Goal: Contribute content

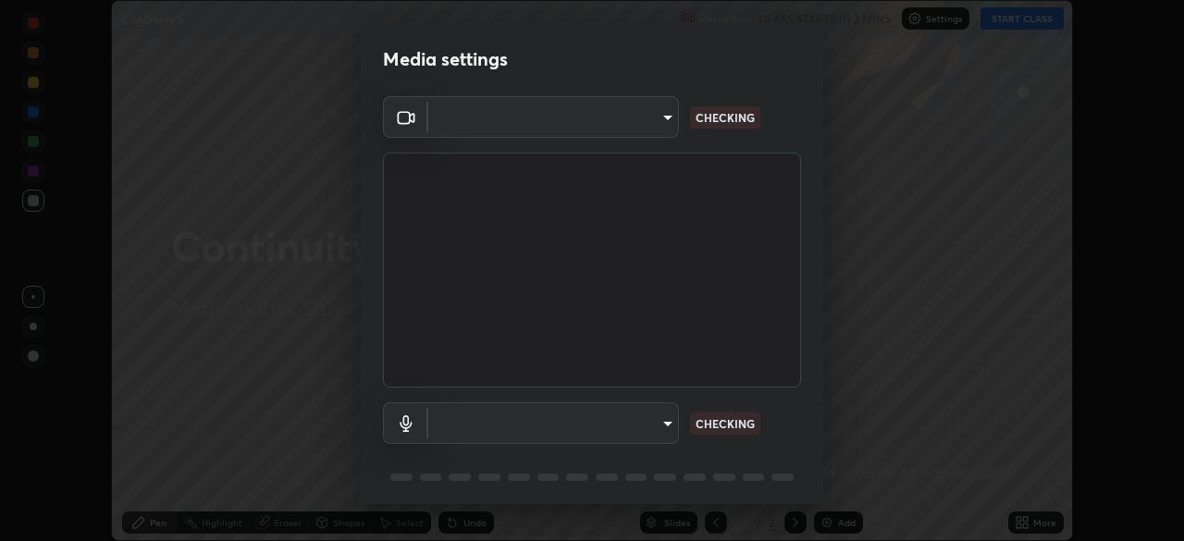
scroll to position [541, 1184]
type input "c35a285883de36ed13854a1fbed0525b0d3f8b863e97d5e3b573df760e09333d"
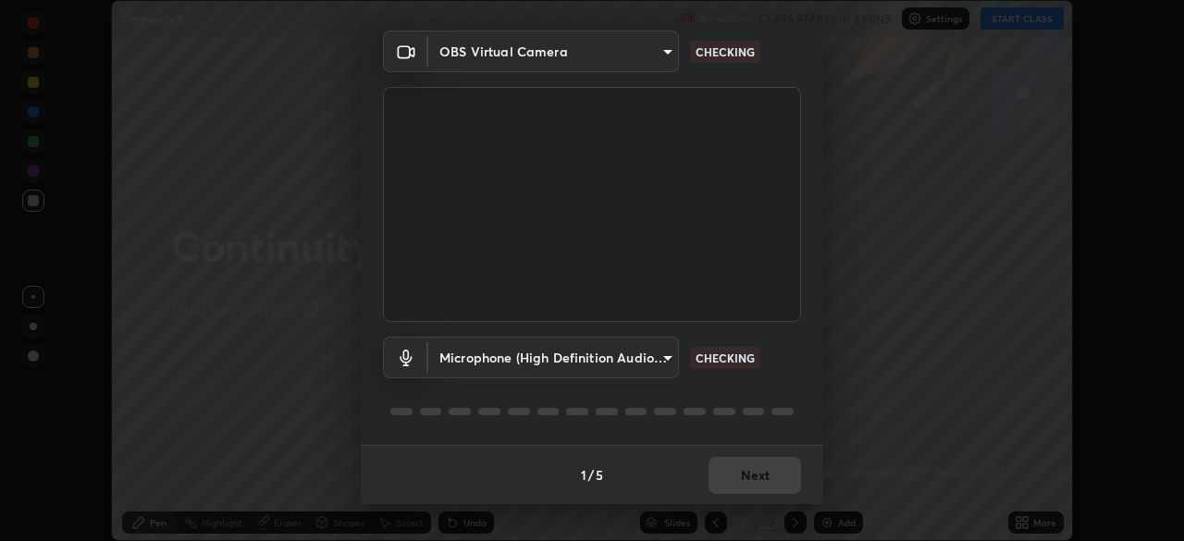
click at [662, 355] on body "Erase all Continuity 5 Recording CLASS STARTS IN 2 MINS Settings START CLASS Se…" at bounding box center [592, 270] width 1184 height 541
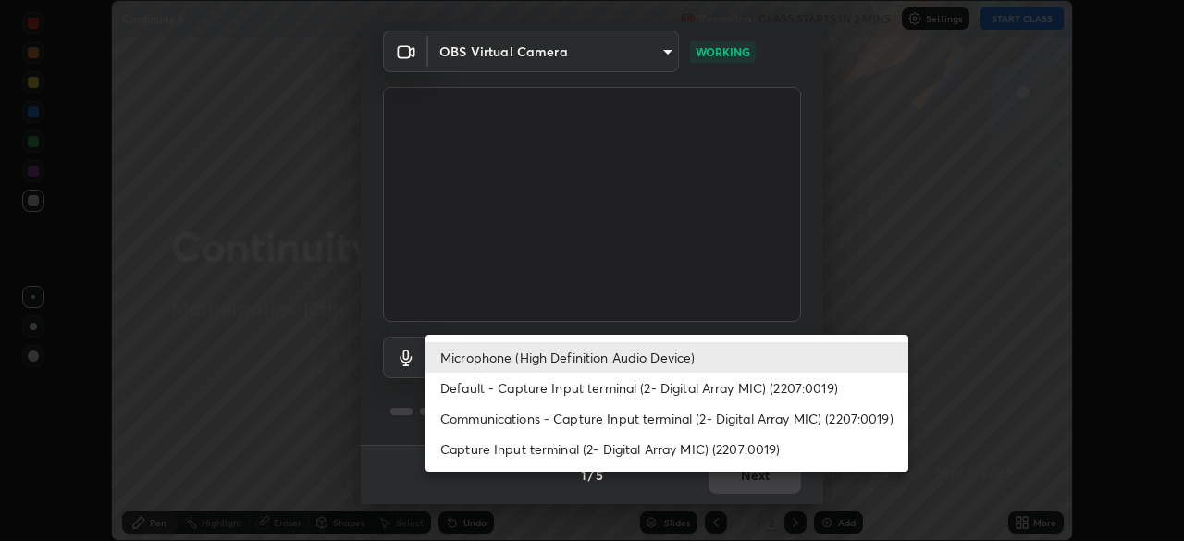
click at [603, 390] on li "Default - Capture Input terminal (2- Digital Array MIC) (2207:0019)" at bounding box center [667, 388] width 483 height 31
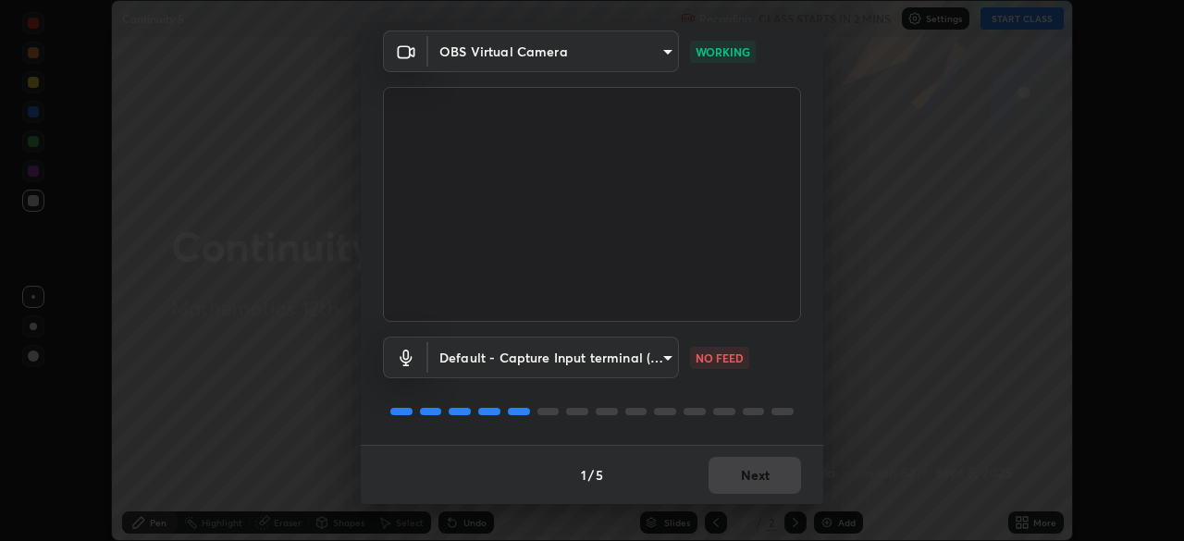
click at [661, 360] on body "Erase all Continuity 5 Recording CLASS STARTS IN 2 MINS Settings START CLASS Se…" at bounding box center [592, 270] width 1184 height 541
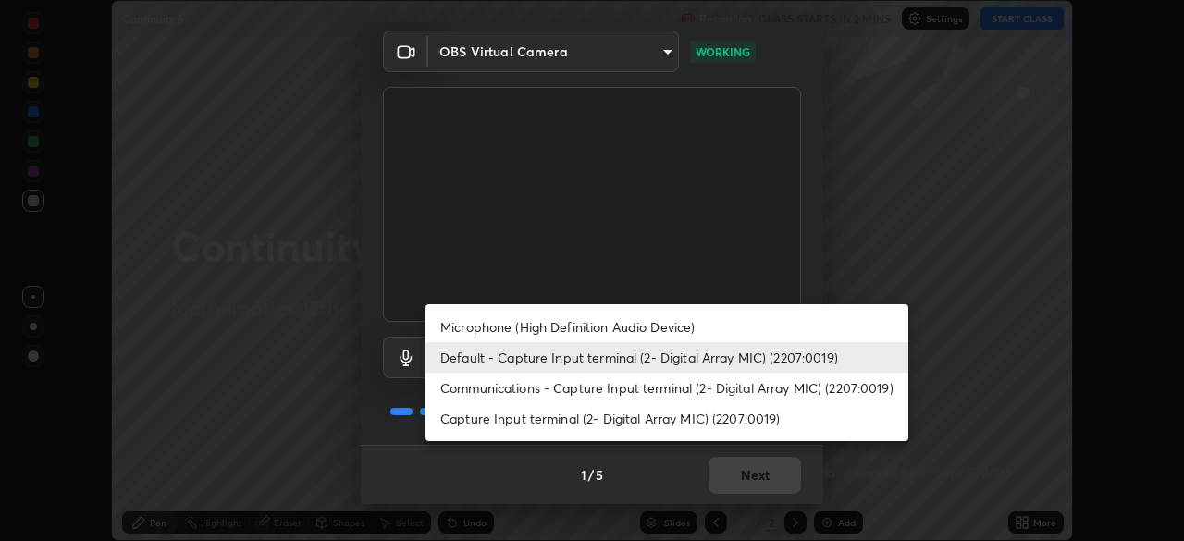
click at [628, 325] on li "Microphone (High Definition Audio Device)" at bounding box center [667, 327] width 483 height 31
type input "3d334ac0a462d559afaba984711ee6781e2bfd9c7b4003d7f15efc1d03da94cf"
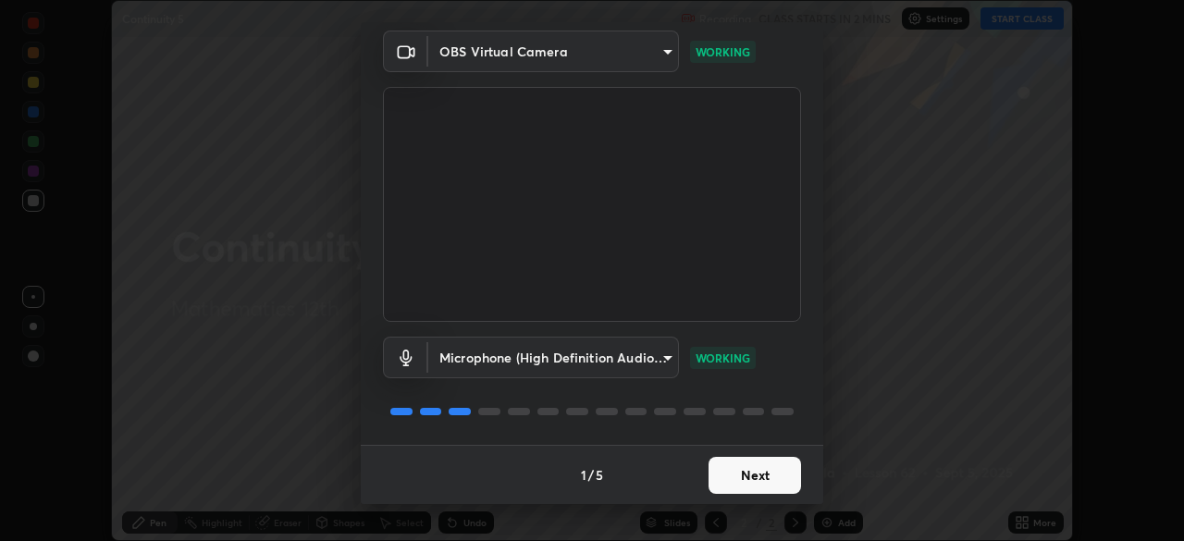
click at [760, 474] on button "Next" at bounding box center [755, 475] width 93 height 37
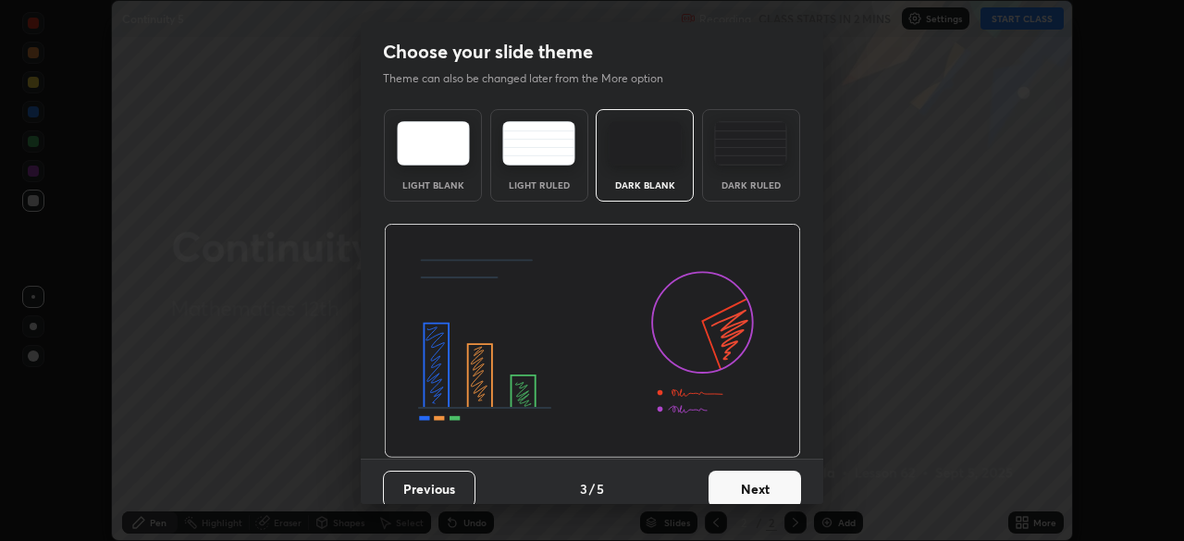
click at [758, 485] on button "Next" at bounding box center [755, 489] width 93 height 37
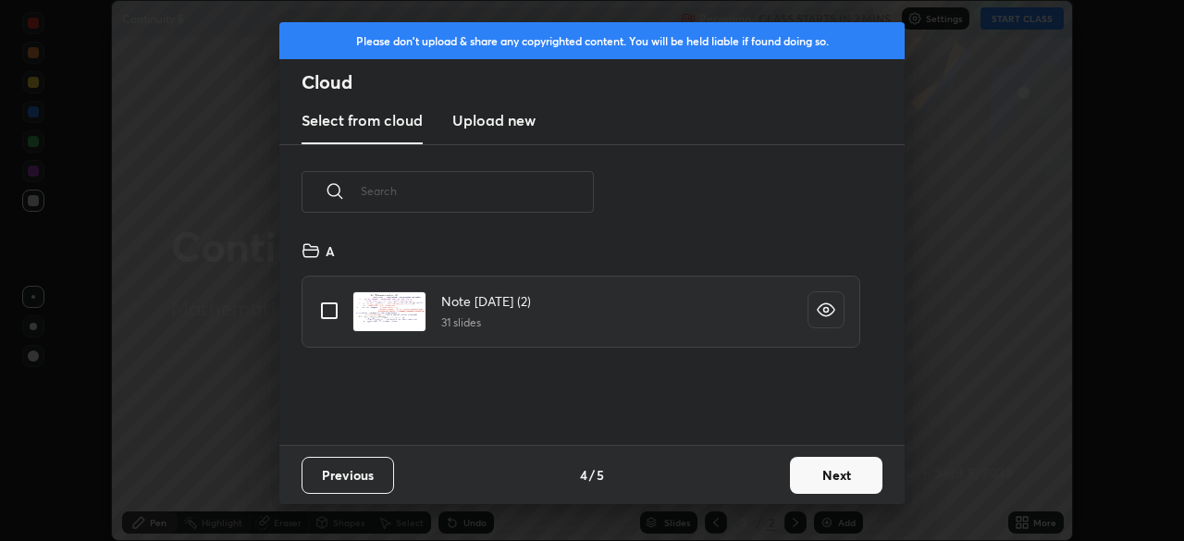
scroll to position [205, 594]
click at [825, 479] on button "Next" at bounding box center [836, 475] width 93 height 37
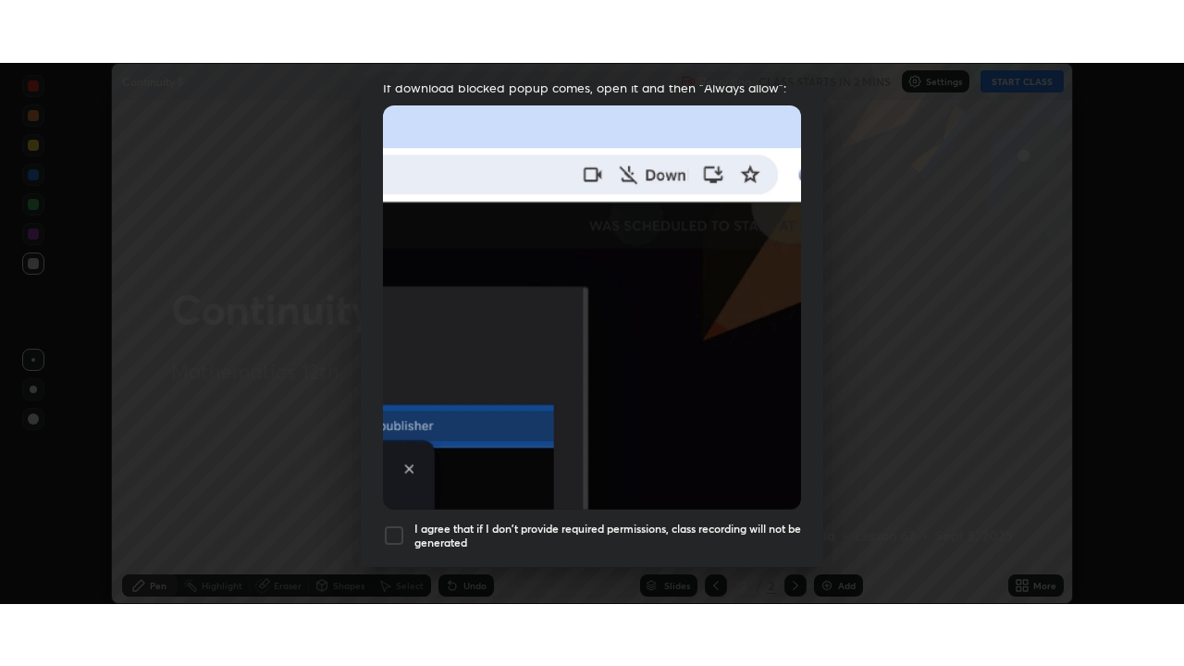
scroll to position [443, 0]
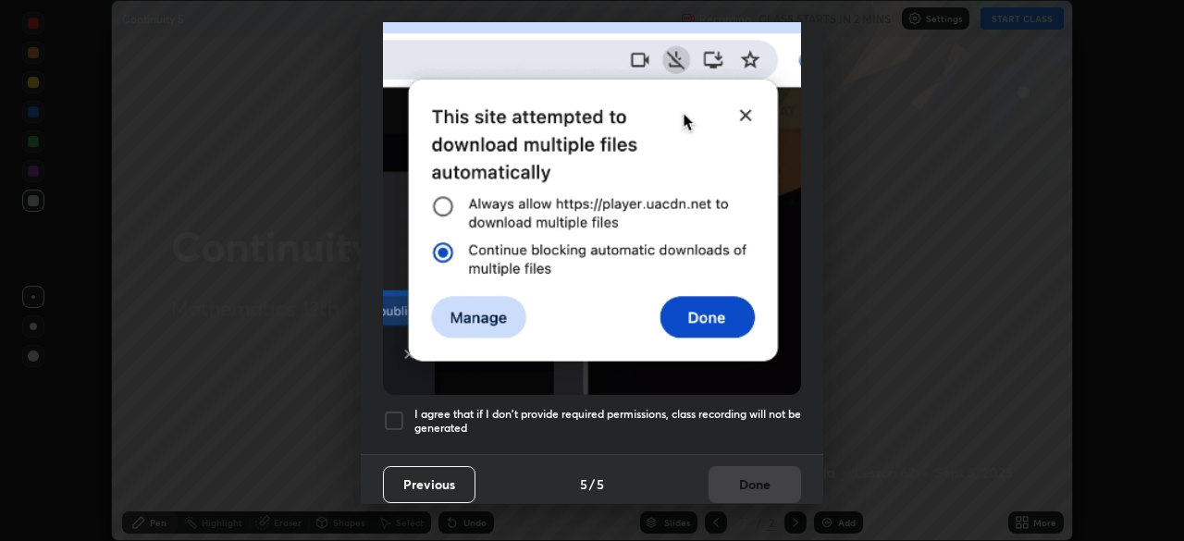
click at [392, 416] on div at bounding box center [394, 421] width 22 height 22
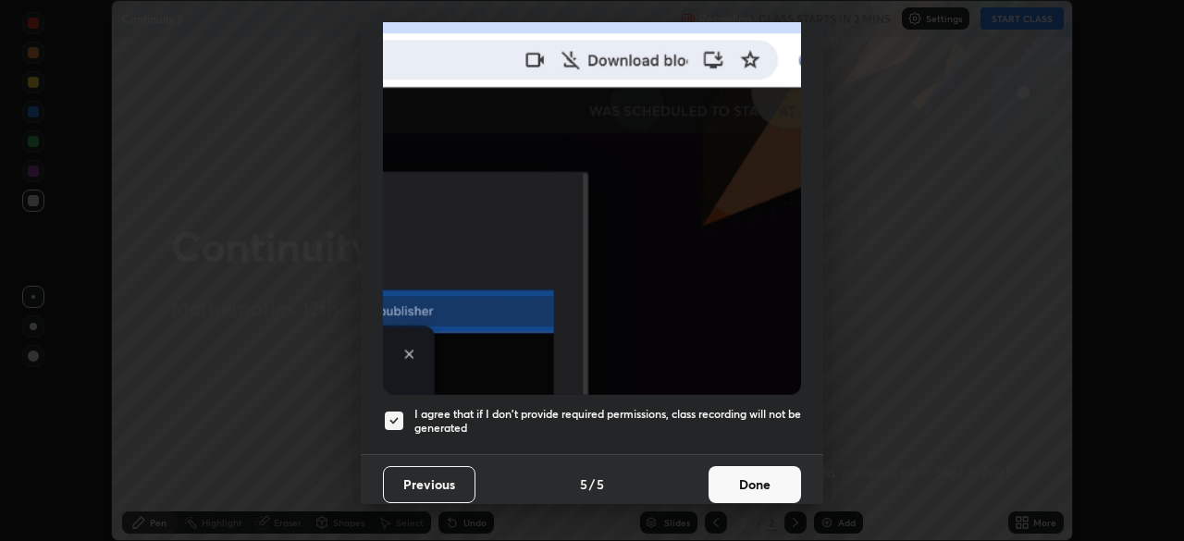
click at [761, 476] on button "Done" at bounding box center [755, 484] width 93 height 37
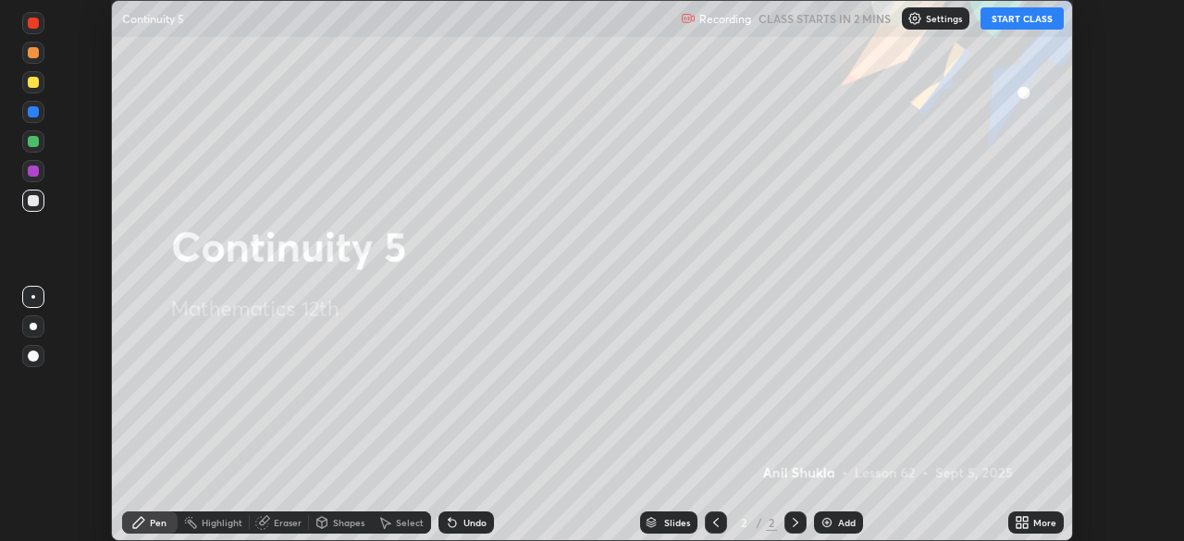
click at [1023, 19] on button "START CLASS" at bounding box center [1022, 18] width 83 height 22
click at [1025, 519] on icon at bounding box center [1025, 519] width 5 height 5
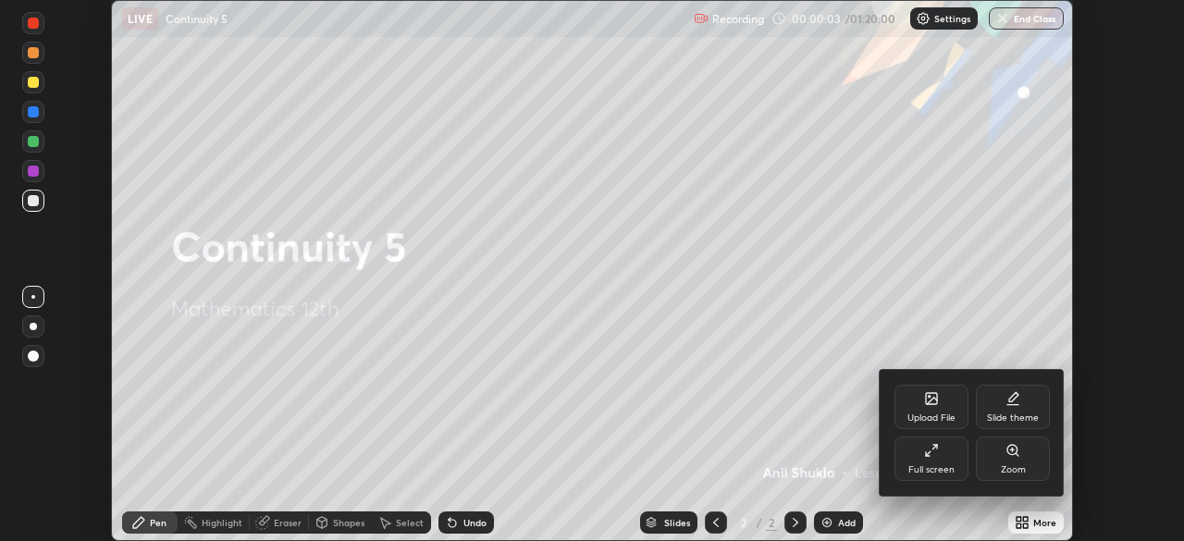
click at [937, 453] on icon at bounding box center [931, 450] width 15 height 15
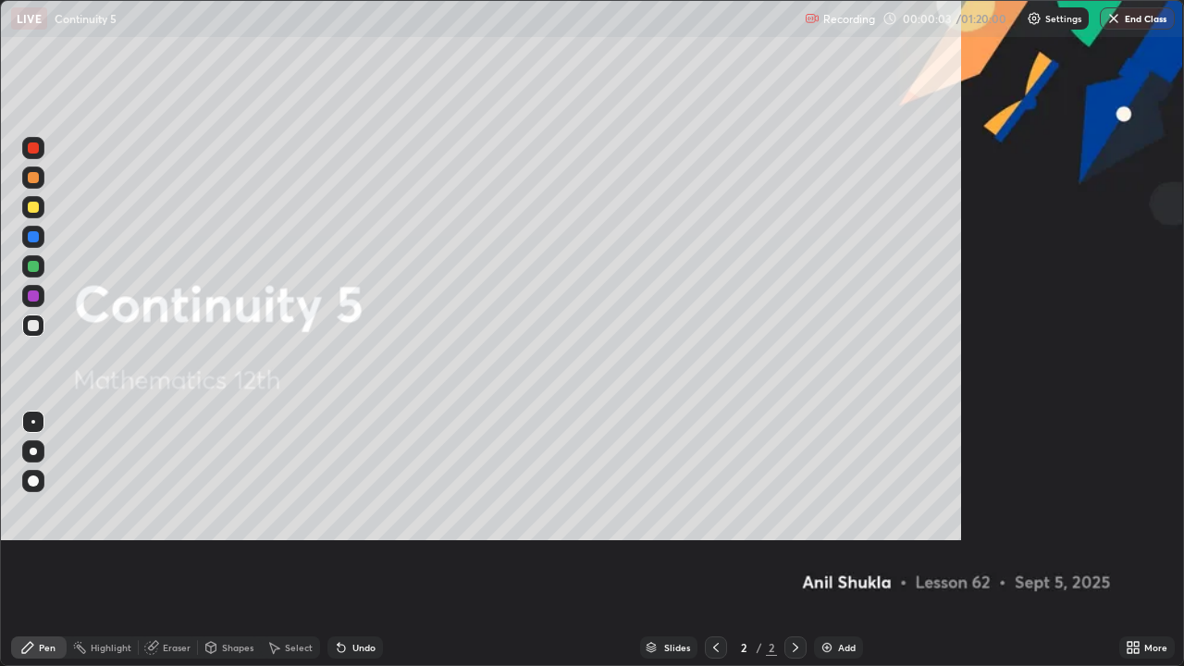
scroll to position [666, 1184]
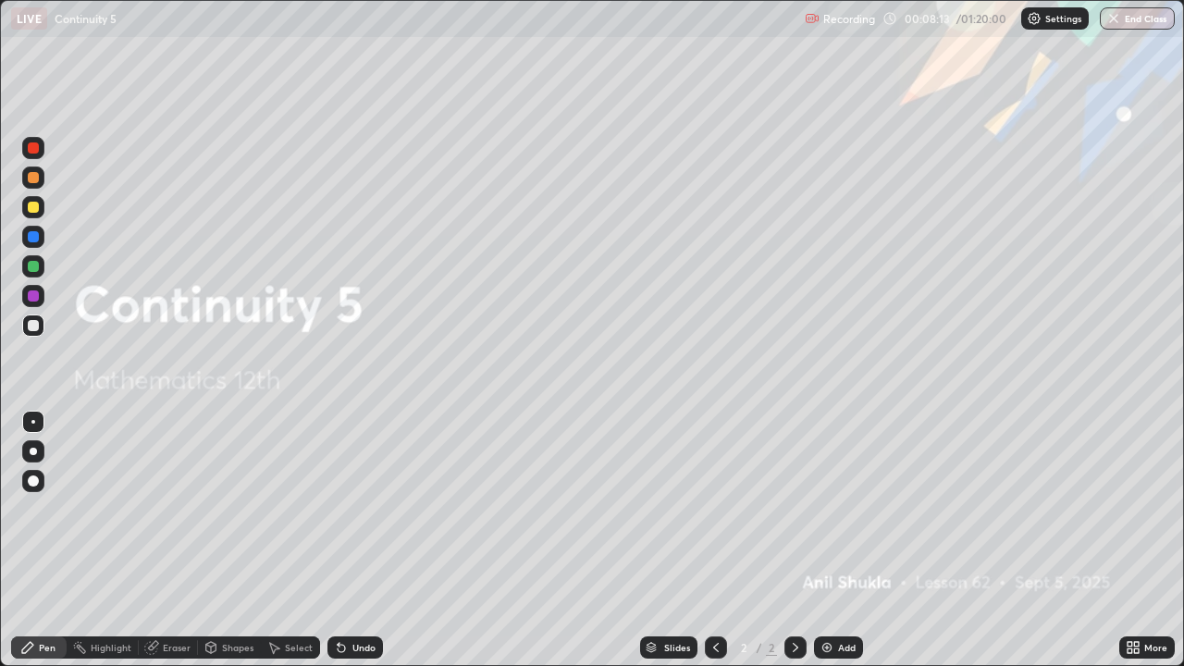
click at [34, 209] on div at bounding box center [33, 207] width 11 height 11
click at [33, 482] on div at bounding box center [33, 481] width 11 height 11
click at [33, 203] on div at bounding box center [33, 207] width 11 height 11
click at [28, 460] on div at bounding box center [33, 451] width 22 height 22
click at [34, 212] on div at bounding box center [33, 207] width 11 height 11
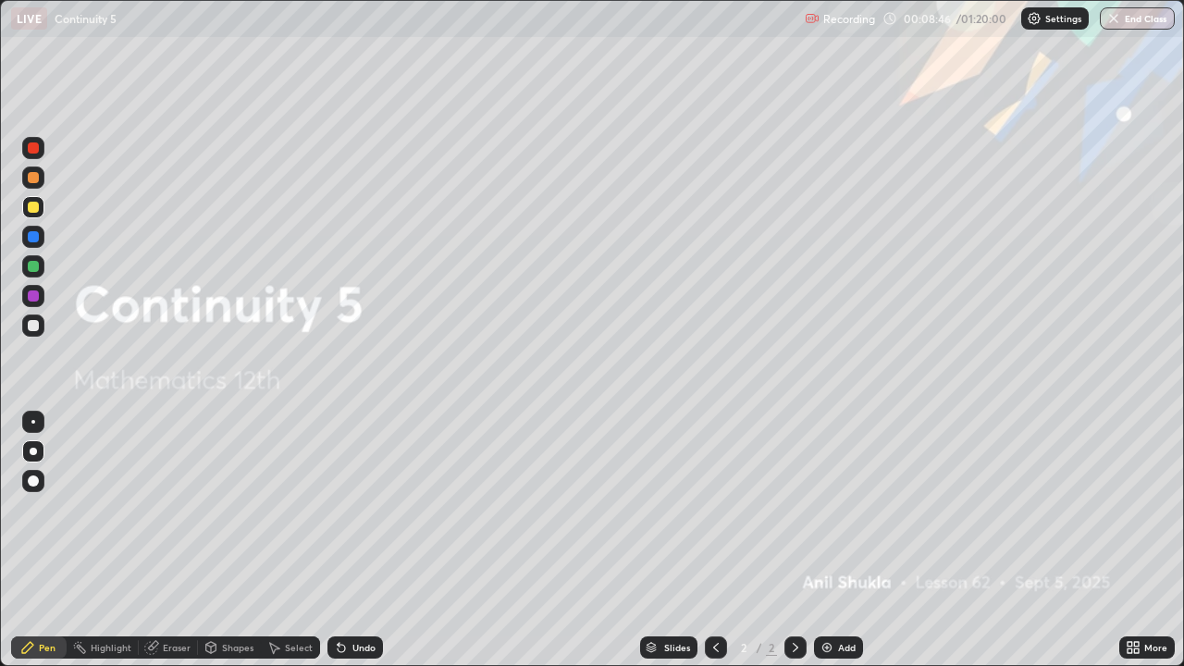
click at [796, 540] on icon at bounding box center [795, 647] width 15 height 15
click at [821, 540] on img at bounding box center [827, 647] width 15 height 15
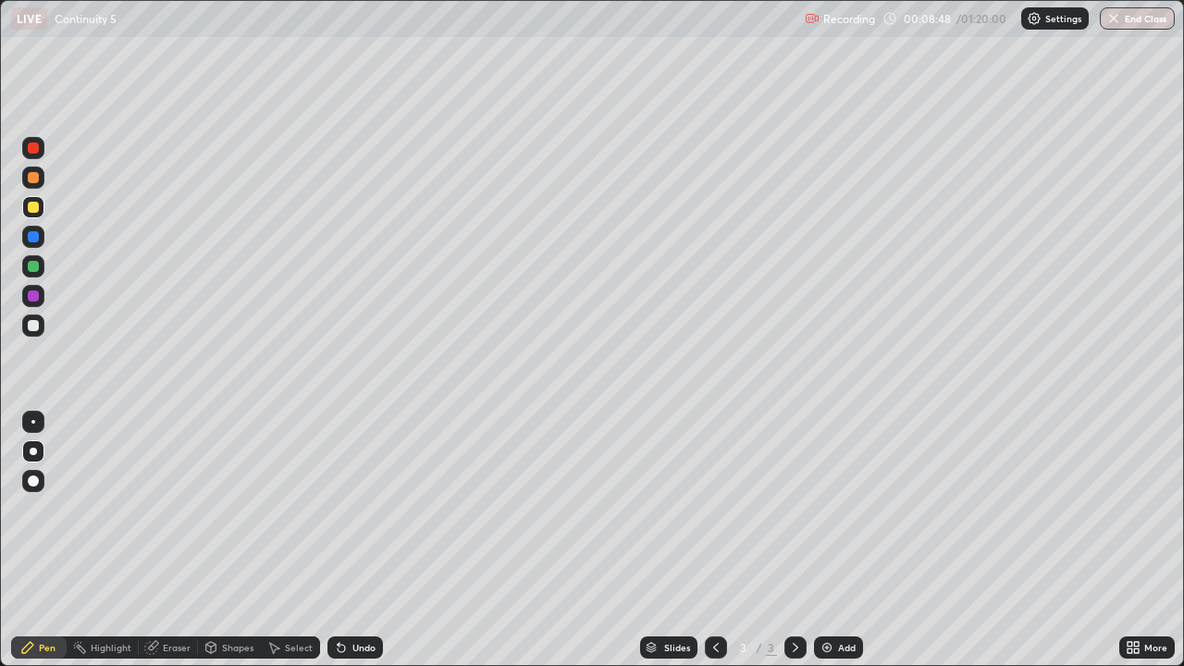
click at [30, 208] on div at bounding box center [33, 207] width 11 height 11
click at [34, 480] on div at bounding box center [33, 481] width 11 height 11
click at [31, 324] on div at bounding box center [33, 325] width 11 height 11
click at [32, 452] on div at bounding box center [33, 451] width 7 height 7
click at [31, 298] on div at bounding box center [33, 296] width 11 height 11
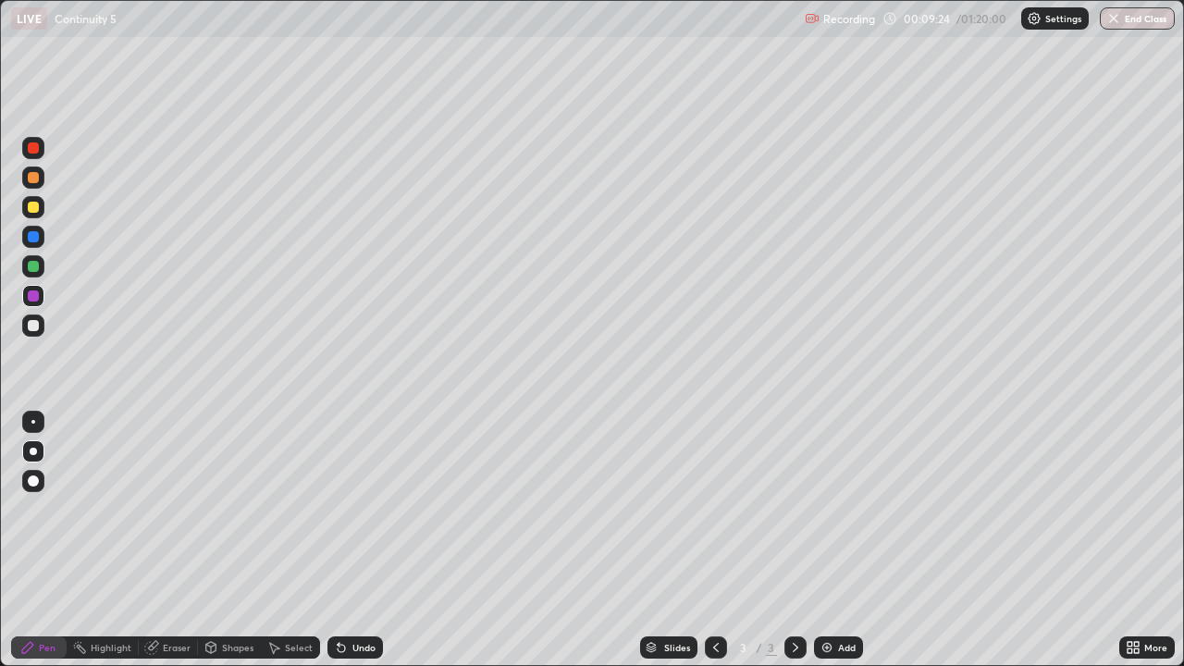
click at [33, 265] on div at bounding box center [33, 266] width 11 height 11
click at [357, 540] on div "Undo" at bounding box center [363, 647] width 23 height 9
click at [365, 540] on div "Undo" at bounding box center [363, 647] width 23 height 9
click at [34, 427] on div at bounding box center [33, 422] width 22 height 22
click at [35, 269] on div at bounding box center [33, 266] width 11 height 11
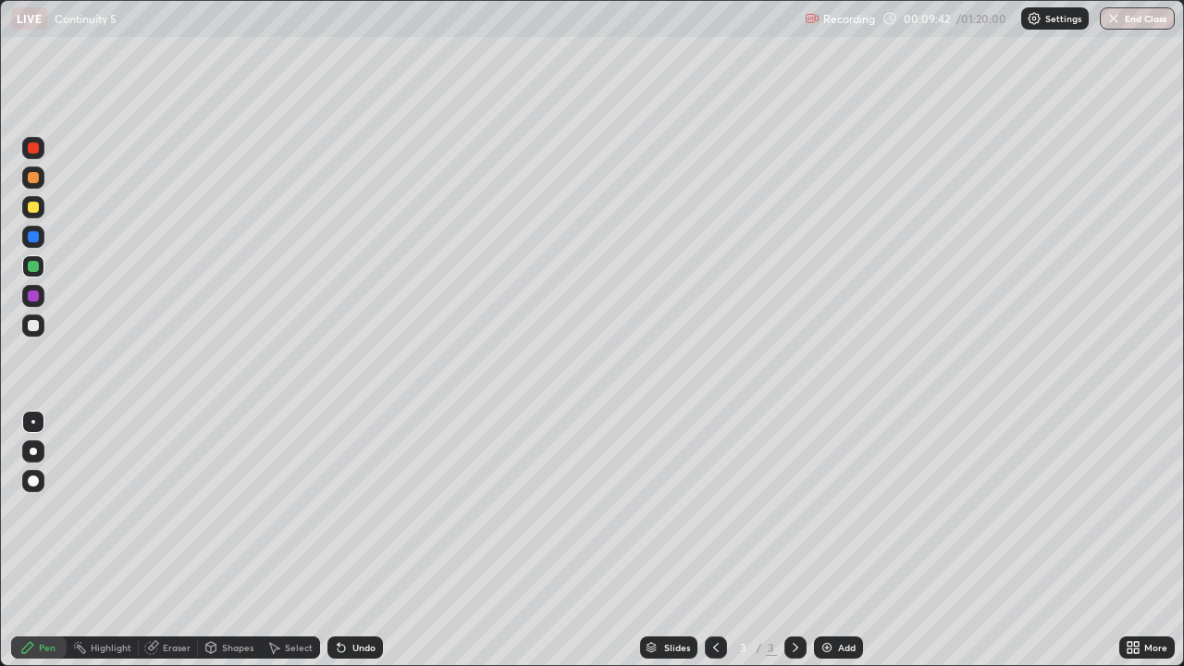
click at [31, 327] on div at bounding box center [33, 325] width 11 height 11
click at [355, 540] on div "Undo" at bounding box center [363, 647] width 23 height 9
click at [168, 540] on div "Eraser" at bounding box center [177, 647] width 28 height 9
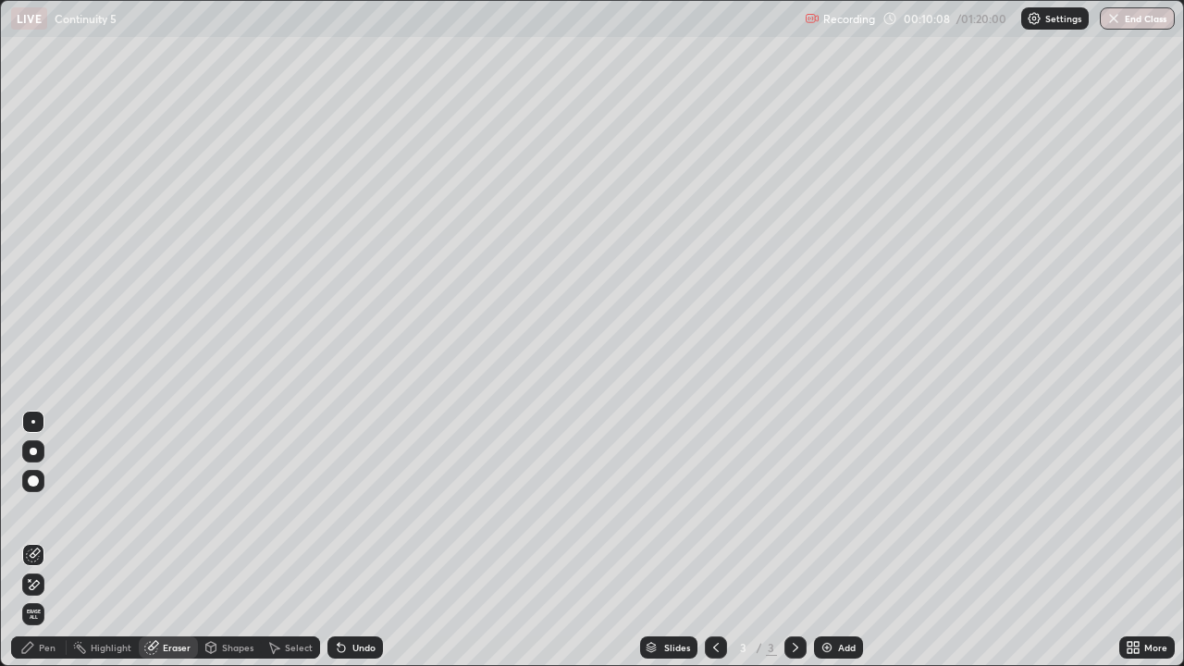
click at [57, 540] on div "Pen" at bounding box center [39, 648] width 56 height 22
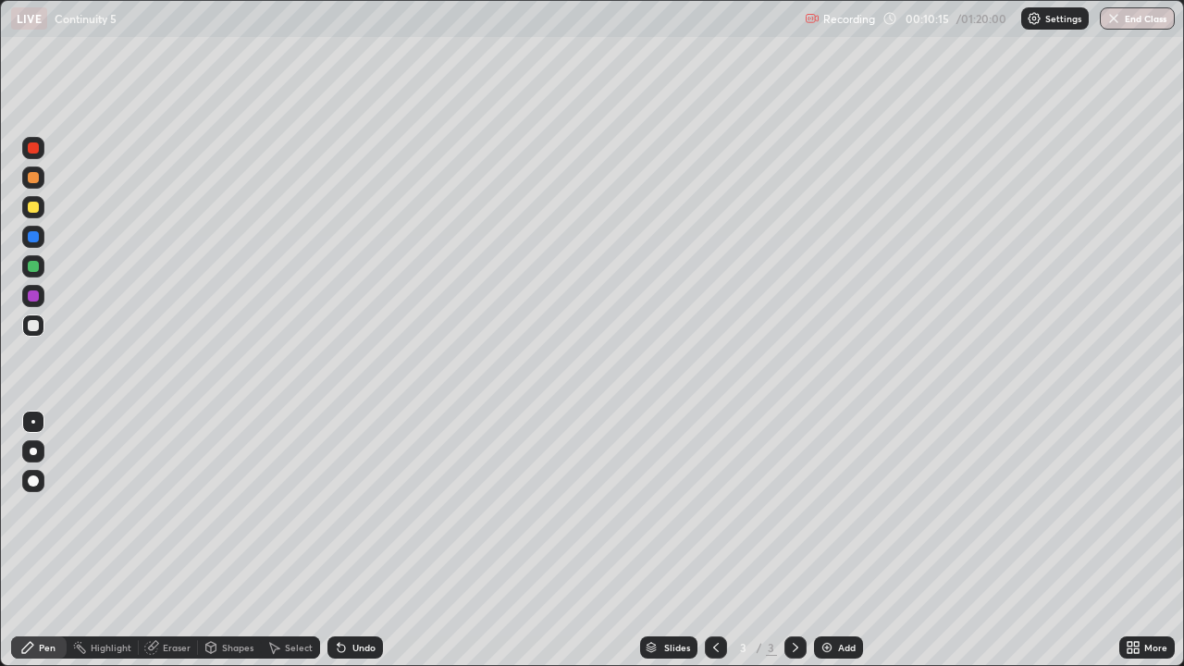
click at [172, 540] on div "Eraser" at bounding box center [177, 647] width 28 height 9
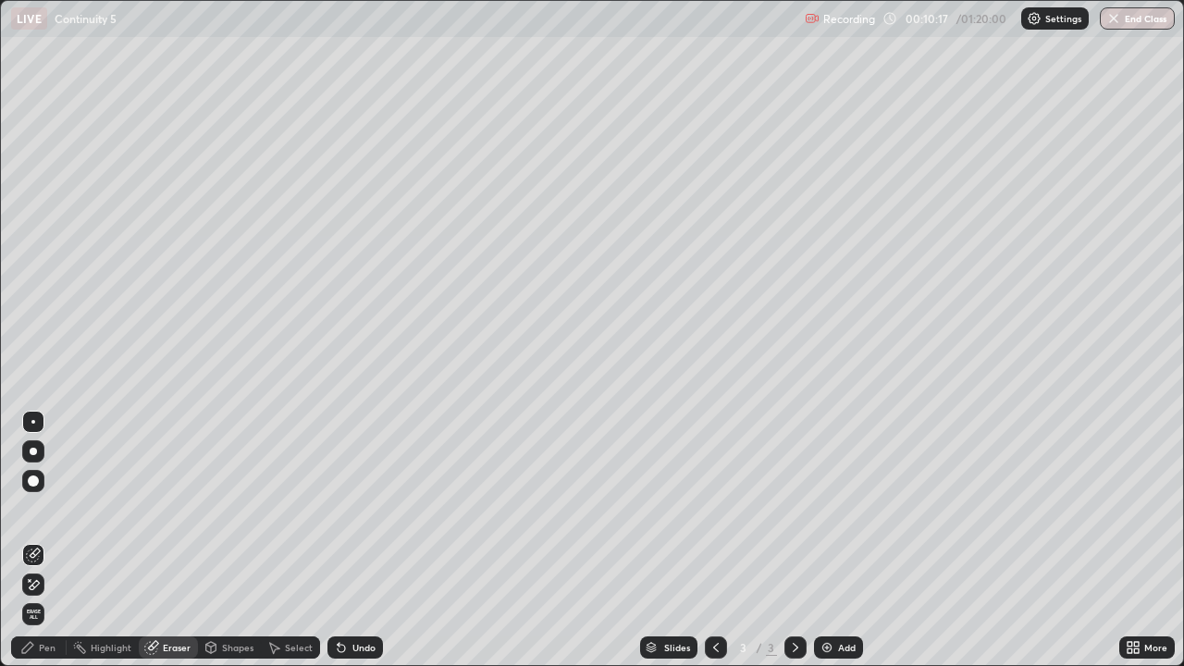
click at [41, 540] on div "Pen" at bounding box center [47, 647] width 17 height 9
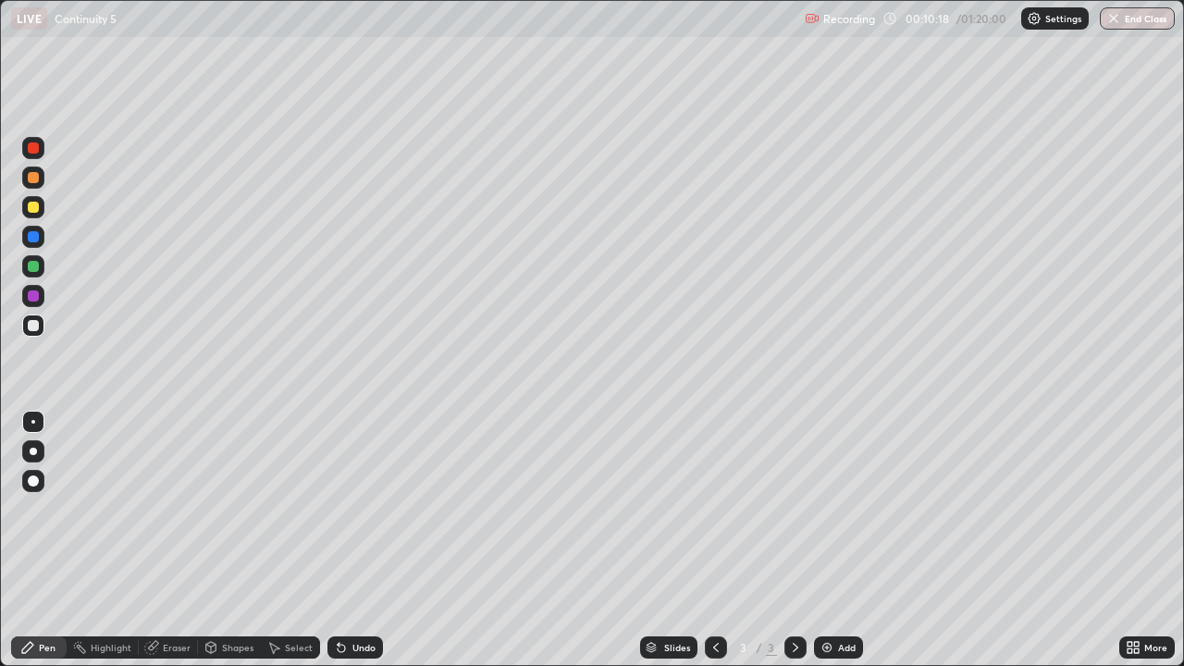
click at [32, 296] on div at bounding box center [33, 296] width 11 height 11
click at [37, 179] on div at bounding box center [33, 177] width 11 height 11
click at [173, 540] on div "Eraser" at bounding box center [177, 647] width 28 height 9
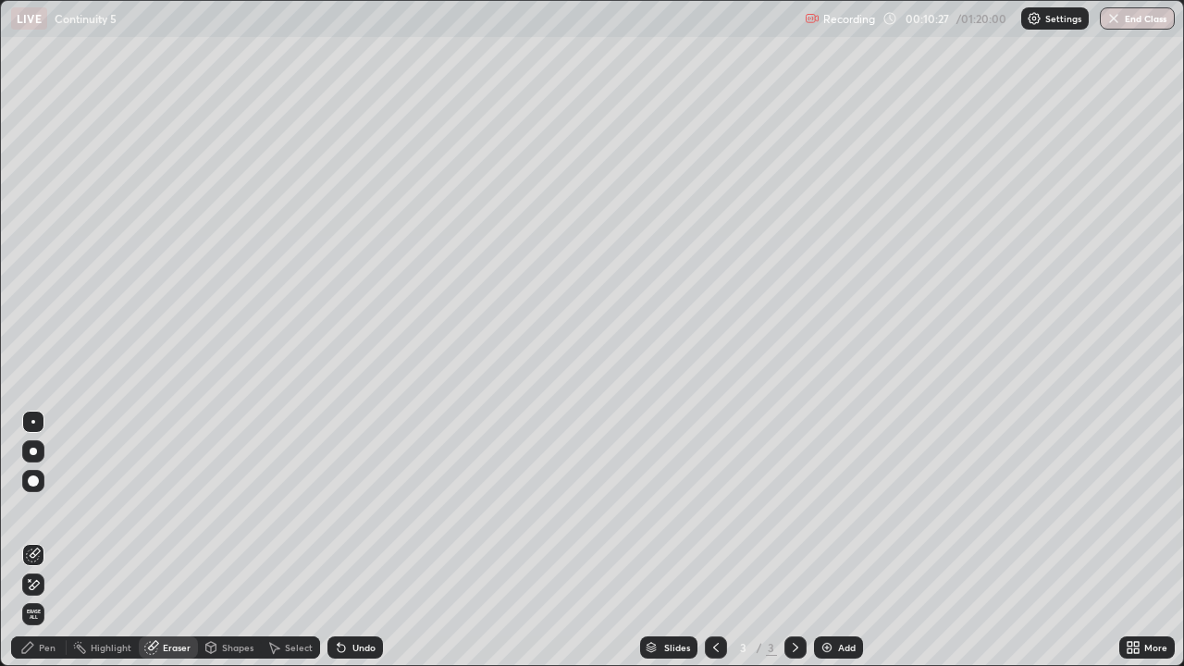
click at [47, 540] on div "Pen" at bounding box center [47, 647] width 17 height 9
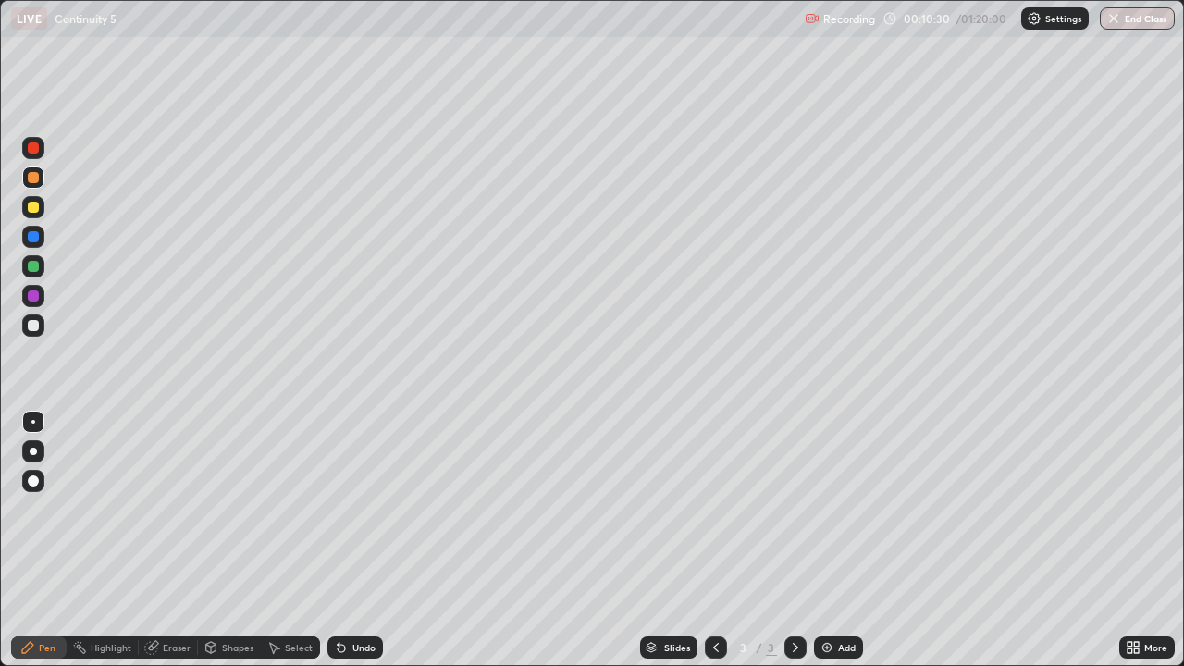
click at [33, 326] on div at bounding box center [33, 325] width 11 height 11
click at [35, 177] on div at bounding box center [33, 177] width 11 height 11
click at [33, 328] on div at bounding box center [33, 325] width 11 height 11
click at [172, 540] on div "Eraser" at bounding box center [177, 647] width 28 height 9
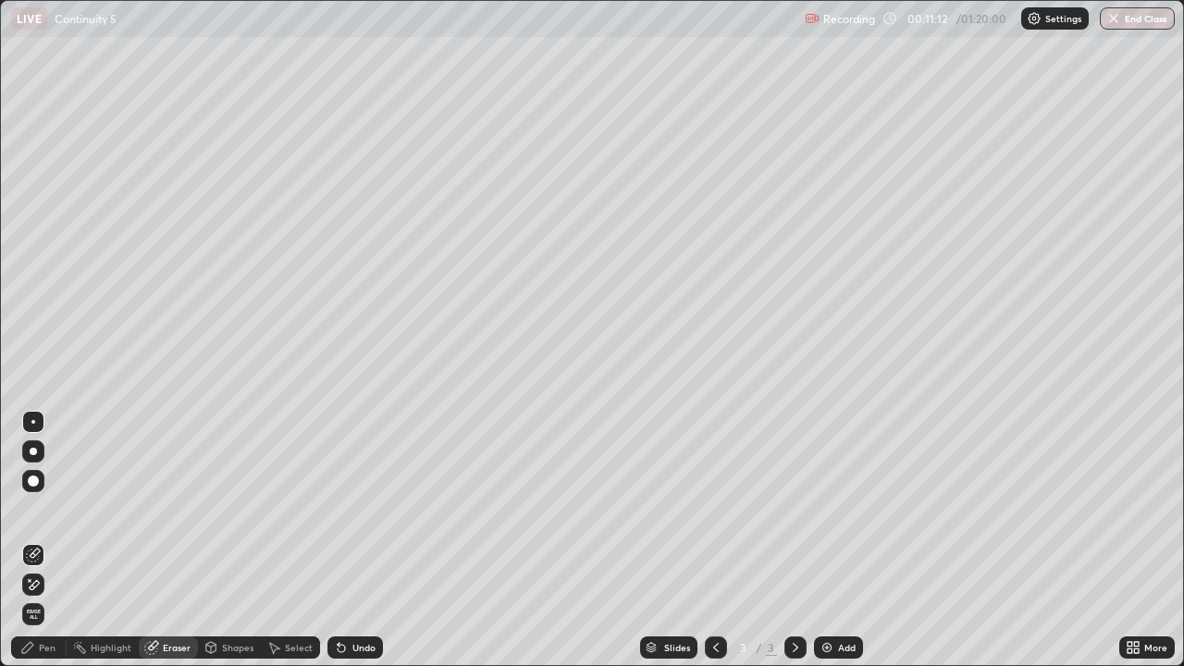
click at [39, 540] on div "Pen" at bounding box center [47, 647] width 17 height 9
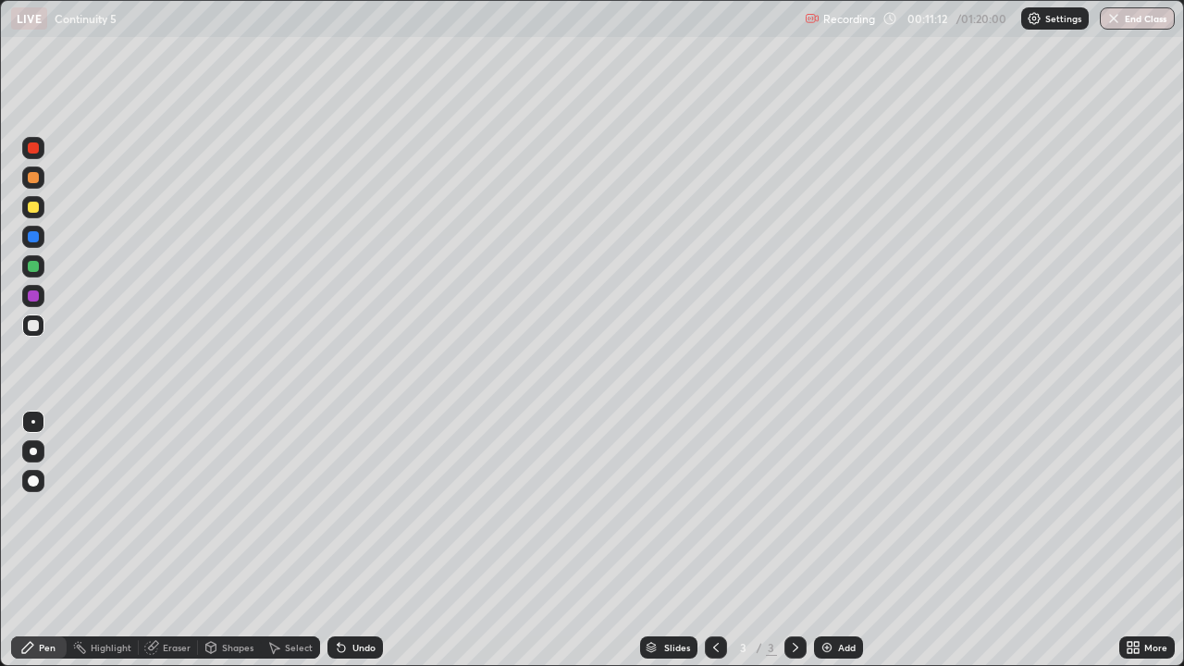
click at [34, 268] on div at bounding box center [33, 266] width 11 height 11
click at [34, 326] on div at bounding box center [33, 325] width 11 height 11
click at [33, 269] on div at bounding box center [33, 266] width 11 height 11
click at [33, 152] on div at bounding box center [33, 147] width 11 height 11
click at [371, 540] on div "Undo" at bounding box center [363, 647] width 23 height 9
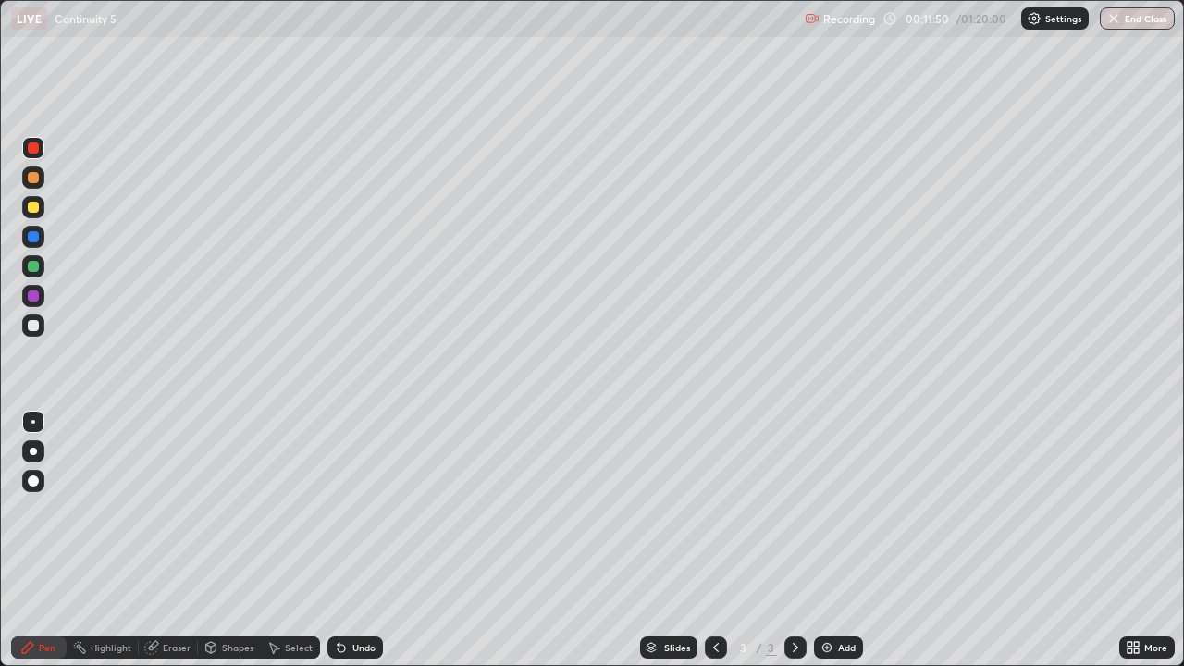
click at [369, 540] on div "Undo" at bounding box center [363, 647] width 23 height 9
click at [367, 540] on div "Undo" at bounding box center [363, 647] width 23 height 9
click at [363, 540] on div "Undo" at bounding box center [363, 647] width 23 height 9
click at [362, 540] on div "Undo" at bounding box center [363, 647] width 23 height 9
click at [360, 540] on div "Undo" at bounding box center [363, 647] width 23 height 9
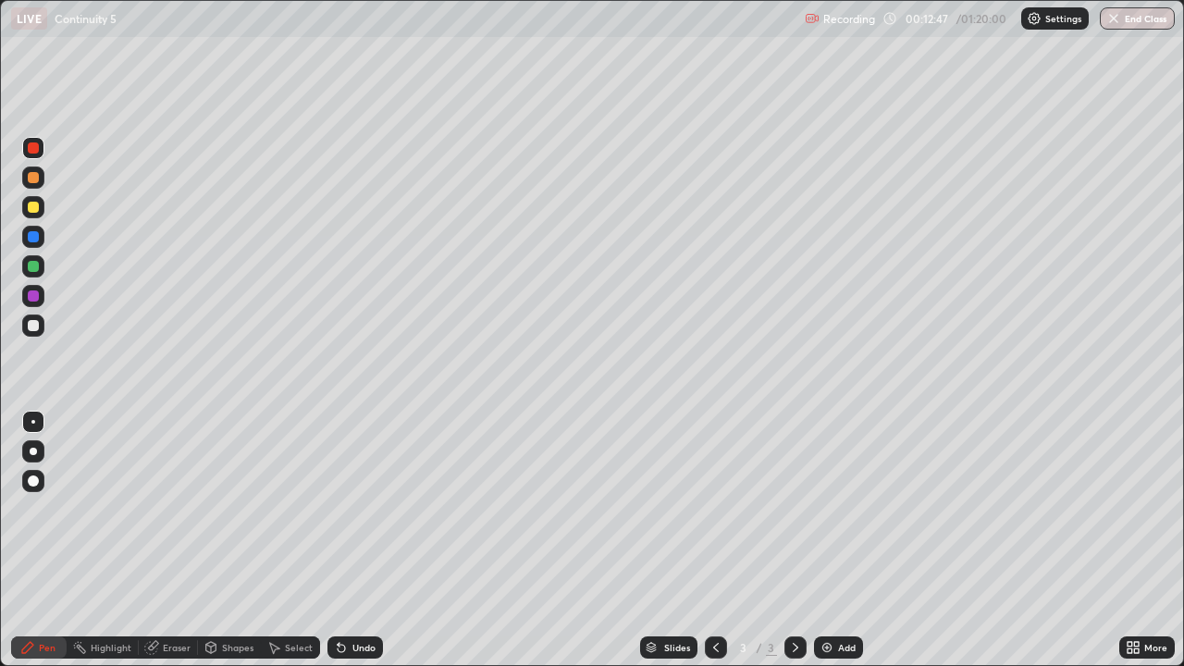
click at [31, 298] on div at bounding box center [33, 296] width 11 height 11
click at [35, 170] on div at bounding box center [33, 178] width 22 height 22
click at [36, 238] on div at bounding box center [33, 236] width 11 height 11
click at [359, 540] on div "Undo" at bounding box center [363, 647] width 23 height 9
click at [31, 303] on div at bounding box center [33, 296] width 22 height 22
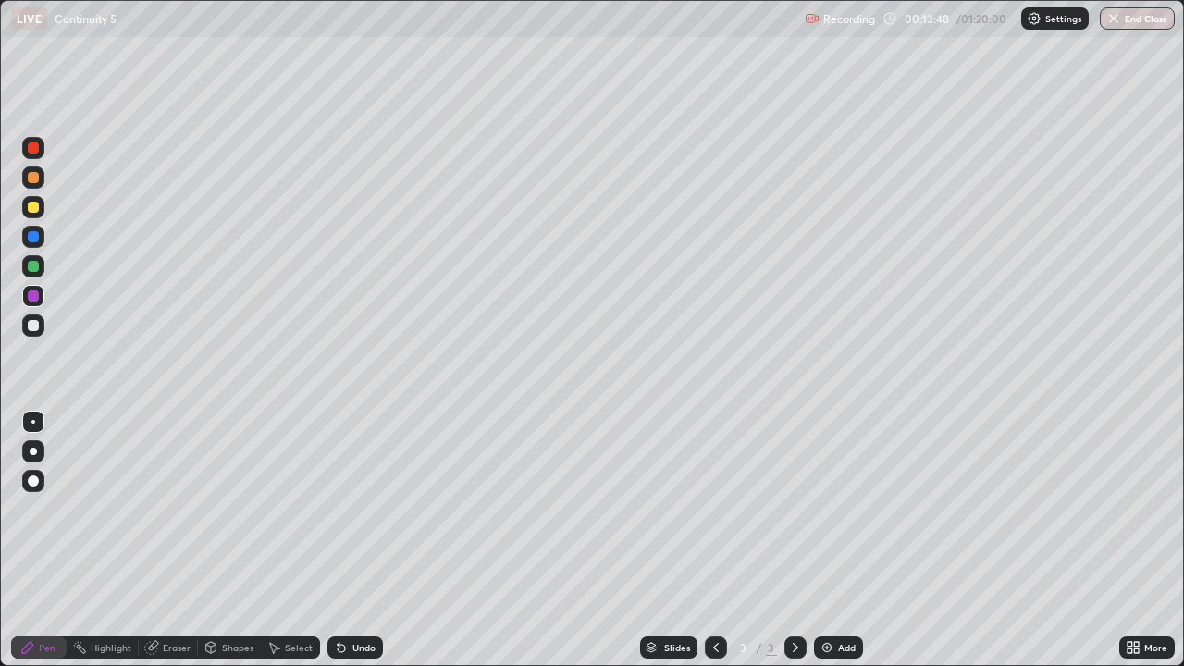
click at [34, 322] on div at bounding box center [33, 325] width 11 height 11
click at [35, 266] on div at bounding box center [33, 266] width 11 height 11
click at [34, 147] on div at bounding box center [33, 147] width 11 height 11
click at [362, 540] on div "Undo" at bounding box center [363, 647] width 23 height 9
click at [32, 266] on div at bounding box center [33, 266] width 11 height 11
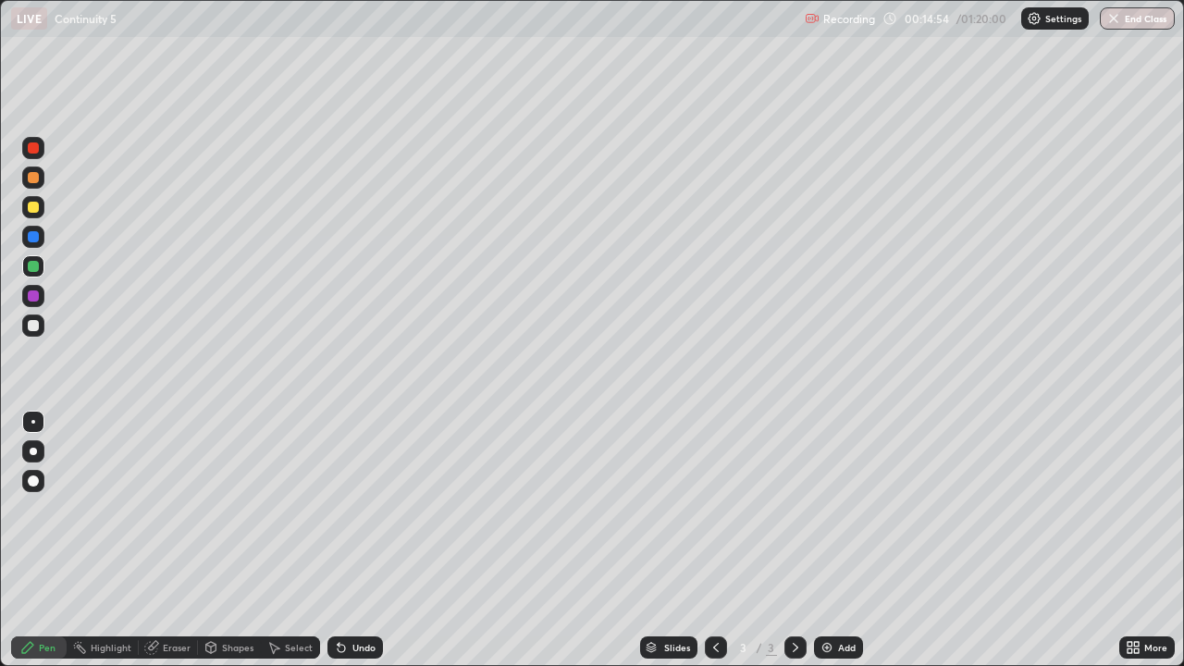
click at [33, 295] on div at bounding box center [33, 296] width 11 height 11
click at [39, 156] on div at bounding box center [33, 148] width 22 height 22
click at [39, 261] on div at bounding box center [33, 266] width 22 height 22
click at [37, 150] on div at bounding box center [33, 147] width 11 height 11
click at [363, 540] on div "Undo" at bounding box center [363, 647] width 23 height 9
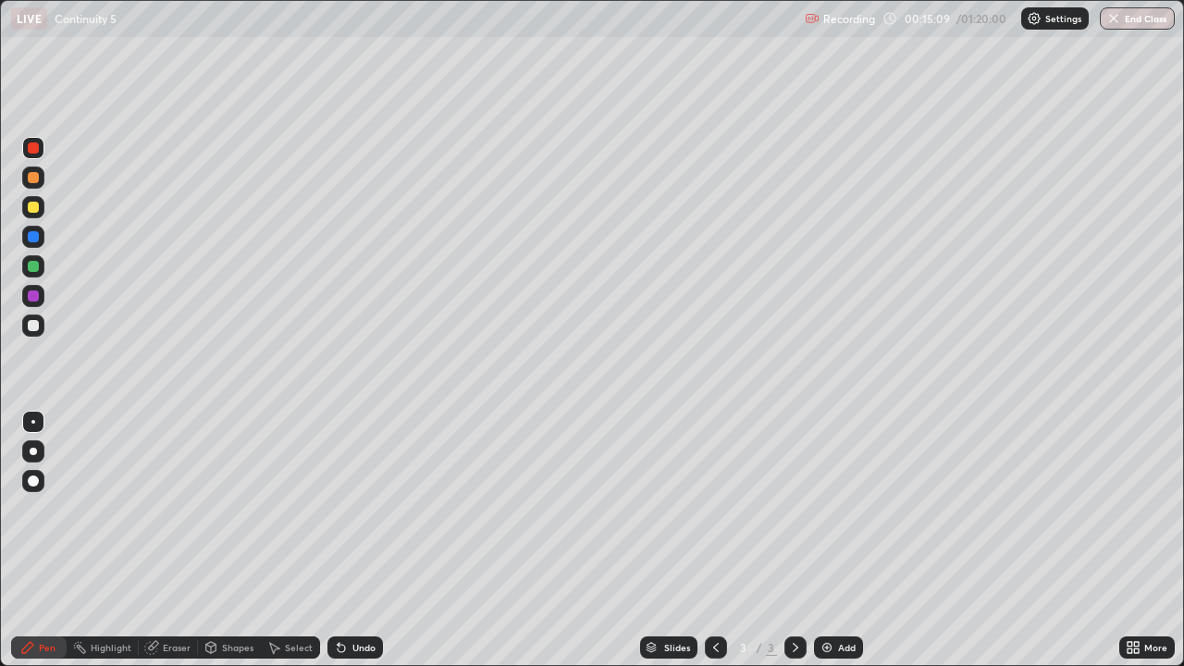
click at [358, 540] on div "Undo" at bounding box center [363, 647] width 23 height 9
click at [357, 540] on div "Undo" at bounding box center [363, 647] width 23 height 9
click at [41, 145] on div at bounding box center [33, 148] width 22 height 22
click at [31, 266] on div at bounding box center [33, 266] width 11 height 11
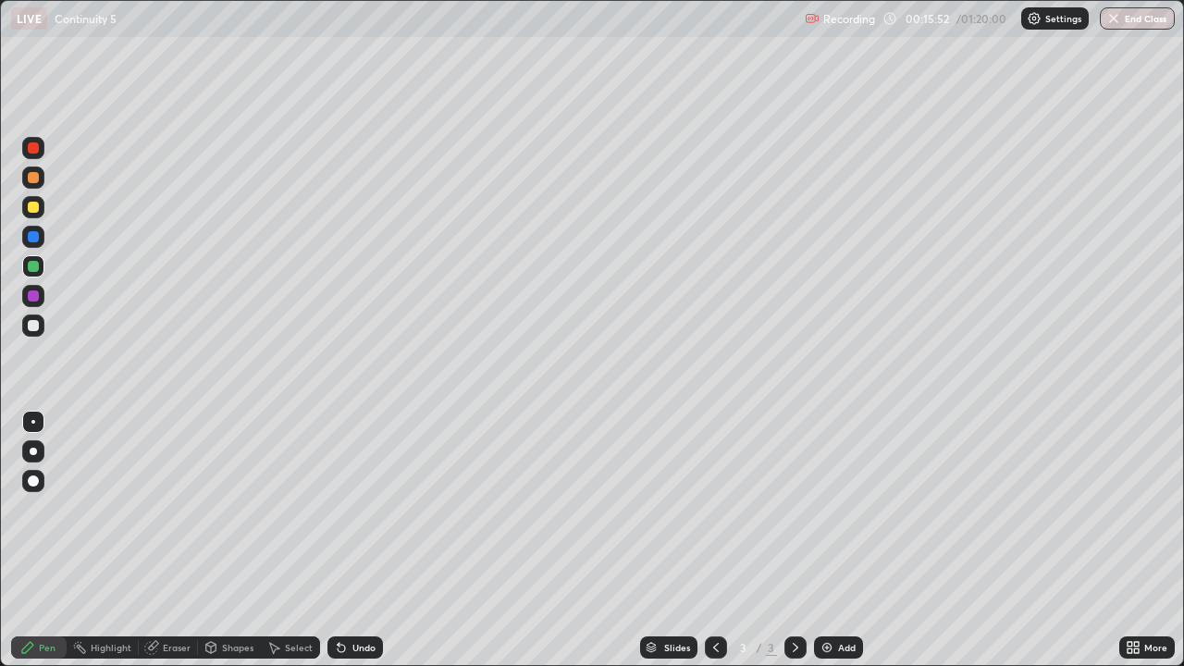
click at [36, 150] on div at bounding box center [33, 147] width 11 height 11
click at [356, 540] on div "Undo" at bounding box center [363, 647] width 23 height 9
click at [357, 540] on div "Undo" at bounding box center [363, 647] width 23 height 9
click at [356, 540] on div "Undo" at bounding box center [363, 647] width 23 height 9
click at [358, 540] on div "Undo" at bounding box center [363, 647] width 23 height 9
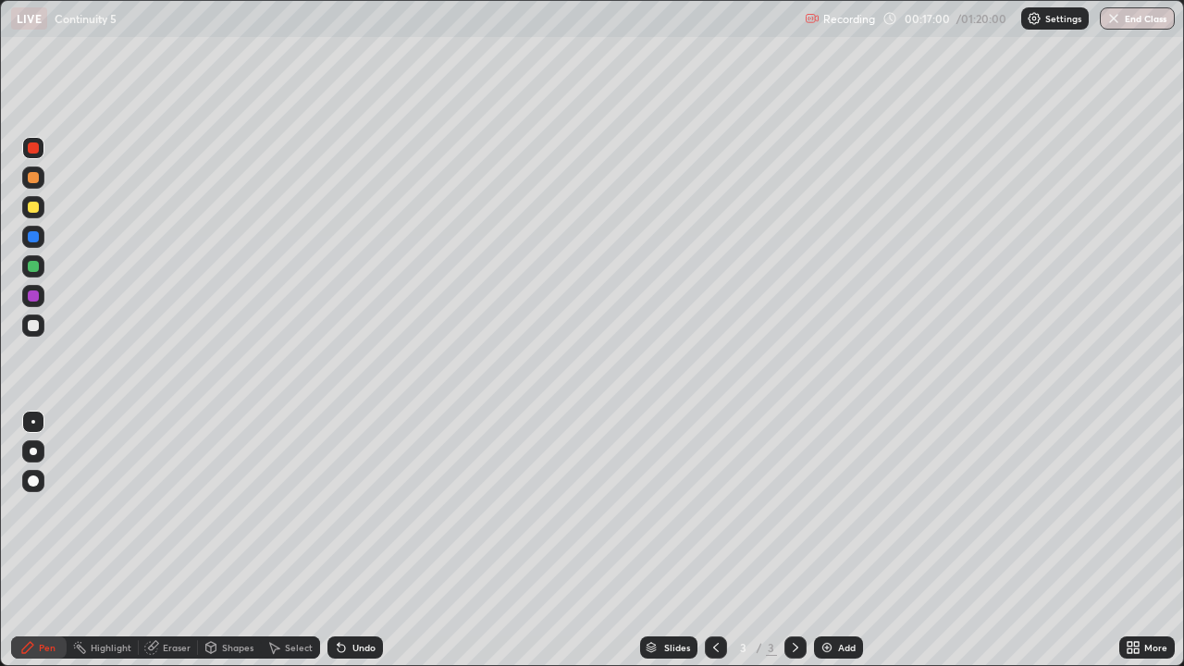
click at [40, 265] on div at bounding box center [33, 266] width 22 height 22
click at [27, 242] on div at bounding box center [33, 237] width 22 height 22
click at [29, 326] on div at bounding box center [33, 325] width 11 height 11
click at [33, 148] on div at bounding box center [33, 147] width 11 height 11
click at [34, 239] on div at bounding box center [33, 236] width 11 height 11
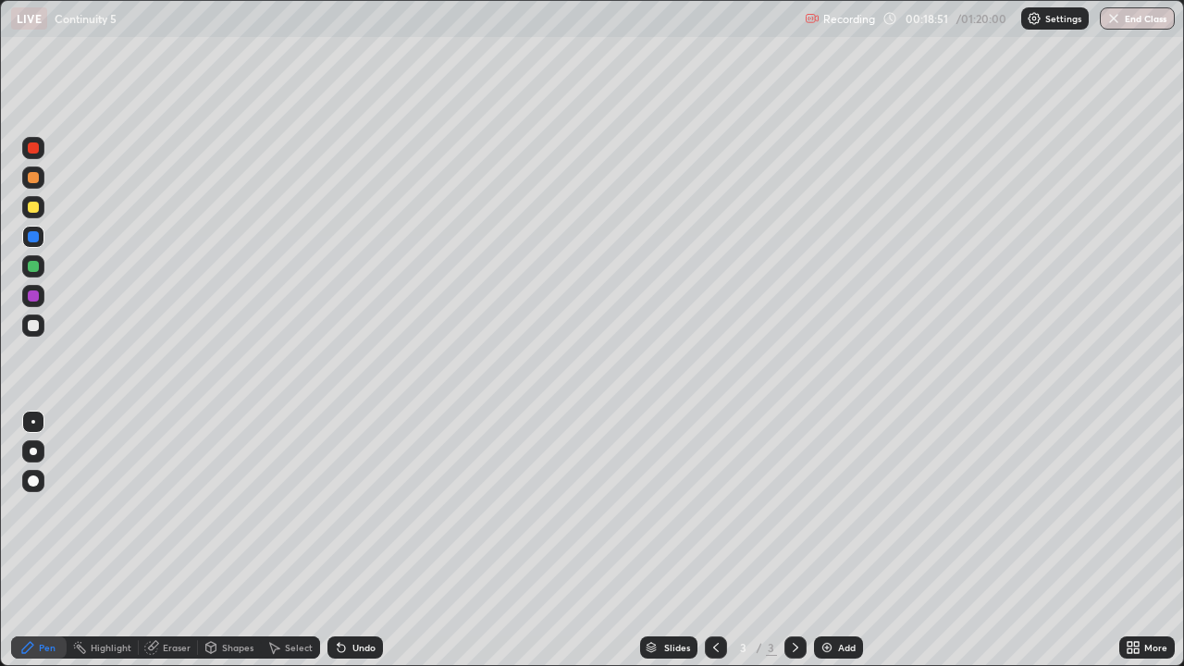
click at [31, 150] on div at bounding box center [33, 147] width 11 height 11
click at [36, 323] on div at bounding box center [33, 325] width 11 height 11
click at [359, 540] on div "Undo" at bounding box center [363, 647] width 23 height 9
click at [31, 204] on div at bounding box center [33, 207] width 11 height 11
click at [32, 325] on div at bounding box center [33, 325] width 11 height 11
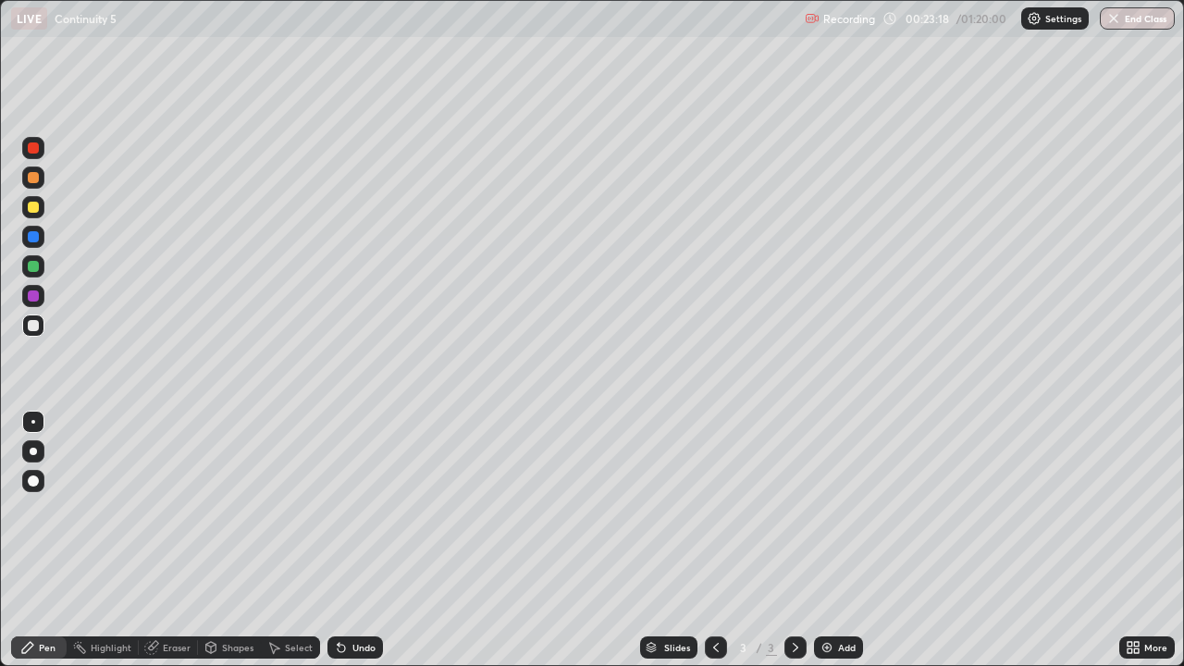
click at [31, 266] on div at bounding box center [33, 266] width 11 height 11
click at [355, 540] on div "Undo" at bounding box center [363, 647] width 23 height 9
click at [357, 540] on div "Undo" at bounding box center [363, 647] width 23 height 9
click at [358, 540] on div "Undo" at bounding box center [363, 647] width 23 height 9
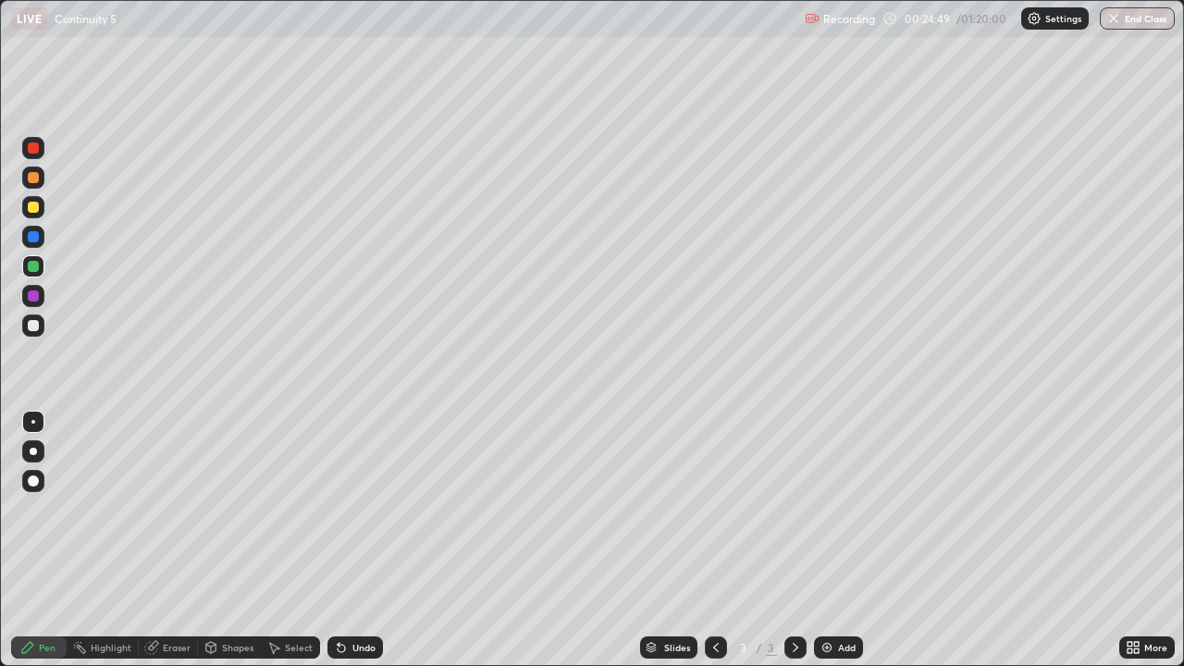
click at [33, 206] on div at bounding box center [33, 207] width 11 height 11
click at [33, 204] on div at bounding box center [33, 207] width 11 height 11
click at [796, 540] on icon at bounding box center [795, 647] width 15 height 15
click at [830, 540] on img at bounding box center [827, 647] width 15 height 15
click at [32, 206] on div at bounding box center [33, 207] width 11 height 11
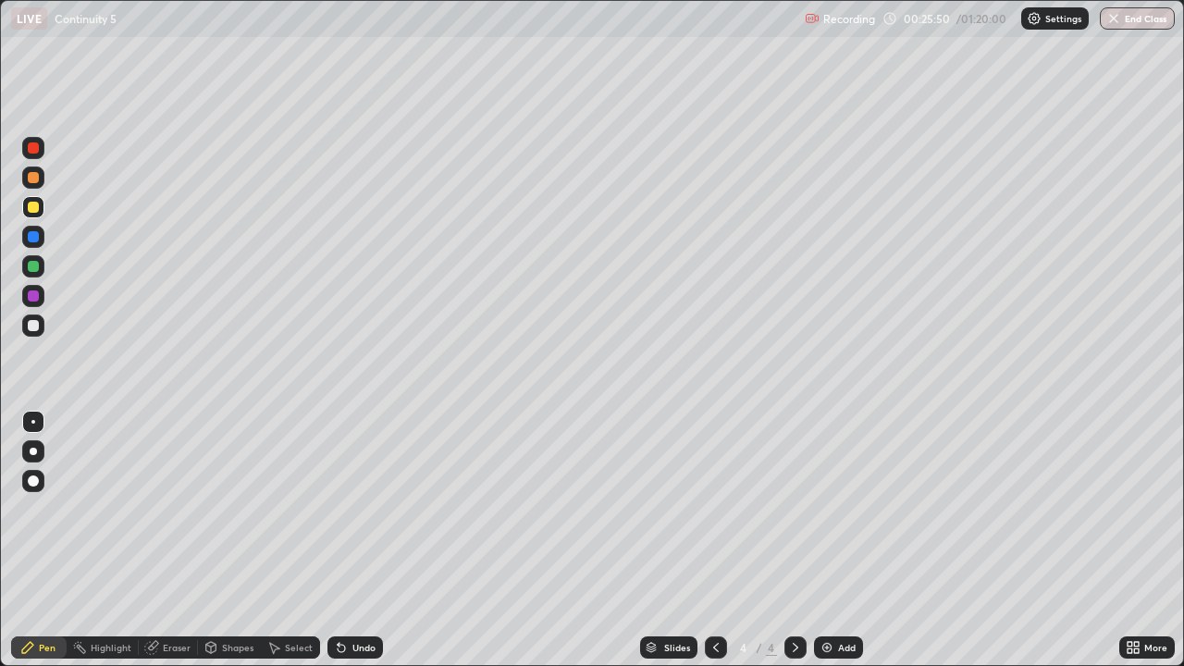
click at [35, 209] on div at bounding box center [33, 207] width 11 height 11
click at [31, 327] on div at bounding box center [33, 325] width 11 height 11
click at [35, 208] on div at bounding box center [33, 207] width 11 height 11
click at [33, 326] on div at bounding box center [33, 325] width 11 height 11
click at [36, 295] on div at bounding box center [33, 296] width 11 height 11
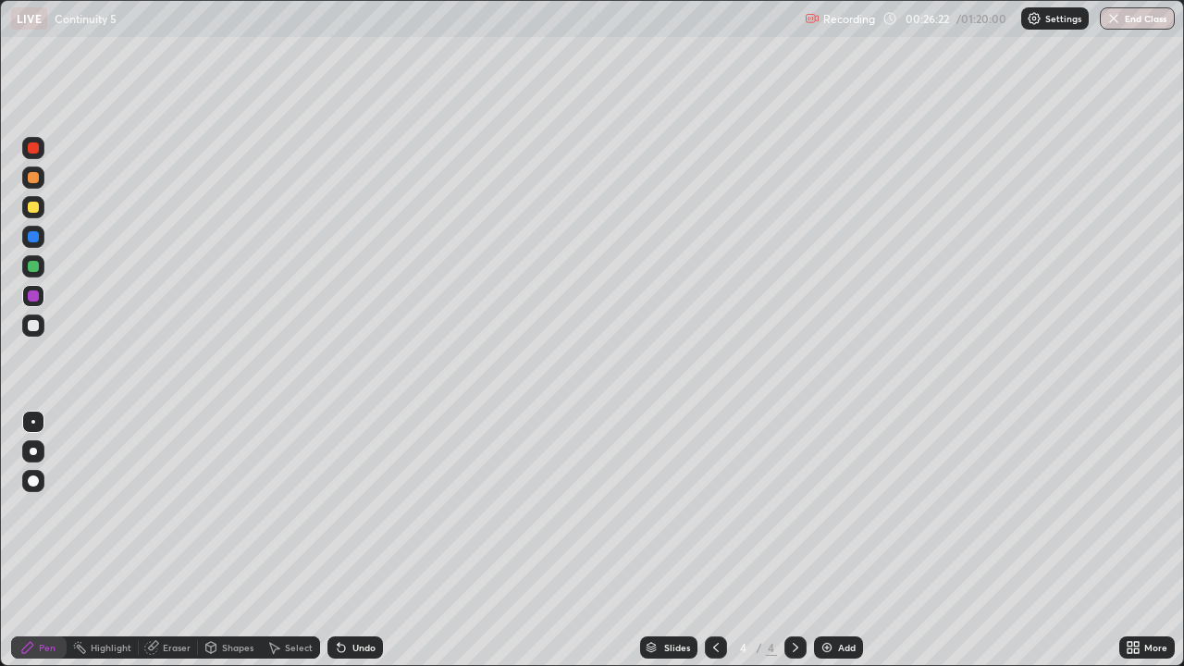
click at [32, 328] on div at bounding box center [33, 325] width 11 height 11
click at [356, 540] on div "Undo" at bounding box center [363, 647] width 23 height 9
click at [357, 540] on div "Undo" at bounding box center [363, 647] width 23 height 9
click at [366, 540] on div "Undo" at bounding box center [363, 647] width 23 height 9
click at [361, 540] on div "Undo" at bounding box center [363, 647] width 23 height 9
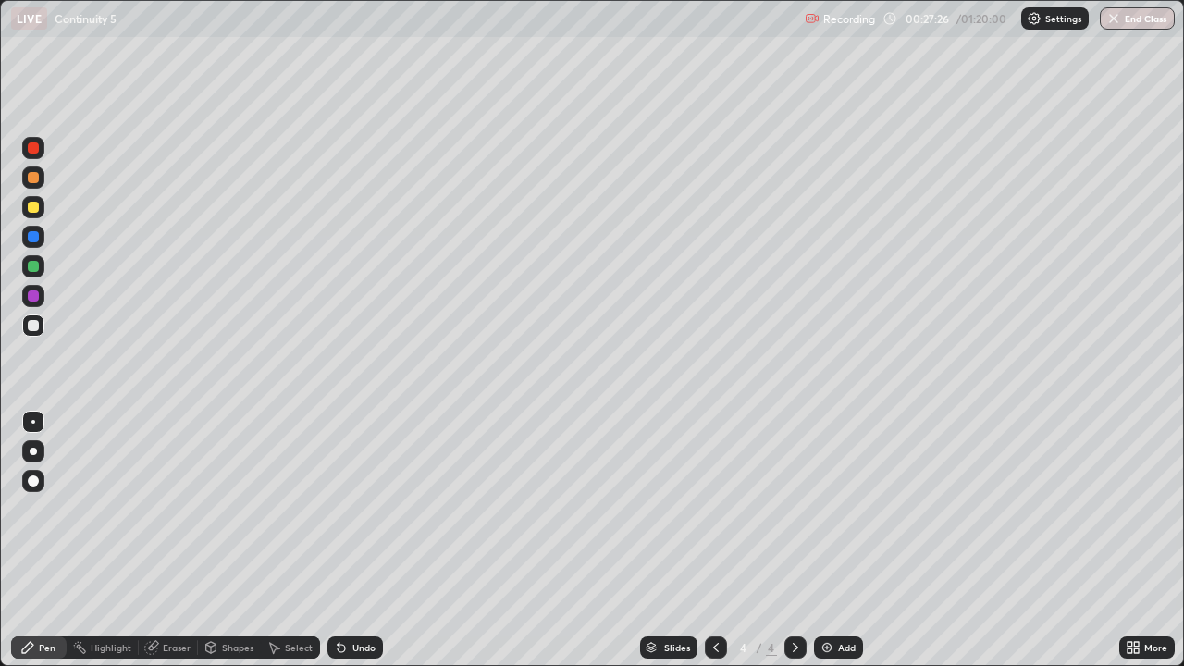
click at [364, 540] on div "Undo" at bounding box center [351, 647] width 63 height 37
click at [166, 540] on div "Eraser" at bounding box center [168, 648] width 59 height 22
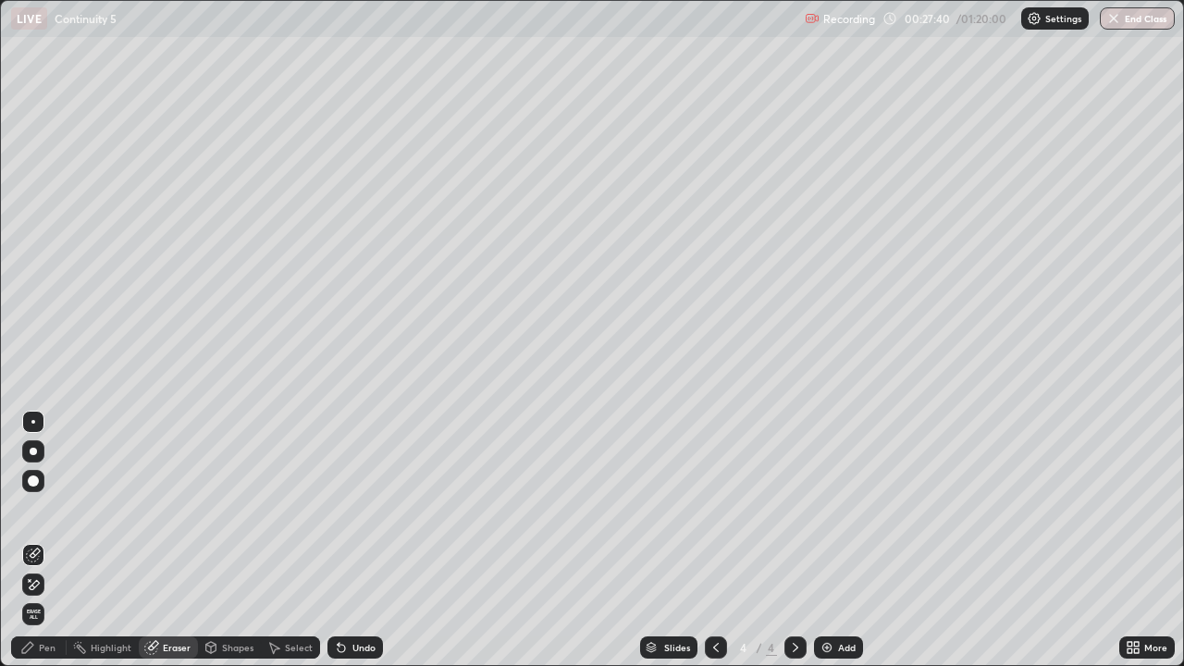
click at [39, 540] on div "Pen" at bounding box center [47, 647] width 17 height 9
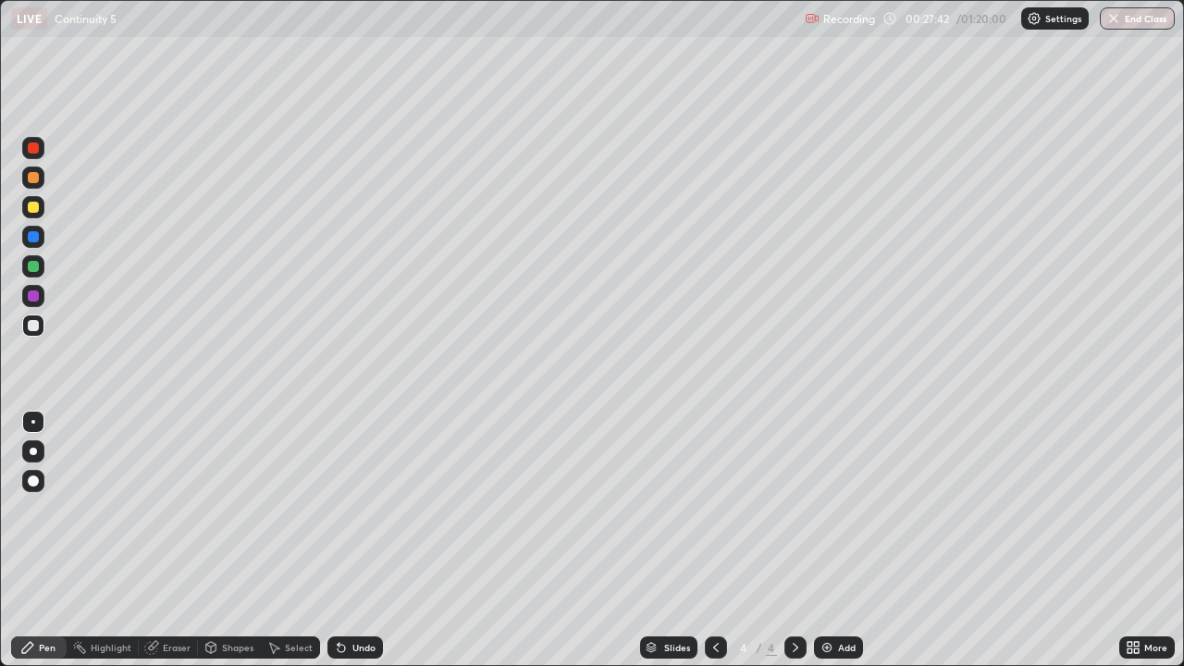
click at [155, 540] on icon at bounding box center [153, 645] width 10 height 9
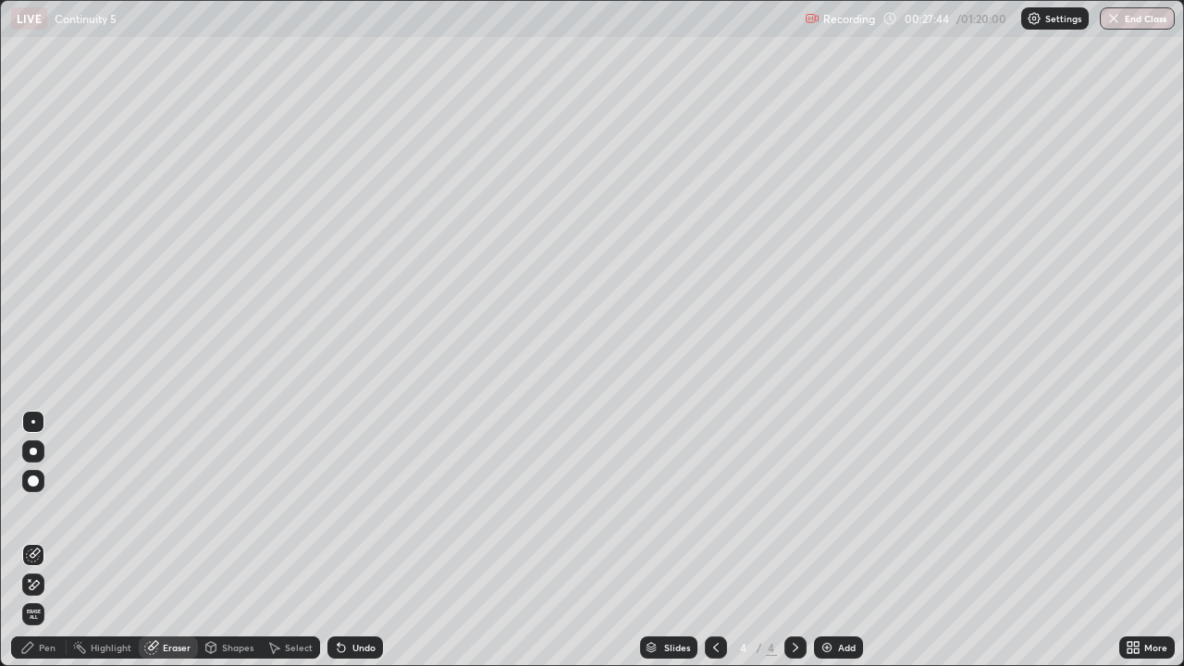
click at [39, 540] on div "Pen" at bounding box center [47, 647] width 17 height 9
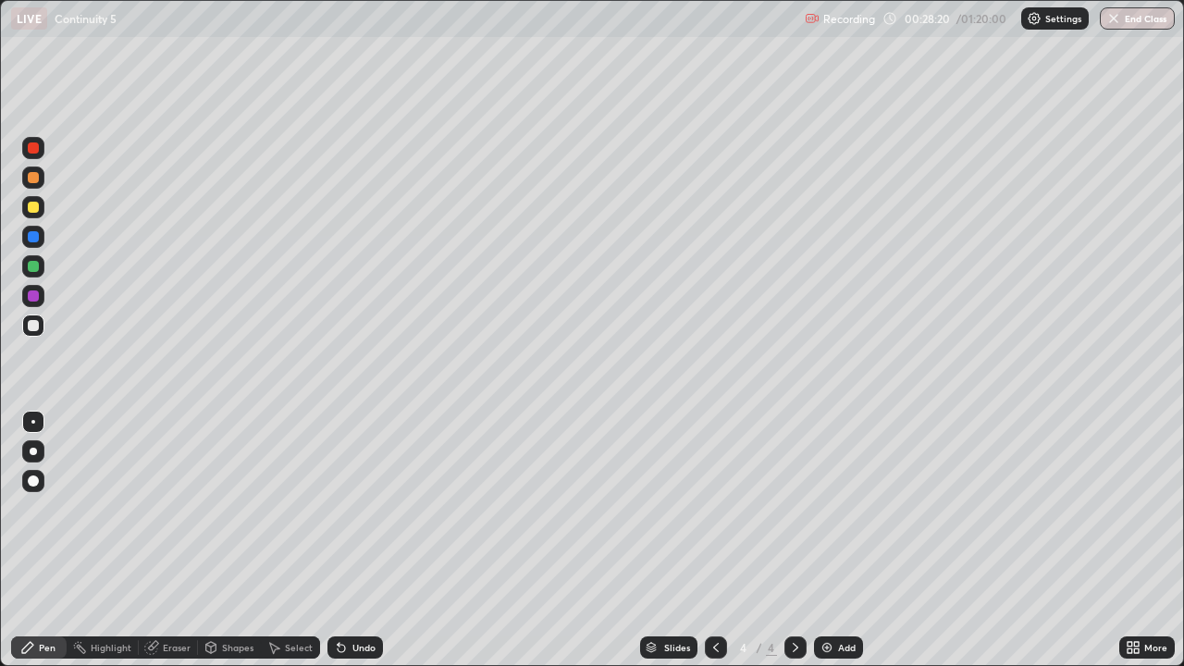
click at [709, 540] on icon at bounding box center [716, 647] width 15 height 15
click at [794, 540] on icon at bounding box center [795, 647] width 15 height 15
click at [31, 270] on div at bounding box center [33, 266] width 11 height 11
click at [36, 176] on div at bounding box center [33, 177] width 11 height 11
click at [360, 540] on div "Undo" at bounding box center [363, 647] width 23 height 9
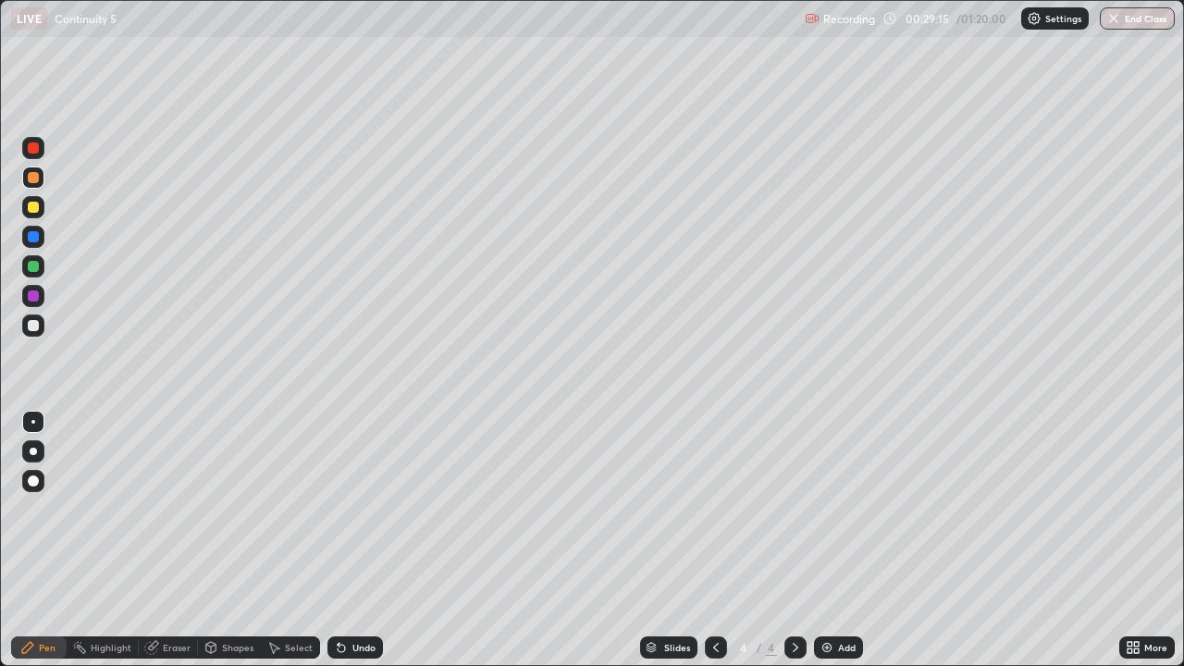
click at [367, 540] on div "Undo" at bounding box center [363, 647] width 23 height 9
click at [36, 267] on div at bounding box center [33, 266] width 11 height 11
click at [32, 293] on div at bounding box center [33, 296] width 11 height 11
click at [361, 540] on div "Undo" at bounding box center [356, 648] width 56 height 22
click at [32, 267] on div at bounding box center [33, 266] width 11 height 11
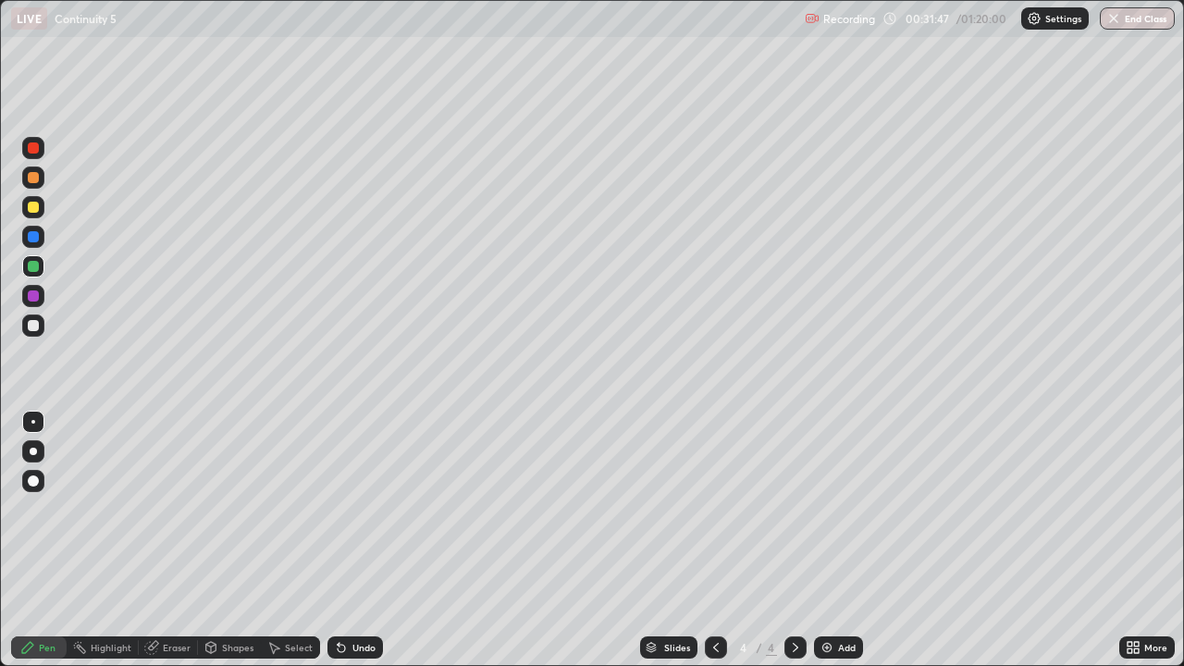
click at [37, 235] on div at bounding box center [33, 236] width 11 height 11
click at [33, 295] on div at bounding box center [33, 296] width 11 height 11
click at [31, 205] on div at bounding box center [33, 207] width 11 height 11
click at [33, 451] on div at bounding box center [33, 451] width 7 height 7
click at [791, 540] on icon at bounding box center [795, 647] width 15 height 15
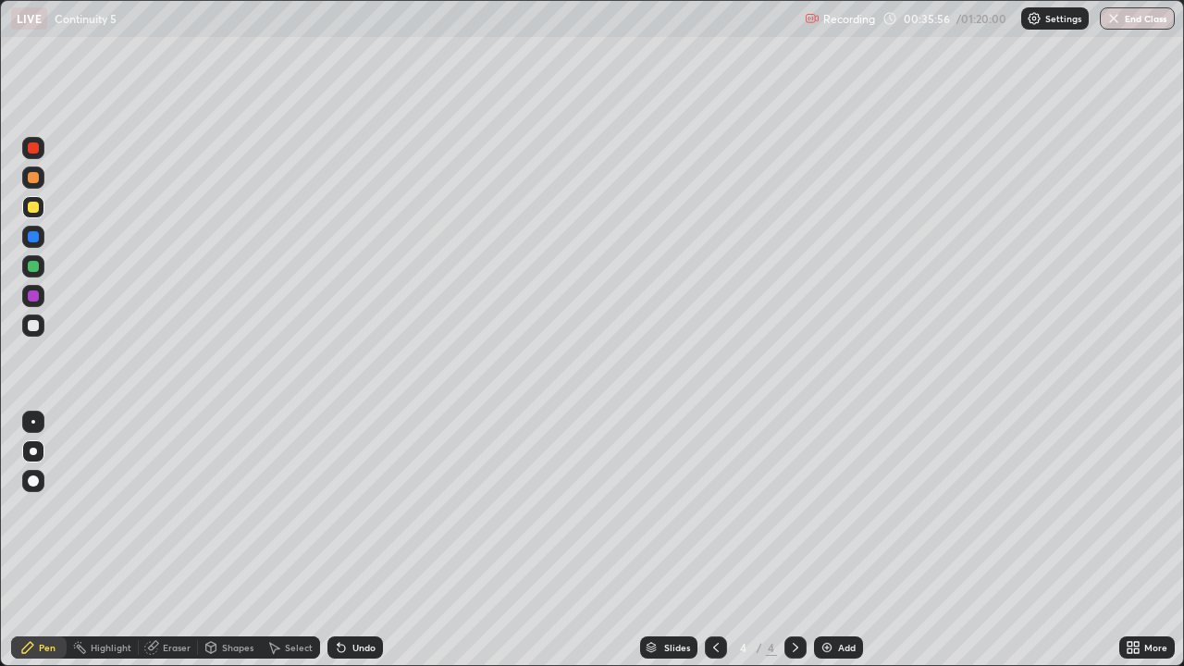
click at [802, 540] on div at bounding box center [796, 648] width 22 height 22
click at [835, 540] on div "Add" at bounding box center [838, 648] width 49 height 22
click at [37, 211] on div at bounding box center [33, 207] width 11 height 11
click at [33, 325] on div at bounding box center [33, 325] width 11 height 11
click at [34, 294] on div at bounding box center [33, 296] width 11 height 11
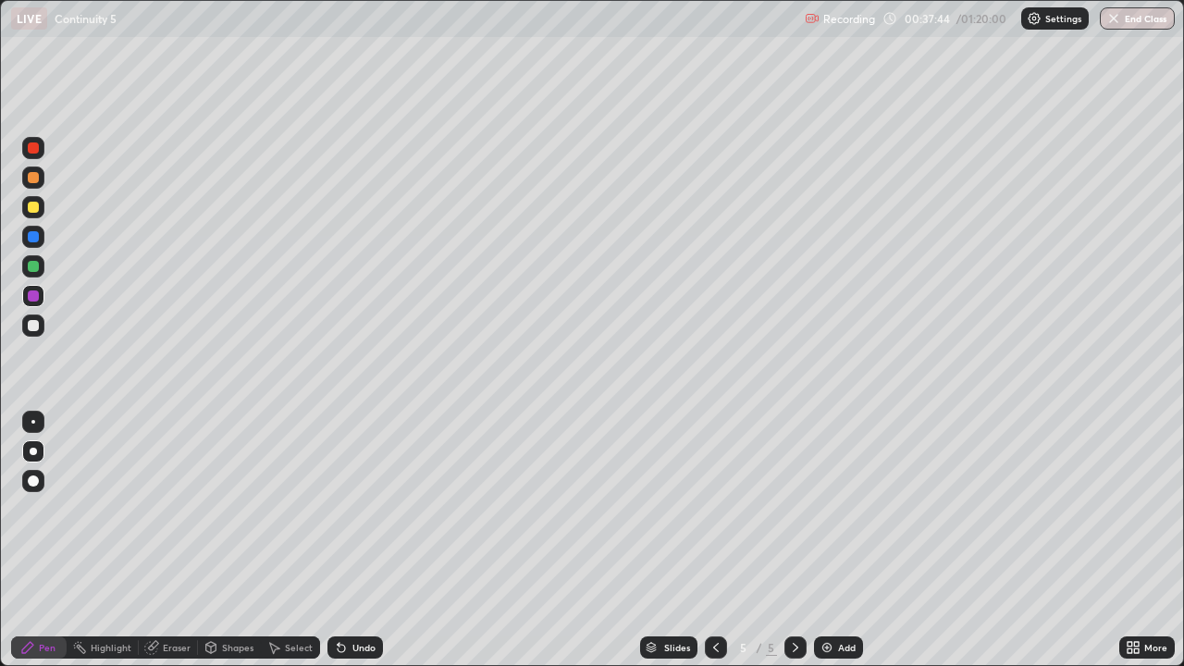
click at [32, 265] on div at bounding box center [33, 266] width 11 height 11
click at [32, 328] on div at bounding box center [33, 325] width 11 height 11
click at [33, 209] on div at bounding box center [33, 207] width 11 height 11
click at [38, 453] on div at bounding box center [33, 451] width 22 height 22
click at [798, 540] on icon at bounding box center [795, 647] width 15 height 15
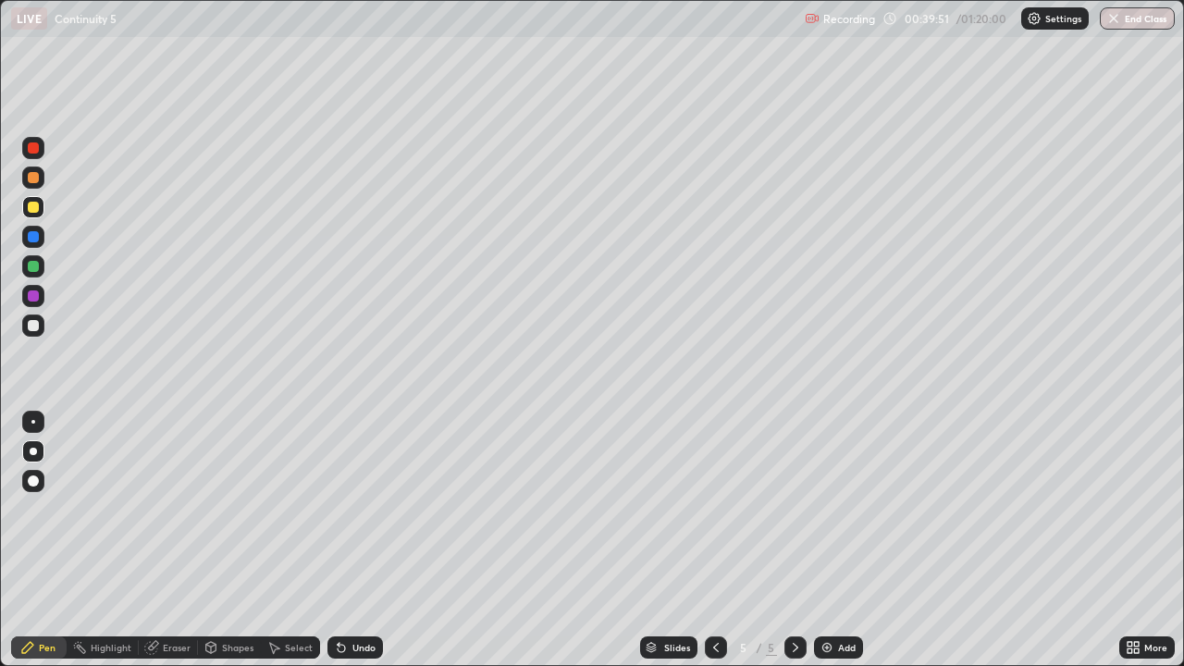
click at [838, 540] on div "Add" at bounding box center [847, 647] width 18 height 9
click at [361, 540] on div "Undo" at bounding box center [356, 648] width 56 height 22
click at [33, 324] on div at bounding box center [33, 325] width 11 height 11
click at [365, 540] on div "Undo" at bounding box center [363, 647] width 23 height 9
click at [361, 540] on div "Undo" at bounding box center [356, 648] width 56 height 22
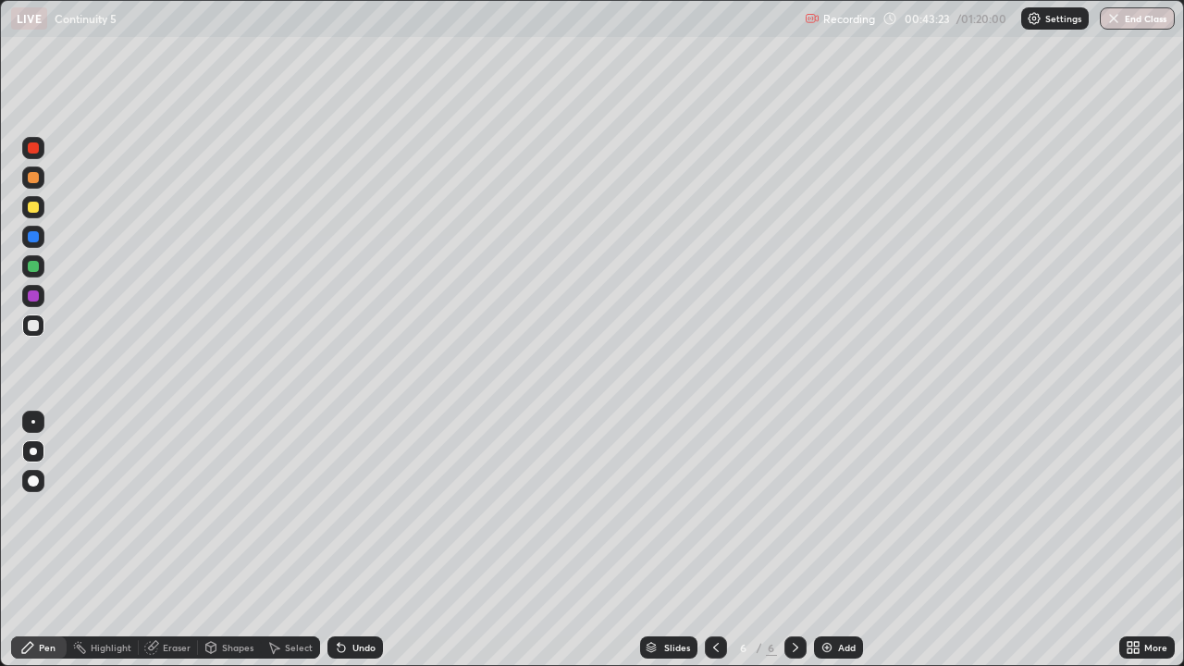
click at [365, 540] on div "Undo" at bounding box center [351, 647] width 63 height 37
click at [37, 298] on div at bounding box center [33, 296] width 11 height 11
click at [358, 540] on div "Undo" at bounding box center [363, 647] width 23 height 9
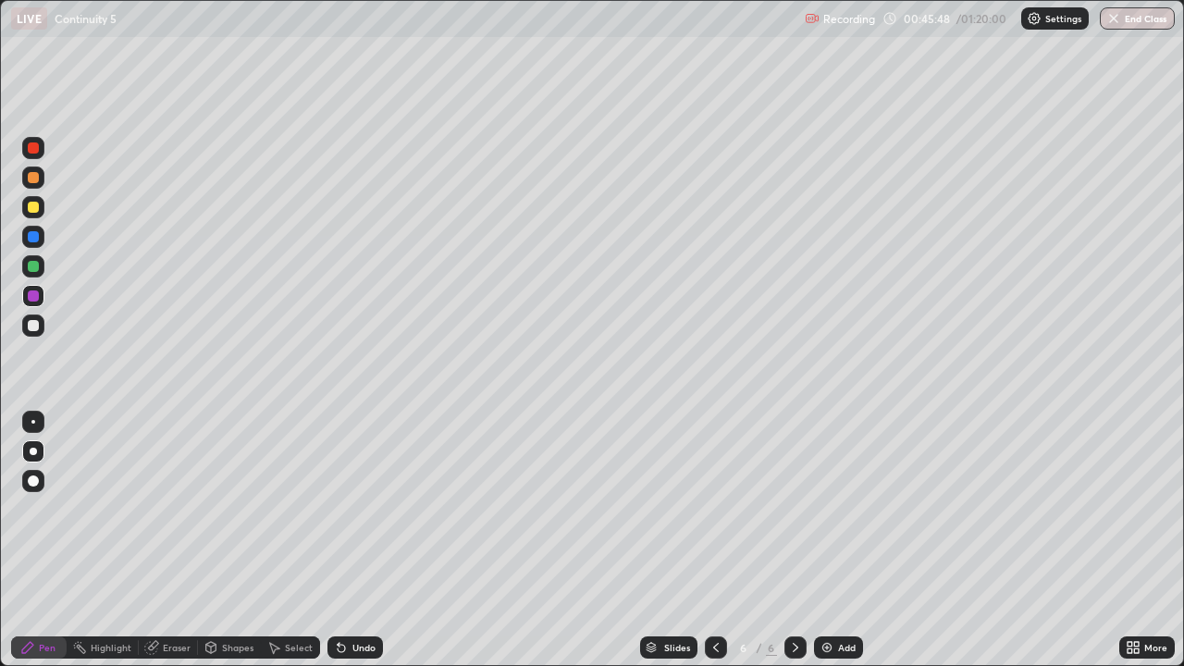
click at [356, 540] on div "Undo" at bounding box center [356, 648] width 56 height 22
click at [359, 540] on div "Undo" at bounding box center [356, 648] width 56 height 22
click at [360, 540] on div "Undo" at bounding box center [356, 648] width 56 height 22
click at [362, 540] on div "Undo" at bounding box center [356, 648] width 56 height 22
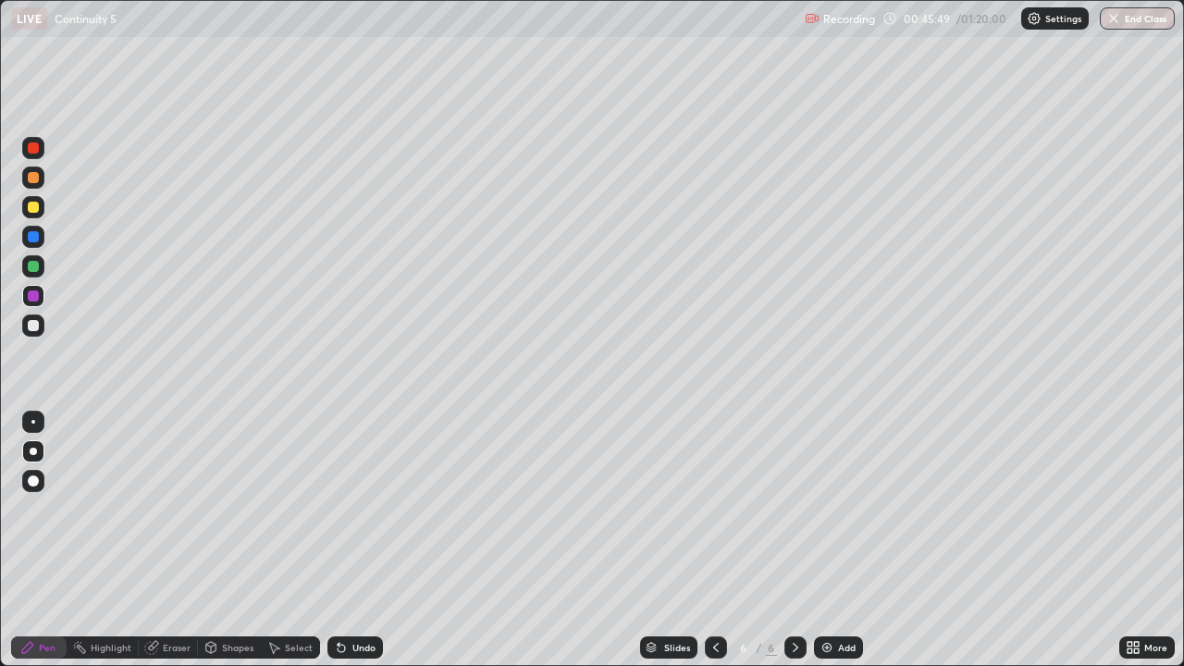
click at [363, 540] on div "Undo" at bounding box center [356, 648] width 56 height 22
click at [364, 540] on div "Undo" at bounding box center [356, 648] width 56 height 22
click at [363, 540] on div "Undo" at bounding box center [356, 648] width 56 height 22
click at [364, 540] on div "Undo" at bounding box center [356, 648] width 56 height 22
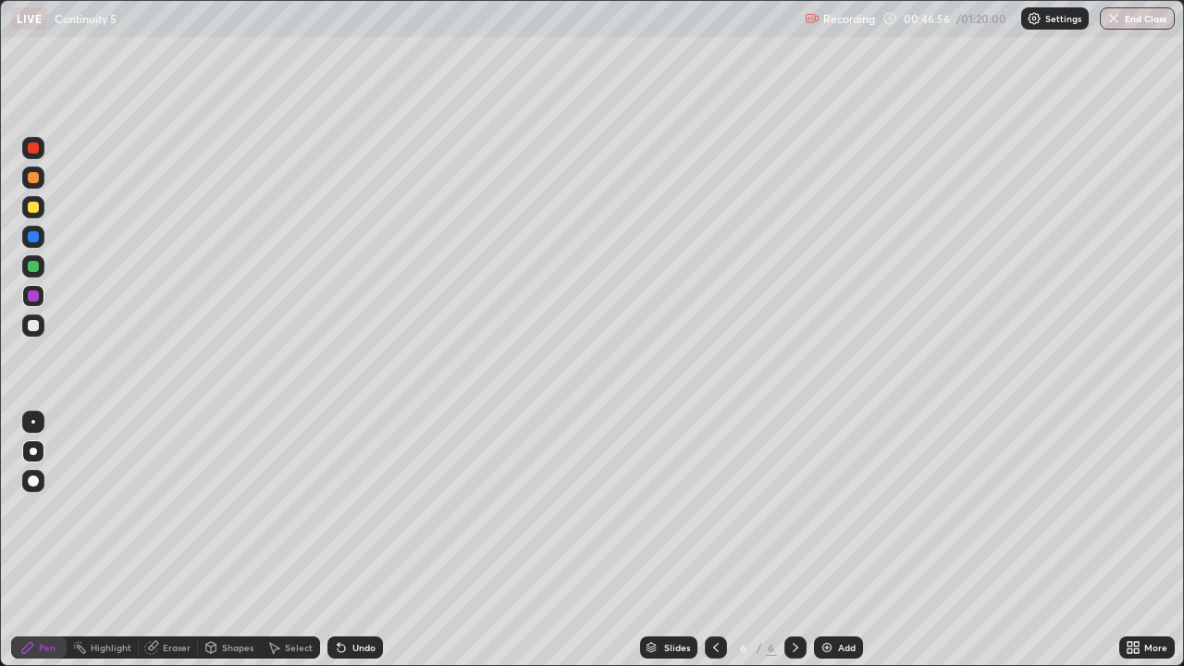
click at [352, 540] on div "Undo" at bounding box center [363, 647] width 23 height 9
click at [348, 540] on div "Undo" at bounding box center [356, 648] width 56 height 22
click at [343, 540] on icon at bounding box center [341, 647] width 15 height 15
click at [359, 540] on div "Undo" at bounding box center [363, 647] width 23 height 9
click at [33, 276] on div at bounding box center [33, 266] width 22 height 22
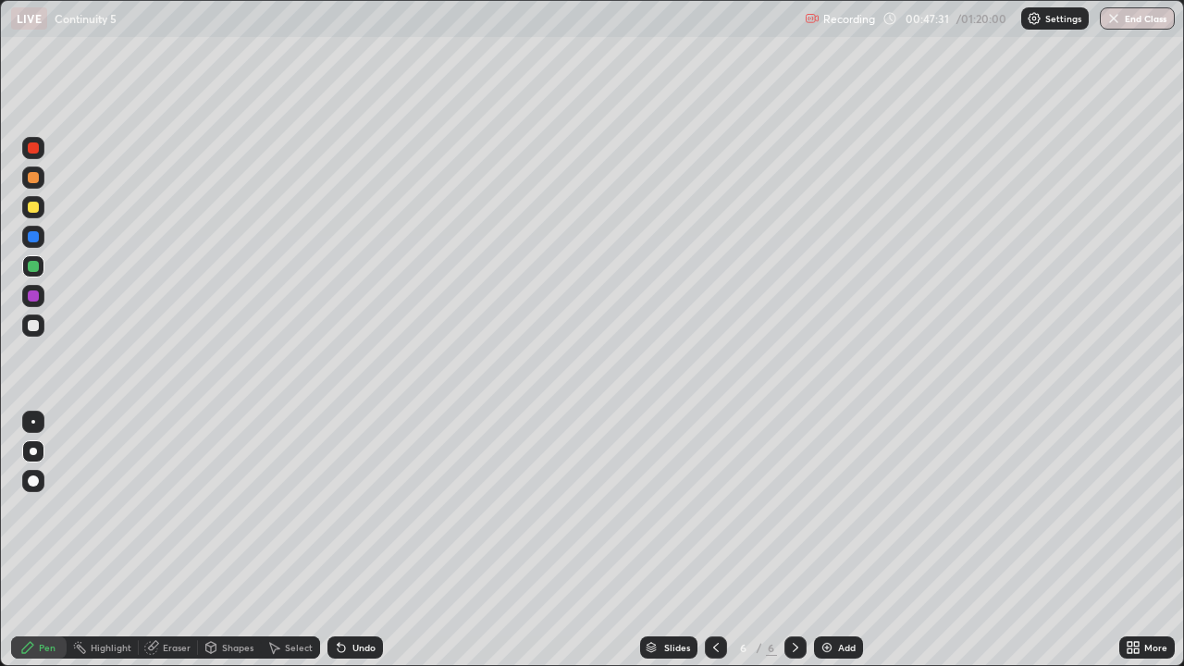
click at [360, 540] on div "Undo" at bounding box center [363, 647] width 23 height 9
click at [179, 540] on div "Eraser" at bounding box center [177, 647] width 28 height 9
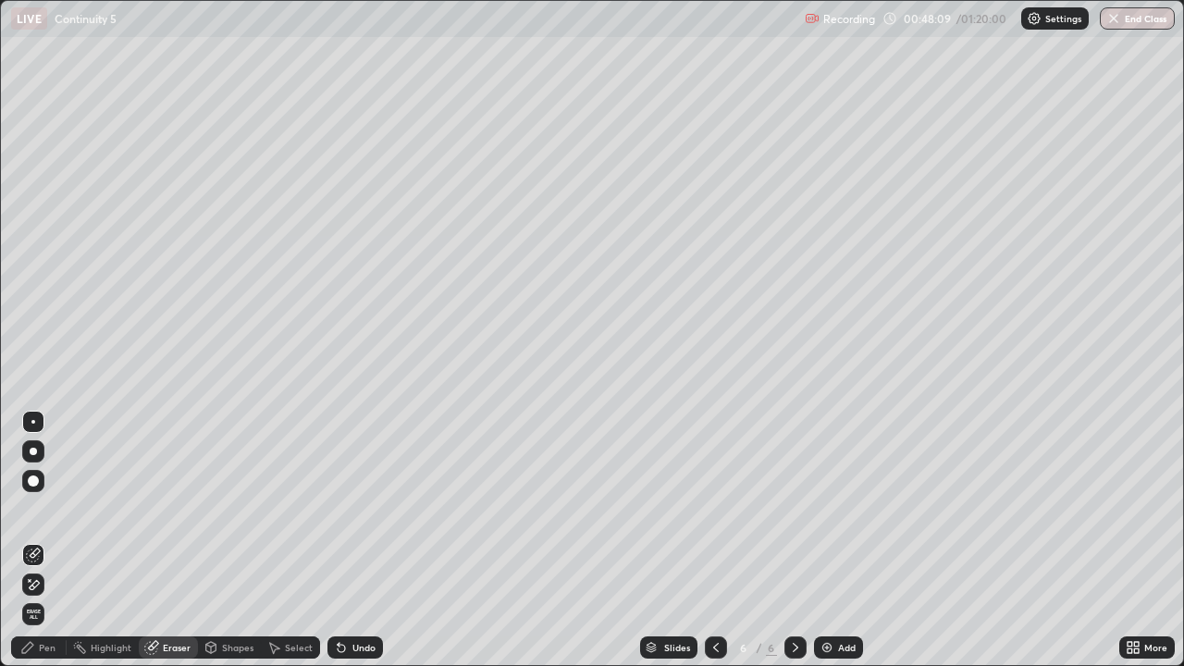
click at [41, 540] on div "Pen" at bounding box center [47, 647] width 17 height 9
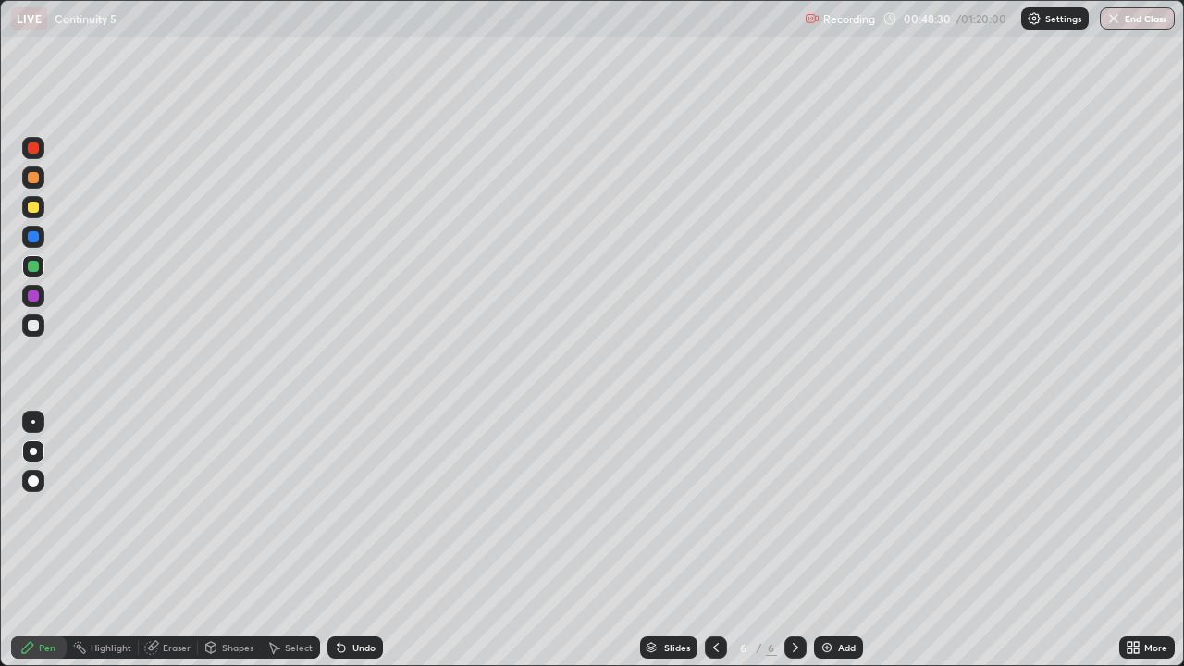
click at [356, 540] on div "Undo" at bounding box center [363, 647] width 23 height 9
click at [358, 540] on div "Undo" at bounding box center [363, 647] width 23 height 9
click at [359, 540] on div "Undo" at bounding box center [363, 647] width 23 height 9
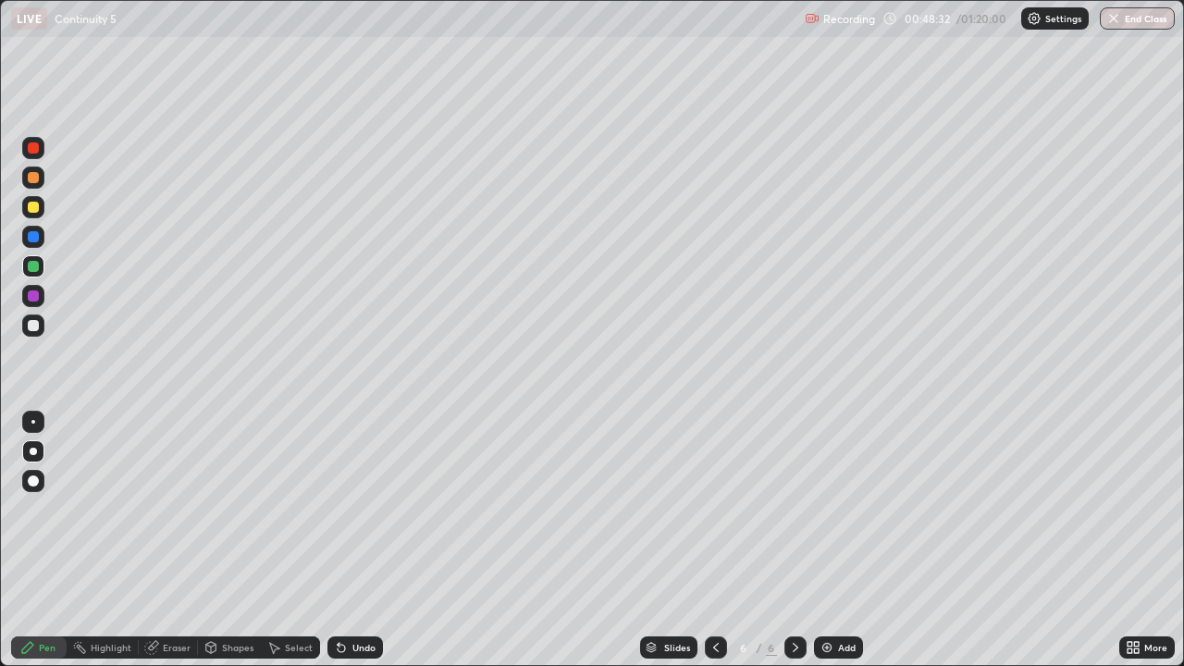
click at [360, 540] on div "Undo" at bounding box center [363, 647] width 23 height 9
click at [361, 540] on div "Undo" at bounding box center [363, 647] width 23 height 9
click at [360, 540] on div "Undo" at bounding box center [363, 647] width 23 height 9
click at [174, 540] on div "Eraser" at bounding box center [177, 647] width 28 height 9
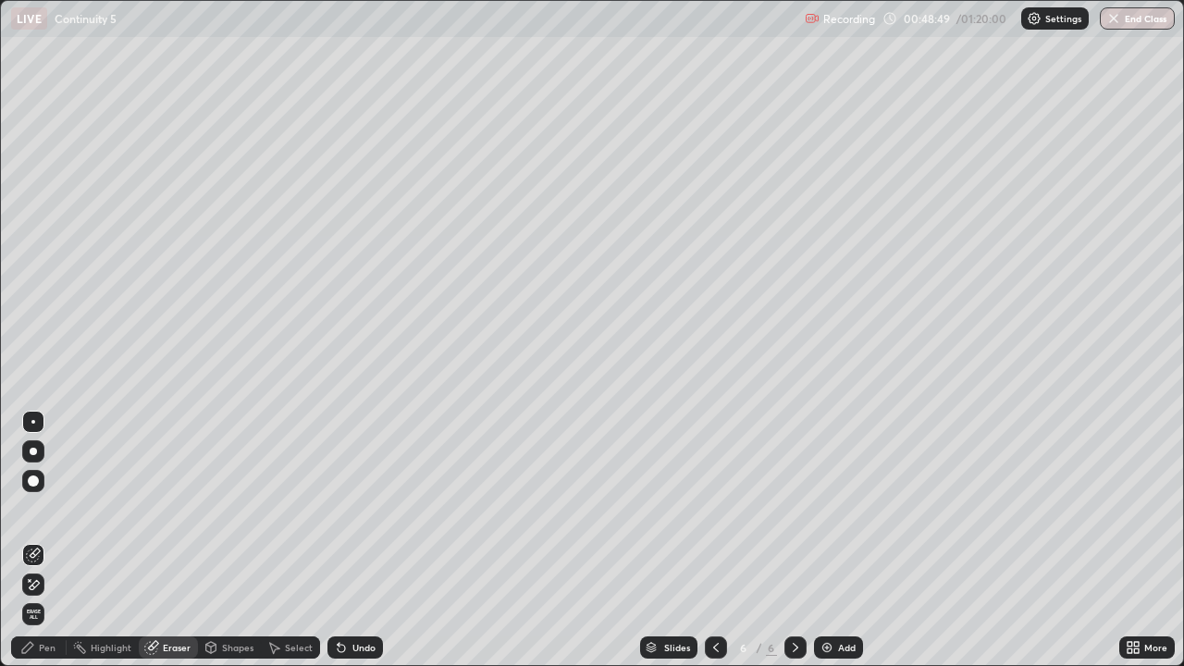
click at [48, 540] on div "Pen" at bounding box center [47, 647] width 17 height 9
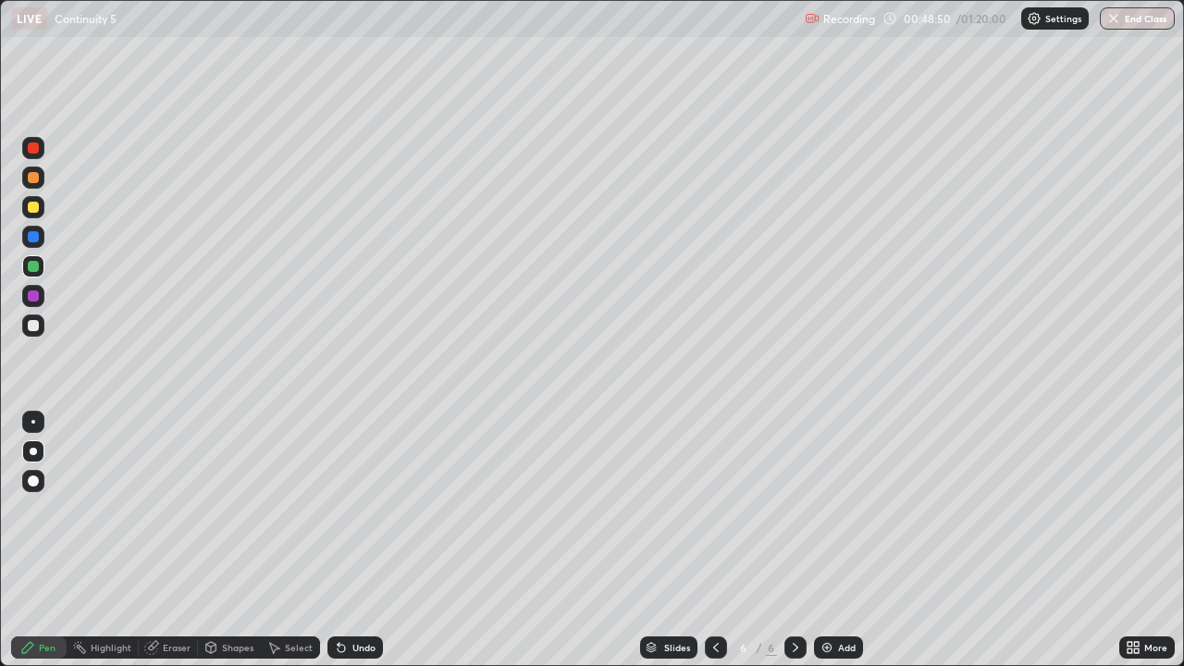
click at [31, 293] on div at bounding box center [33, 296] width 11 height 11
click at [31, 241] on div at bounding box center [33, 236] width 11 height 11
click at [30, 419] on div at bounding box center [33, 422] width 22 height 22
click at [31, 266] on div at bounding box center [33, 266] width 11 height 11
click at [31, 327] on div at bounding box center [33, 325] width 11 height 11
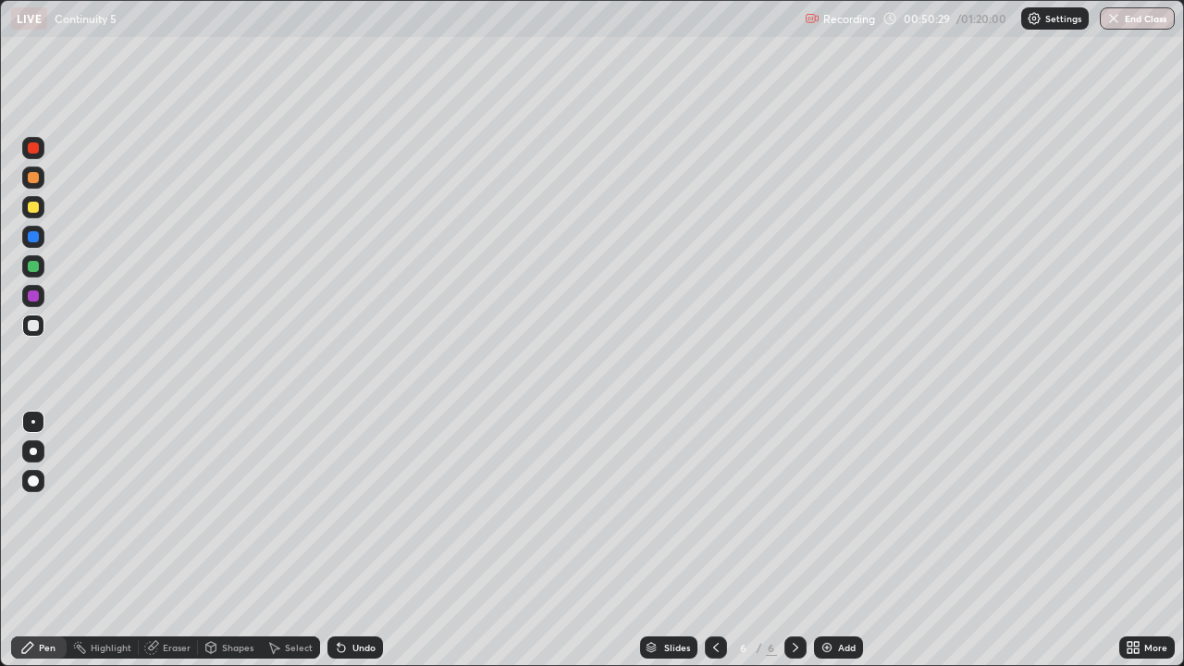
click at [30, 267] on div at bounding box center [33, 266] width 11 height 11
click at [35, 236] on div at bounding box center [33, 236] width 11 height 11
click at [286, 540] on div "Select" at bounding box center [299, 647] width 28 height 9
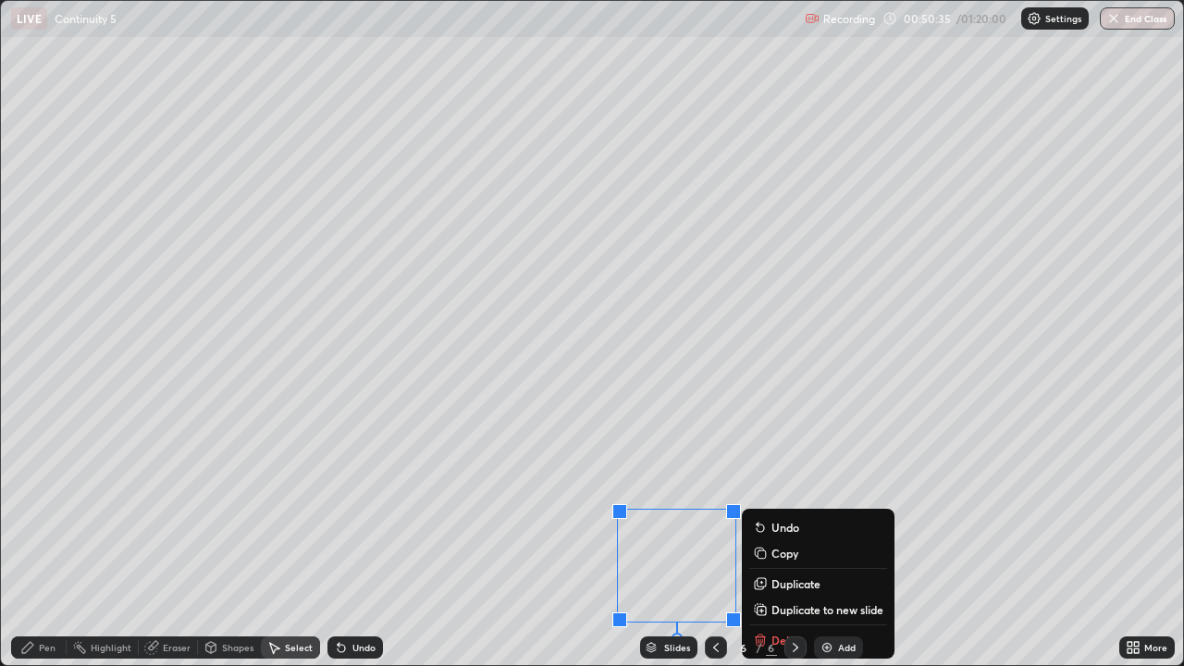
click at [772, 540] on div "6 / 6" at bounding box center [756, 647] width 102 height 37
click at [172, 540] on div "Eraser" at bounding box center [177, 647] width 28 height 9
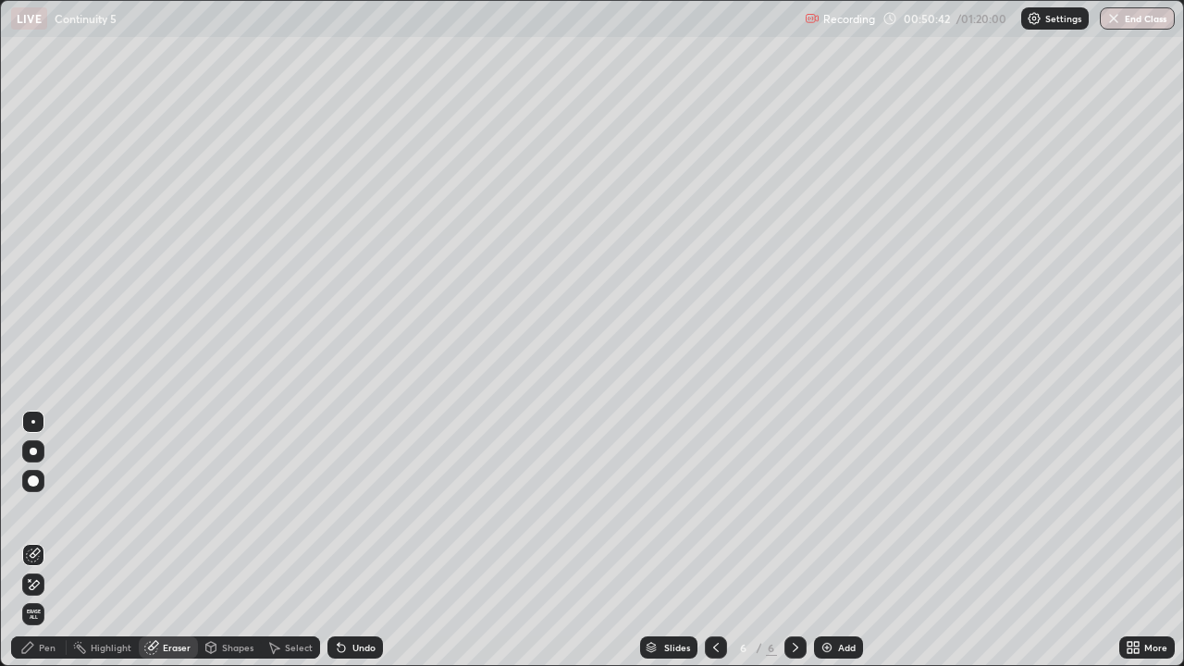
click at [46, 540] on div "Pen" at bounding box center [47, 647] width 17 height 9
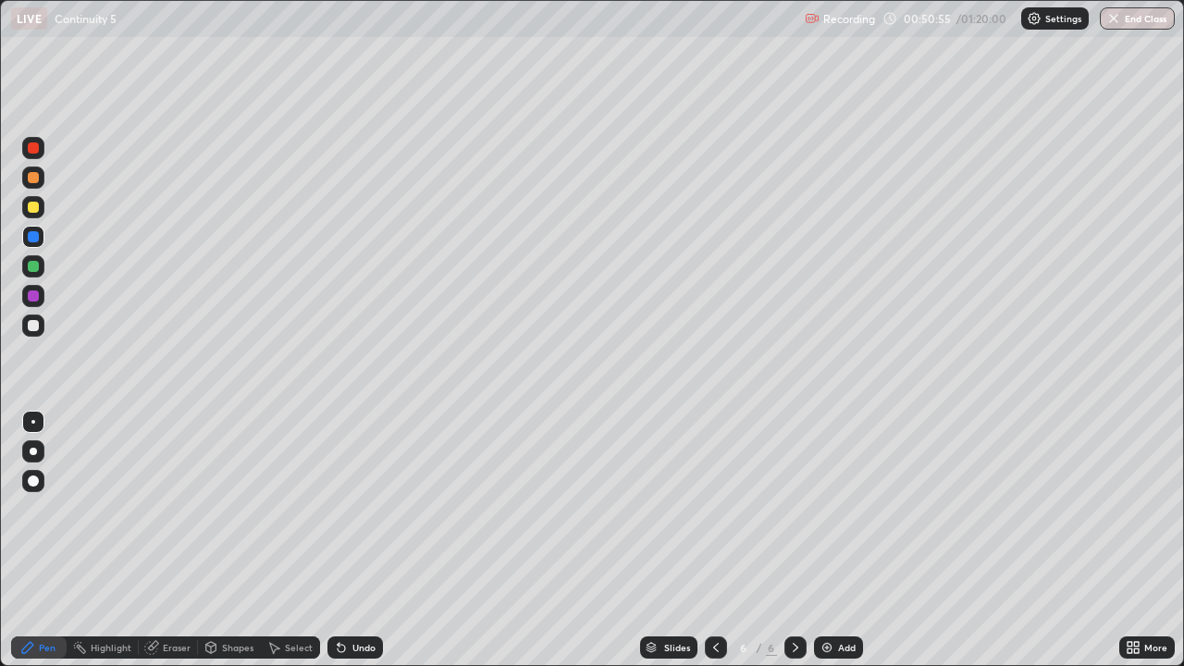
click at [32, 324] on div at bounding box center [33, 325] width 11 height 11
click at [32, 268] on div at bounding box center [33, 266] width 11 height 11
click at [34, 301] on div at bounding box center [33, 296] width 11 height 11
click at [172, 540] on div "Eraser" at bounding box center [177, 647] width 28 height 9
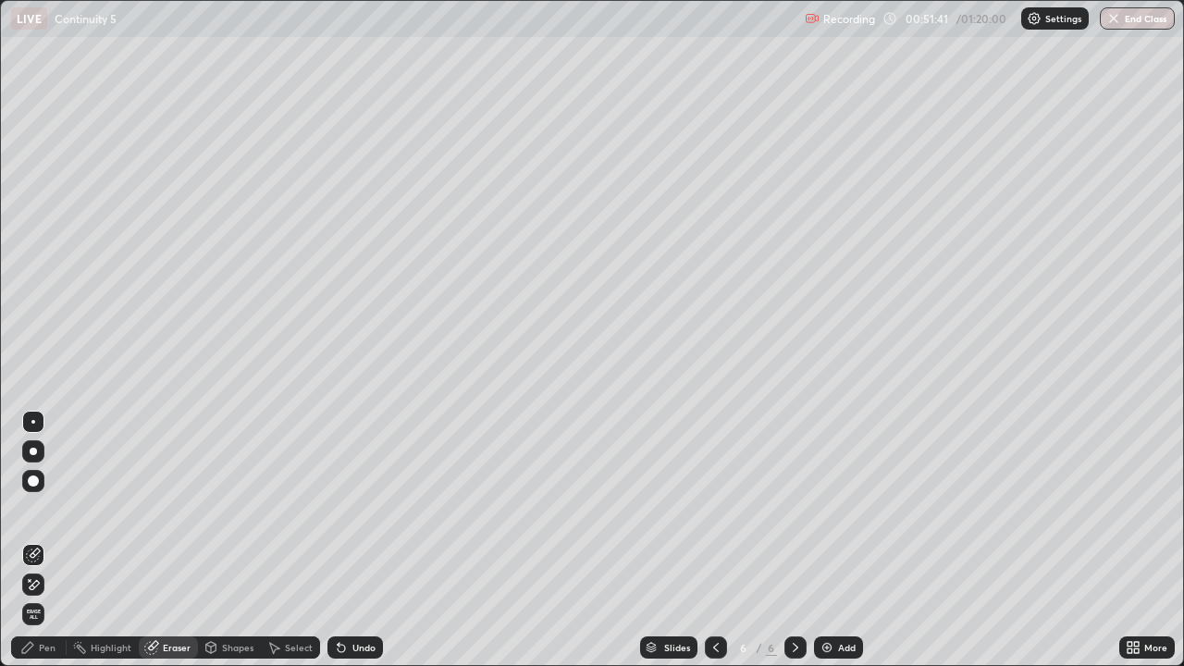
click at [53, 540] on div "Pen" at bounding box center [47, 647] width 17 height 9
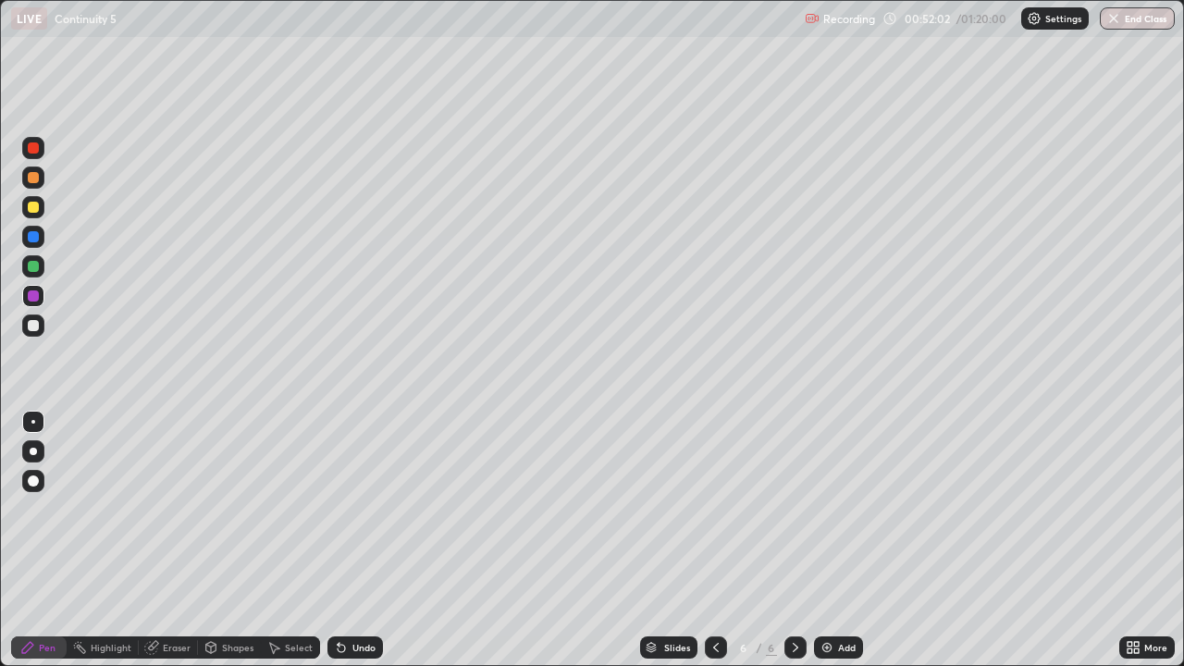
click at [178, 540] on div "Eraser" at bounding box center [177, 647] width 28 height 9
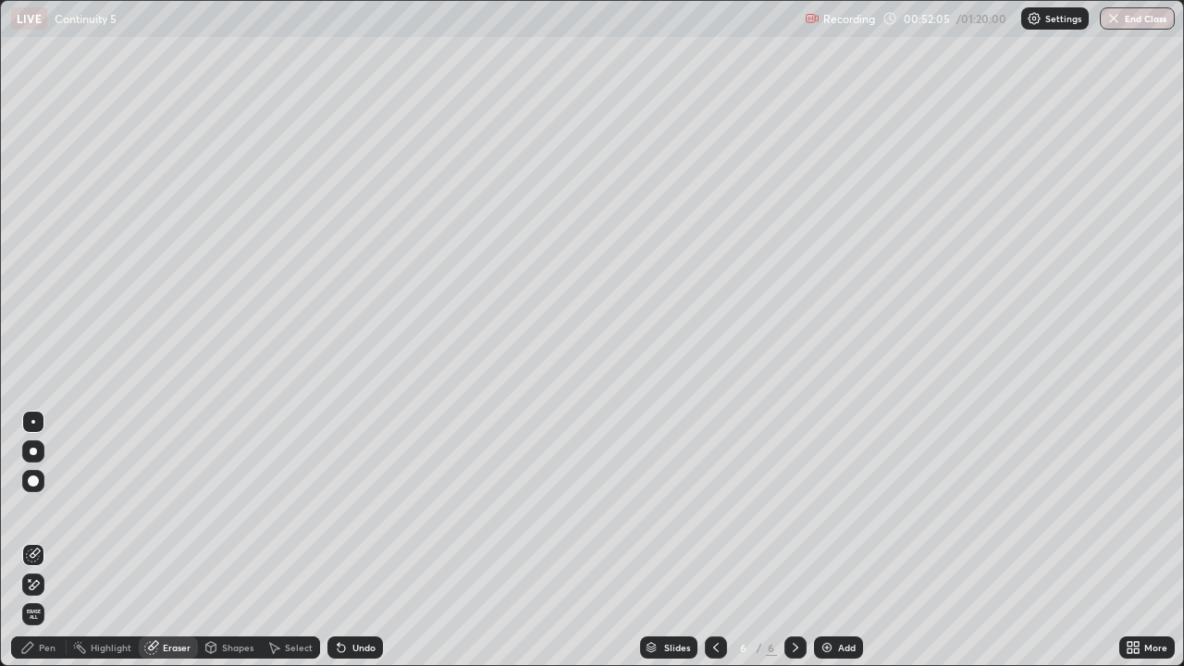
click at [37, 540] on div "Pen" at bounding box center [39, 648] width 56 height 22
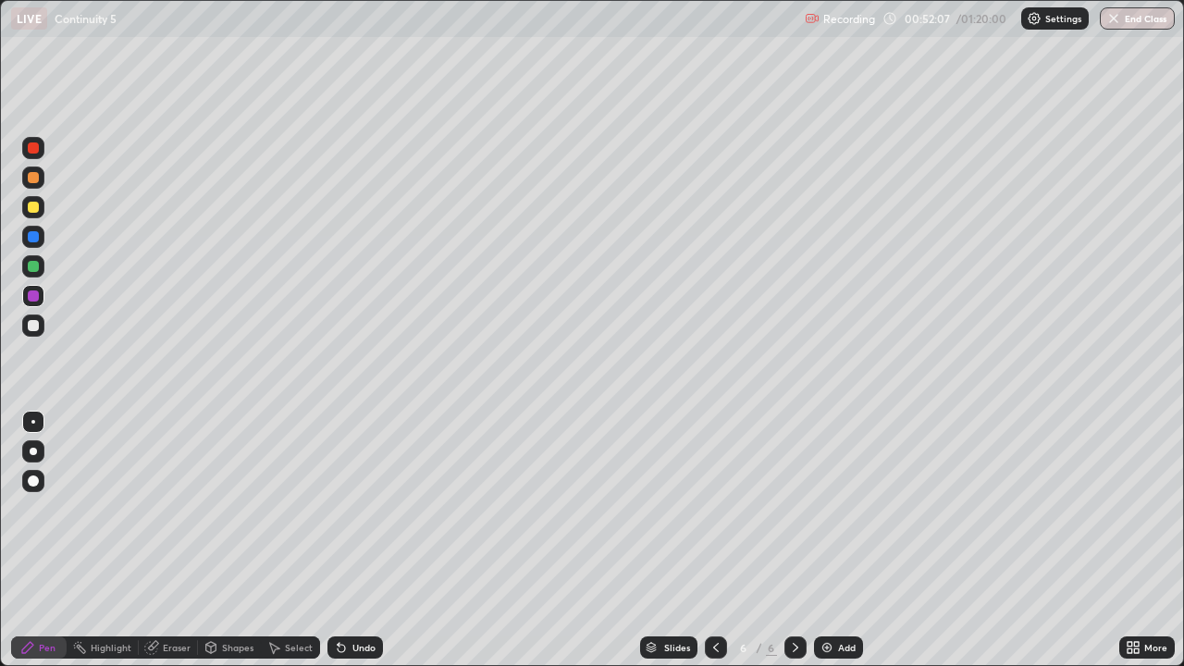
click at [35, 263] on div at bounding box center [33, 266] width 11 height 11
click at [33, 297] on div at bounding box center [33, 296] width 11 height 11
click at [32, 325] on div at bounding box center [33, 325] width 11 height 11
click at [31, 295] on div at bounding box center [33, 296] width 11 height 11
click at [357, 540] on div "Undo" at bounding box center [363, 647] width 23 height 9
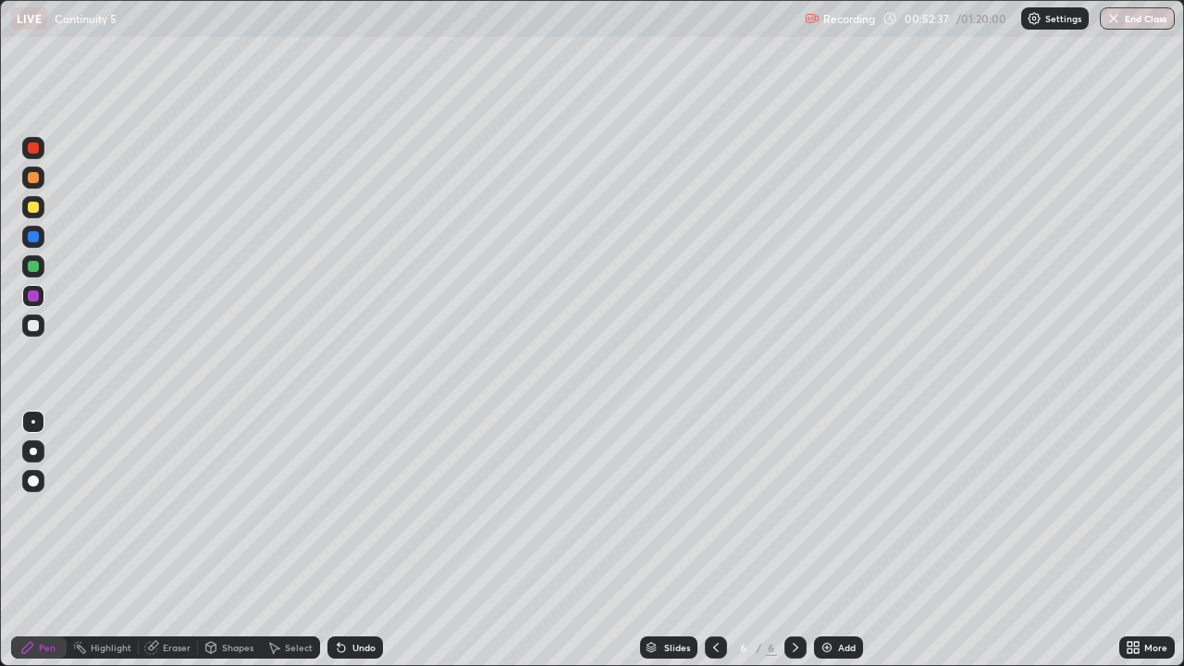
click at [359, 540] on div "Undo" at bounding box center [363, 647] width 23 height 9
click at [361, 540] on div "Undo" at bounding box center [363, 647] width 23 height 9
click at [31, 326] on div at bounding box center [33, 325] width 11 height 11
click at [32, 296] on div at bounding box center [33, 296] width 11 height 11
click at [35, 266] on div at bounding box center [33, 266] width 11 height 11
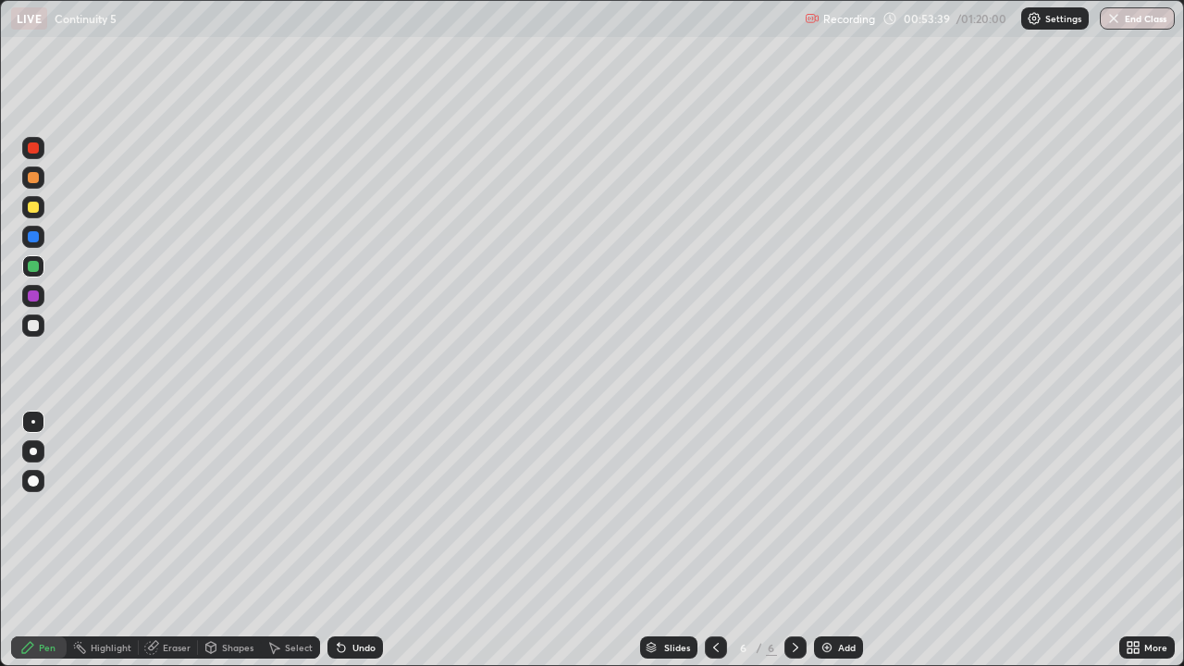
click at [32, 147] on div at bounding box center [33, 147] width 11 height 11
click at [34, 447] on div at bounding box center [33, 451] width 22 height 22
click at [352, 540] on div "Undo" at bounding box center [363, 647] width 23 height 9
click at [33, 302] on div at bounding box center [33, 296] width 22 height 22
click at [37, 142] on div at bounding box center [33, 148] width 22 height 22
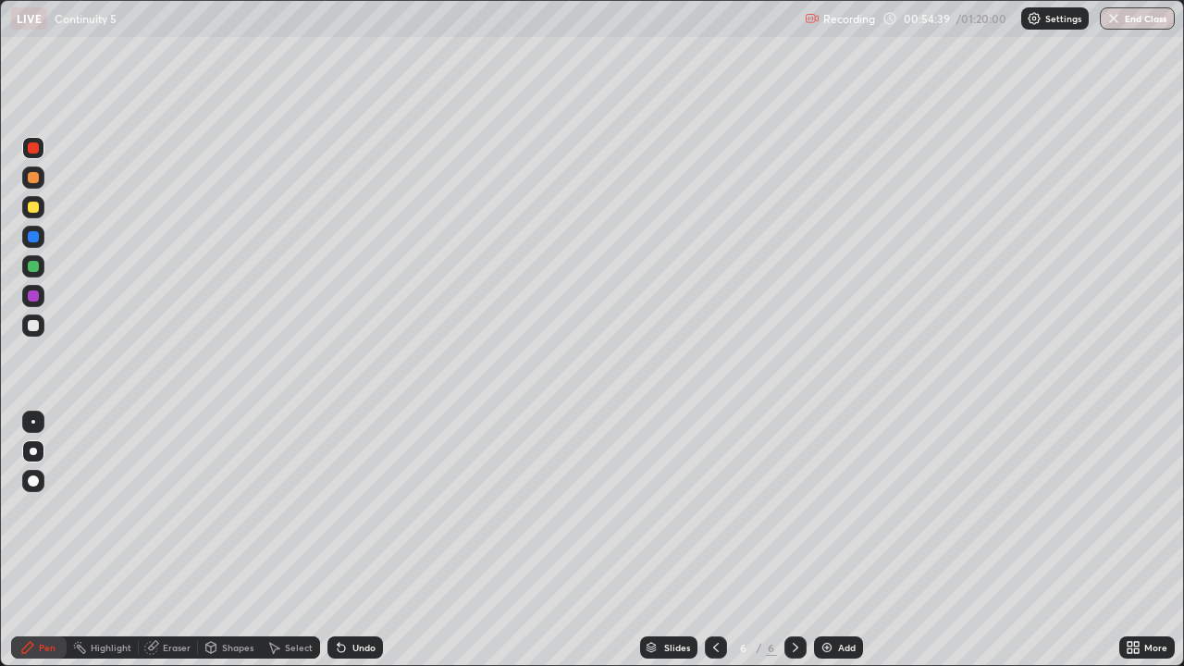
click at [361, 540] on div "Undo" at bounding box center [356, 648] width 56 height 22
click at [31, 298] on div at bounding box center [33, 296] width 11 height 11
click at [32, 237] on div at bounding box center [33, 236] width 11 height 11
click at [352, 540] on div "Undo" at bounding box center [363, 647] width 23 height 9
click at [355, 540] on div "Undo" at bounding box center [356, 648] width 56 height 22
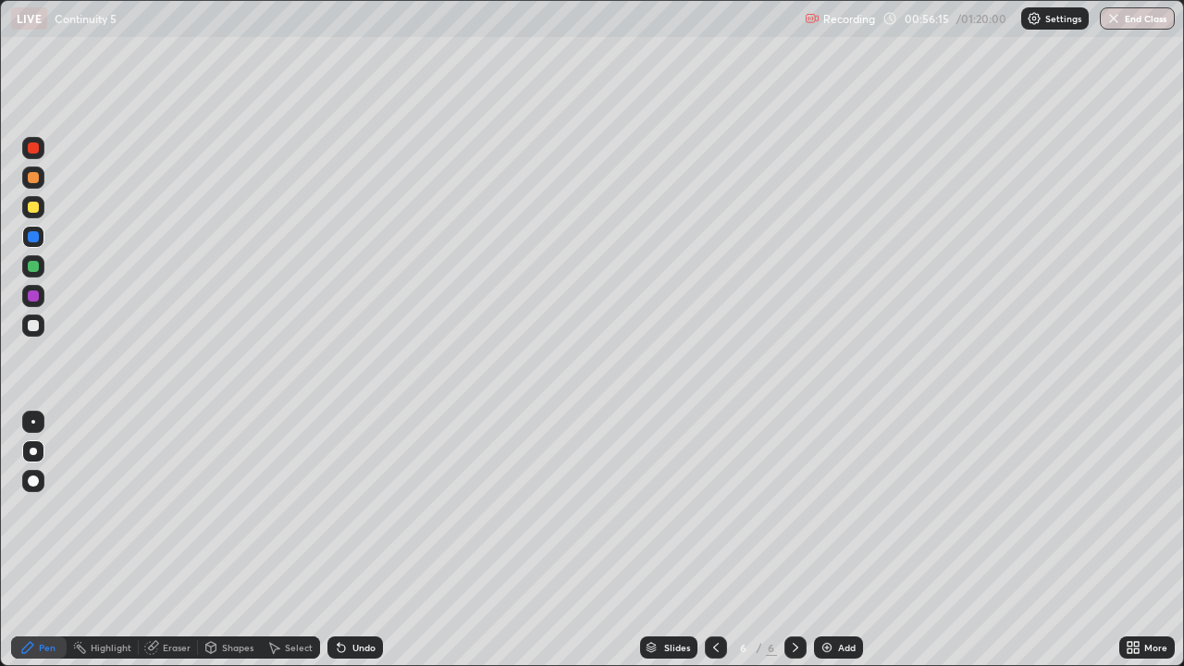
click at [37, 206] on div at bounding box center [33, 207] width 11 height 11
click at [33, 209] on div at bounding box center [33, 207] width 11 height 11
click at [31, 448] on div at bounding box center [33, 451] width 22 height 22
click at [31, 455] on div at bounding box center [33, 451] width 22 height 22
click at [788, 540] on icon at bounding box center [795, 647] width 15 height 15
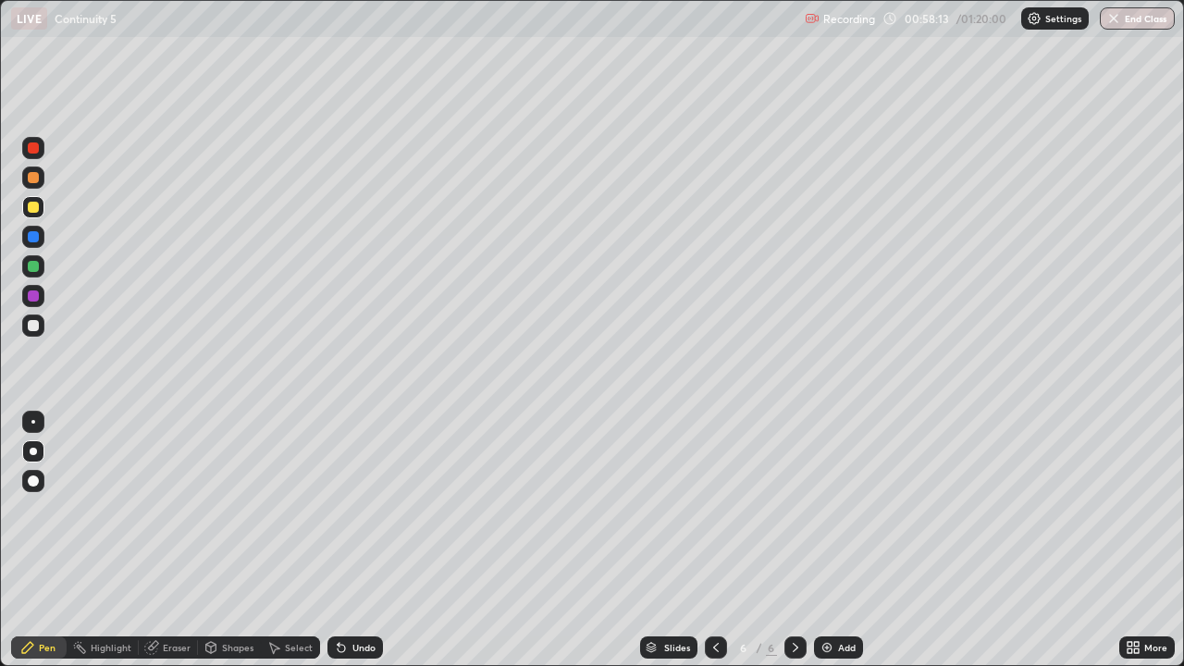
click at [796, 540] on icon at bounding box center [796, 647] width 6 height 9
click at [832, 540] on img at bounding box center [827, 647] width 15 height 15
click at [716, 540] on icon at bounding box center [716, 647] width 6 height 9
click at [799, 540] on icon at bounding box center [795, 647] width 15 height 15
click at [361, 540] on div "Undo" at bounding box center [363, 647] width 23 height 9
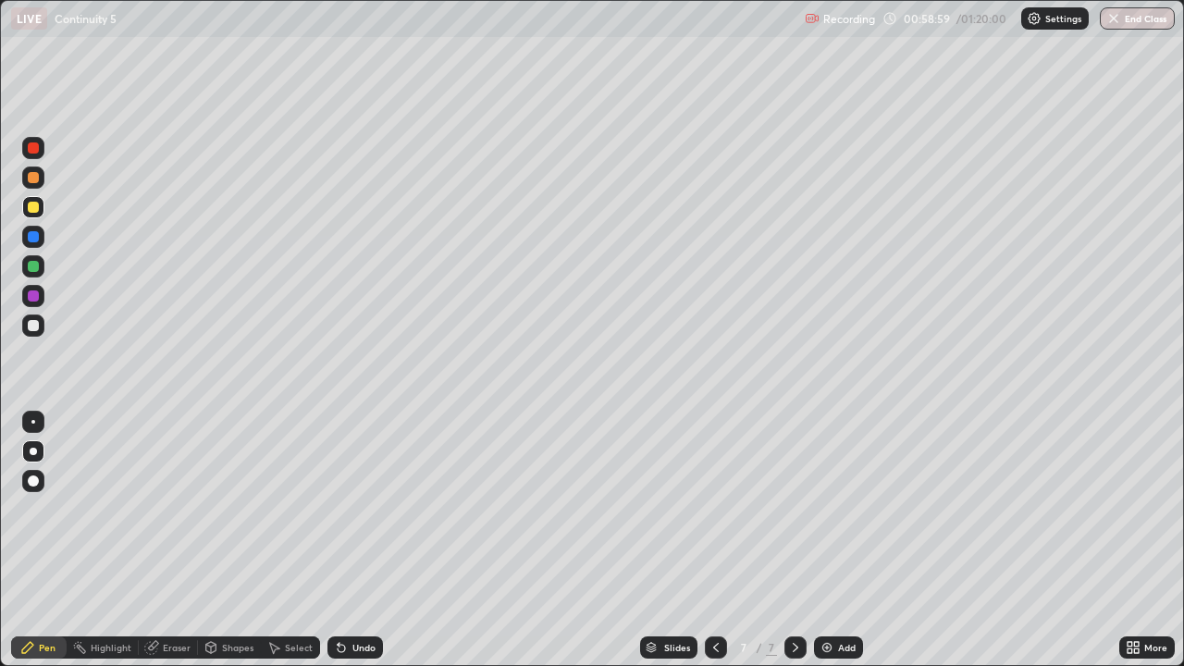
click at [31, 327] on div at bounding box center [33, 325] width 11 height 11
click at [34, 295] on div at bounding box center [33, 296] width 11 height 11
click at [32, 326] on div at bounding box center [33, 325] width 11 height 11
click at [34, 423] on div at bounding box center [33, 422] width 22 height 22
click at [34, 267] on div at bounding box center [33, 266] width 11 height 11
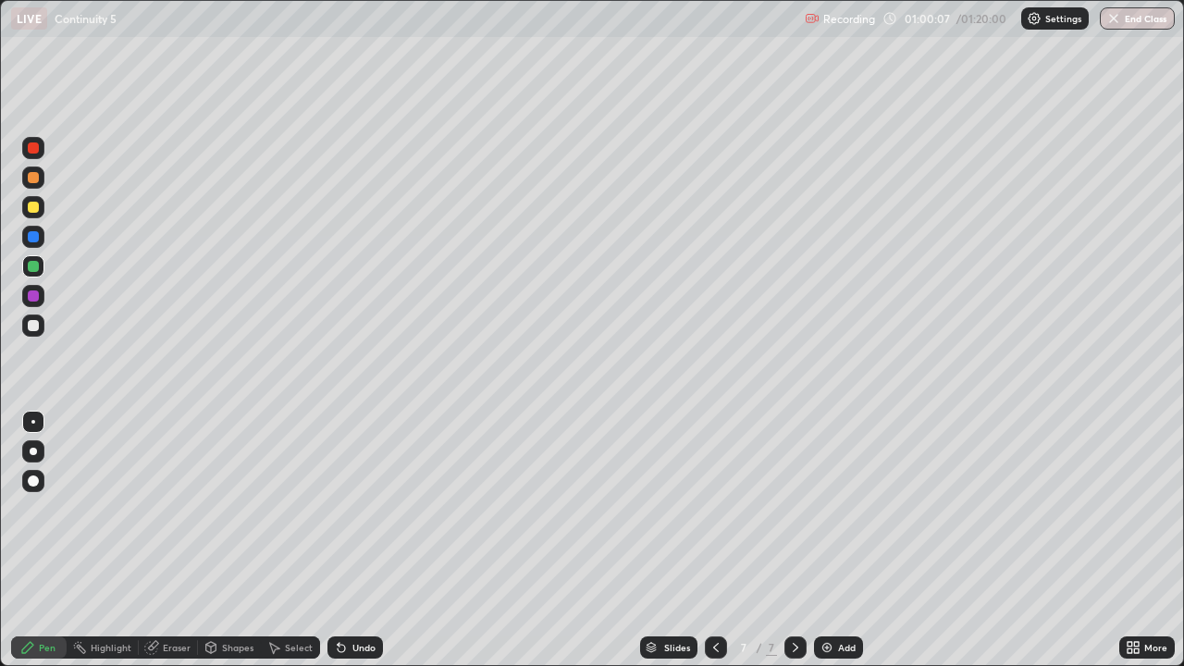
click at [363, 540] on div "Undo" at bounding box center [356, 648] width 56 height 22
click at [33, 324] on div at bounding box center [33, 325] width 11 height 11
click at [34, 265] on div at bounding box center [33, 266] width 11 height 11
click at [32, 298] on div at bounding box center [33, 296] width 11 height 11
click at [36, 328] on div at bounding box center [33, 325] width 11 height 11
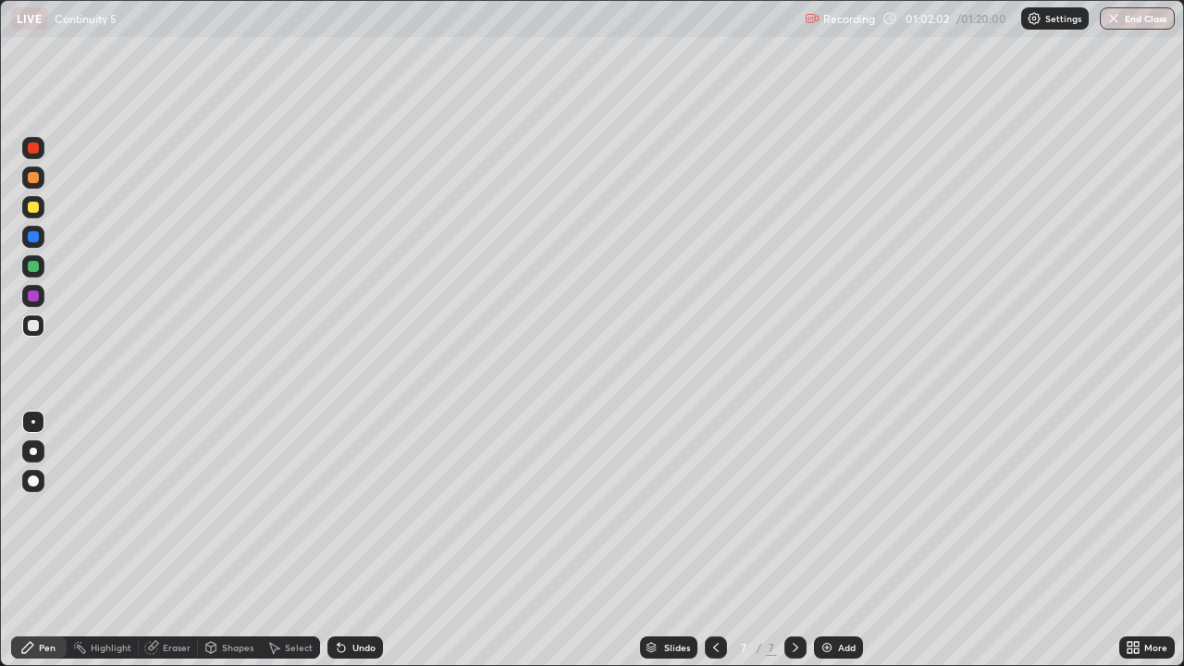
click at [179, 540] on div "Eraser" at bounding box center [177, 647] width 28 height 9
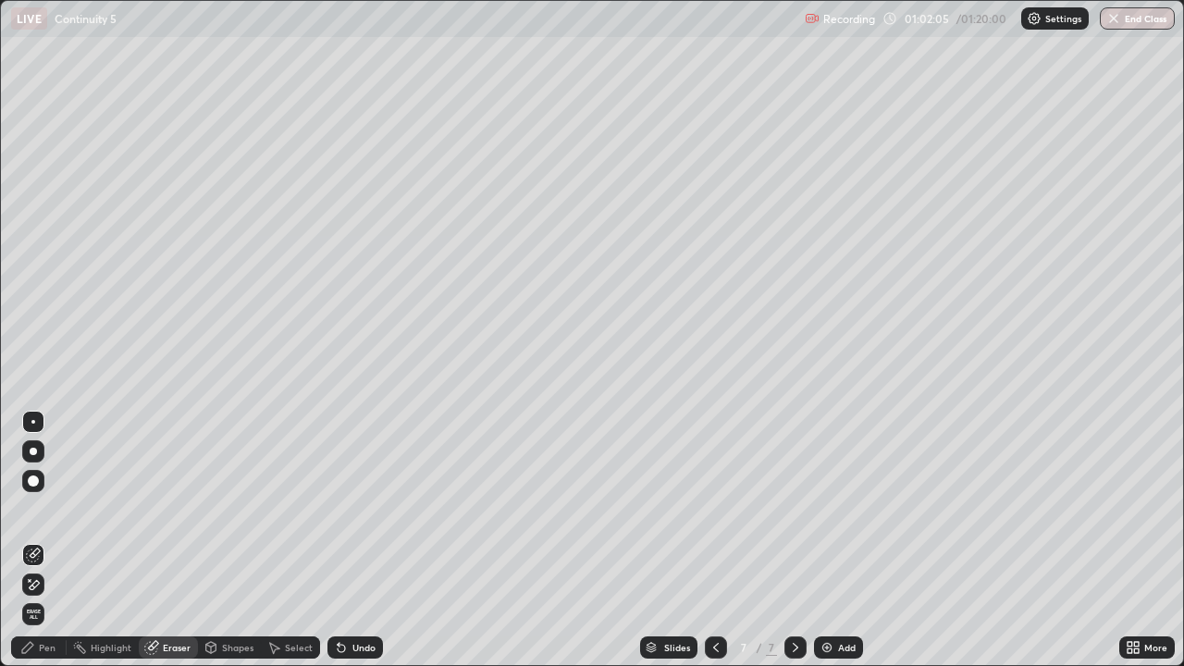
click at [43, 540] on div "Pen" at bounding box center [47, 647] width 17 height 9
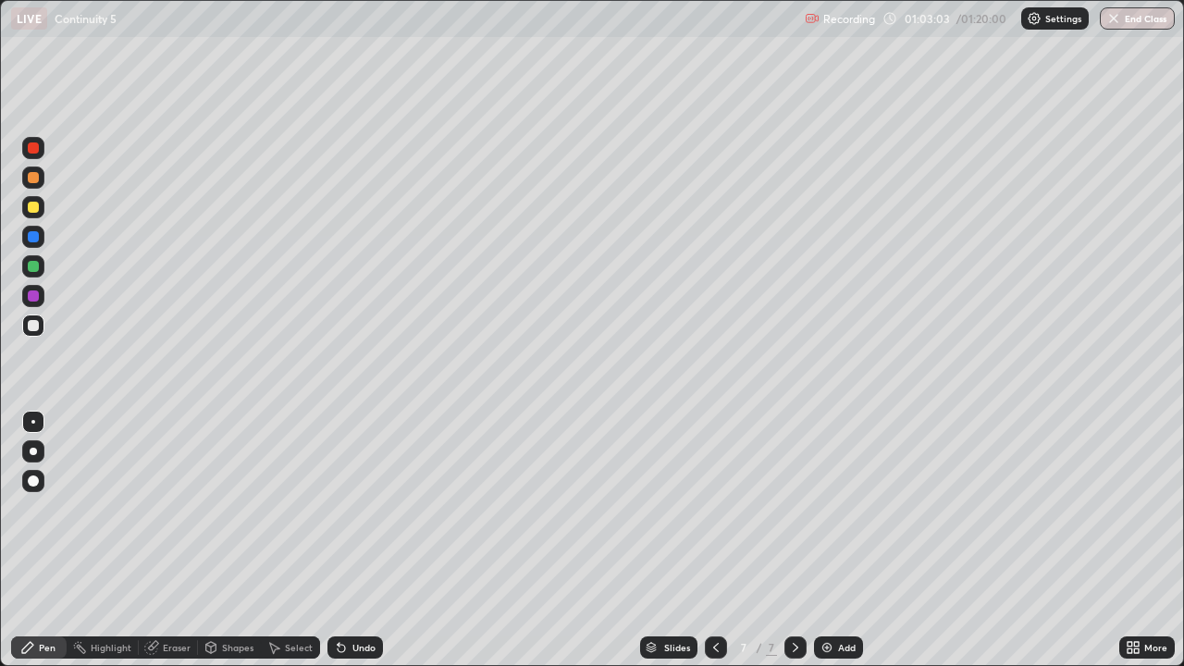
click at [33, 298] on div at bounding box center [33, 296] width 11 height 11
click at [34, 326] on div at bounding box center [33, 325] width 11 height 11
click at [38, 297] on div at bounding box center [33, 296] width 11 height 11
click at [33, 212] on div at bounding box center [33, 207] width 11 height 11
click at [33, 298] on div at bounding box center [33, 296] width 11 height 11
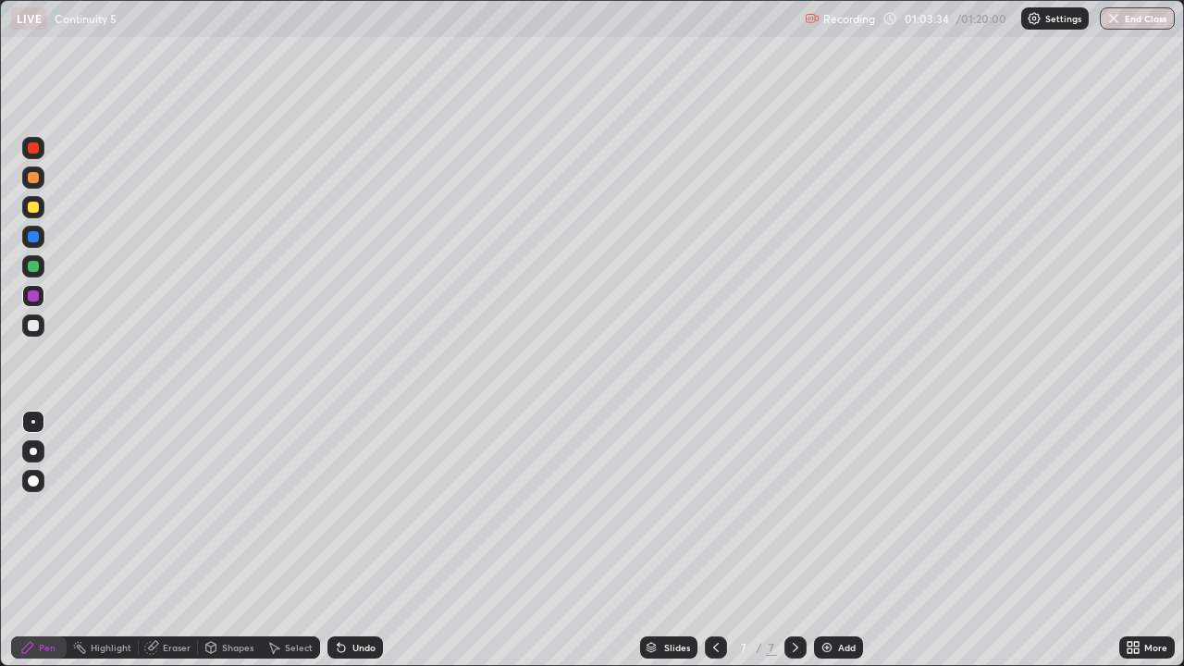
click at [31, 449] on div at bounding box center [33, 451] width 7 height 7
click at [31, 205] on div at bounding box center [33, 207] width 11 height 11
click at [794, 540] on icon at bounding box center [795, 647] width 15 height 15
click at [798, 540] on icon at bounding box center [795, 647] width 15 height 15
click at [822, 540] on img at bounding box center [827, 647] width 15 height 15
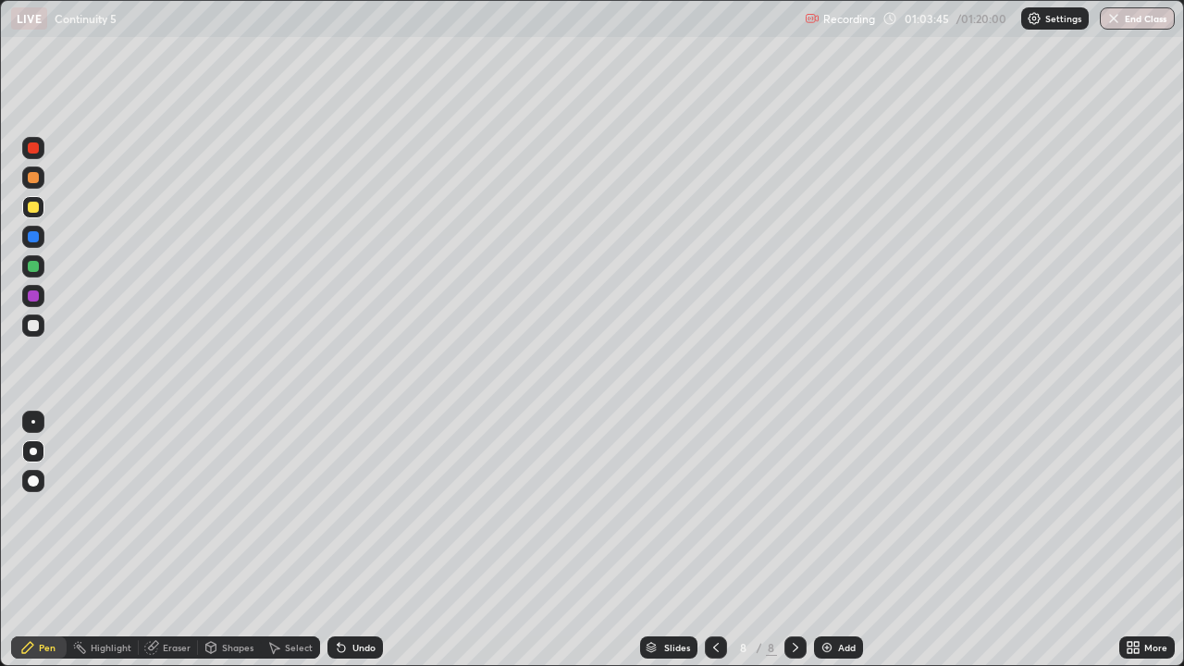
click at [36, 204] on div at bounding box center [33, 207] width 11 height 11
click at [718, 540] on icon at bounding box center [716, 647] width 15 height 15
click at [804, 540] on div at bounding box center [796, 648] width 22 height 22
click at [31, 326] on div at bounding box center [33, 325] width 11 height 11
click at [33, 451] on div at bounding box center [33, 451] width 7 height 7
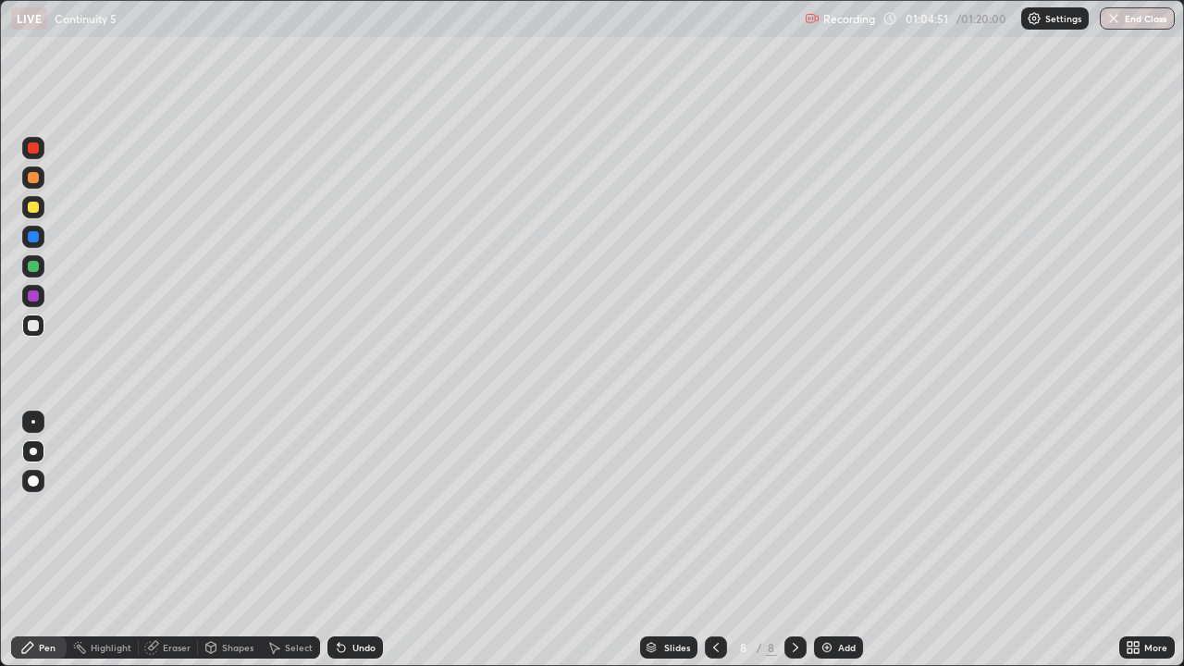
click at [33, 418] on div at bounding box center [33, 422] width 22 height 22
click at [35, 481] on div at bounding box center [33, 481] width 11 height 11
click at [35, 294] on div at bounding box center [33, 296] width 11 height 11
click at [34, 454] on div at bounding box center [33, 451] width 7 height 7
click at [170, 540] on div "Eraser" at bounding box center [177, 647] width 28 height 9
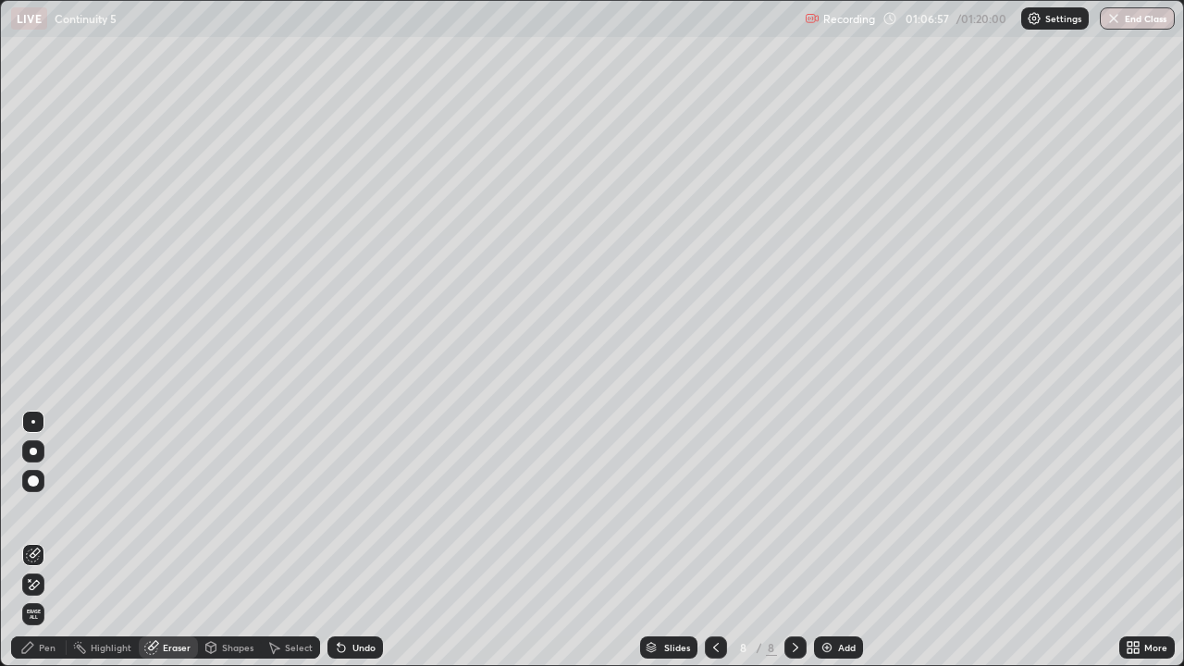
click at [44, 540] on div "Pen" at bounding box center [47, 647] width 17 height 9
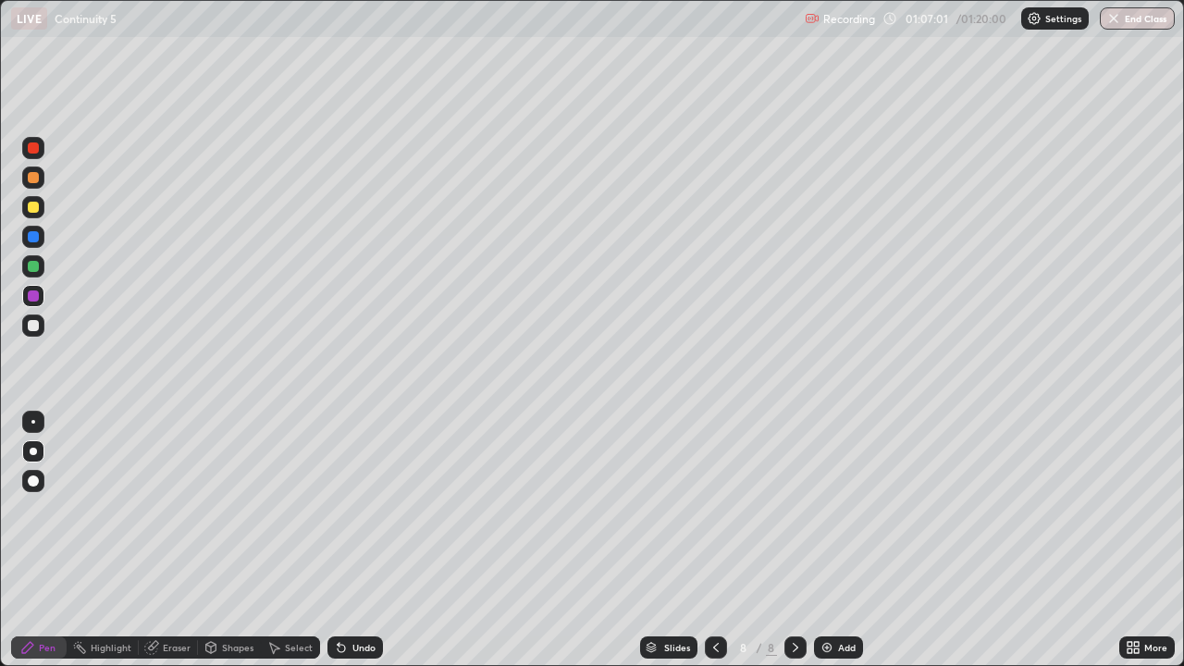
click at [152, 540] on icon at bounding box center [151, 648] width 12 height 12
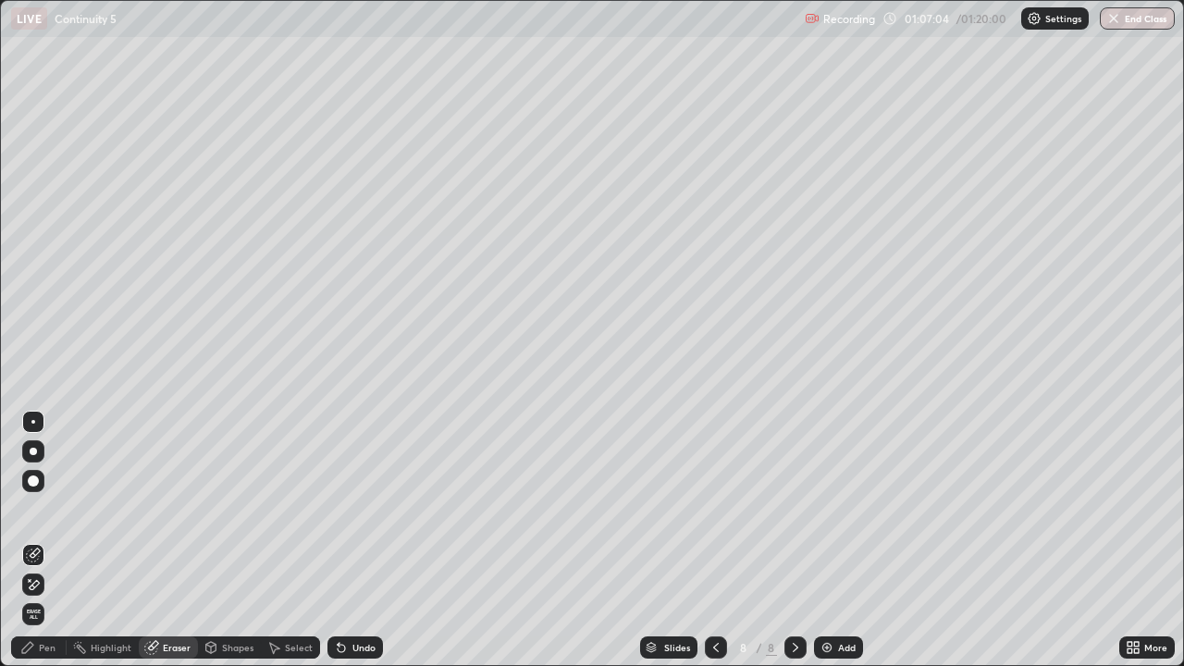
click at [48, 540] on div "Pen" at bounding box center [39, 648] width 56 height 22
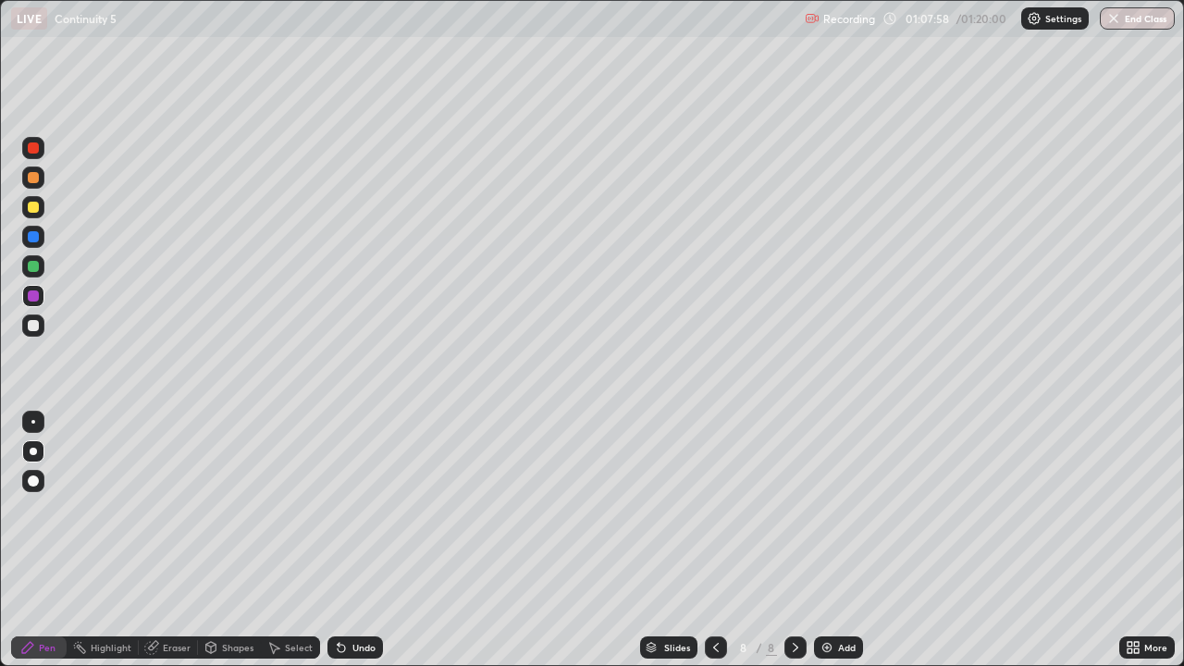
click at [33, 143] on div at bounding box center [33, 147] width 11 height 11
click at [30, 328] on div at bounding box center [33, 325] width 11 height 11
click at [177, 540] on div "Eraser" at bounding box center [177, 647] width 28 height 9
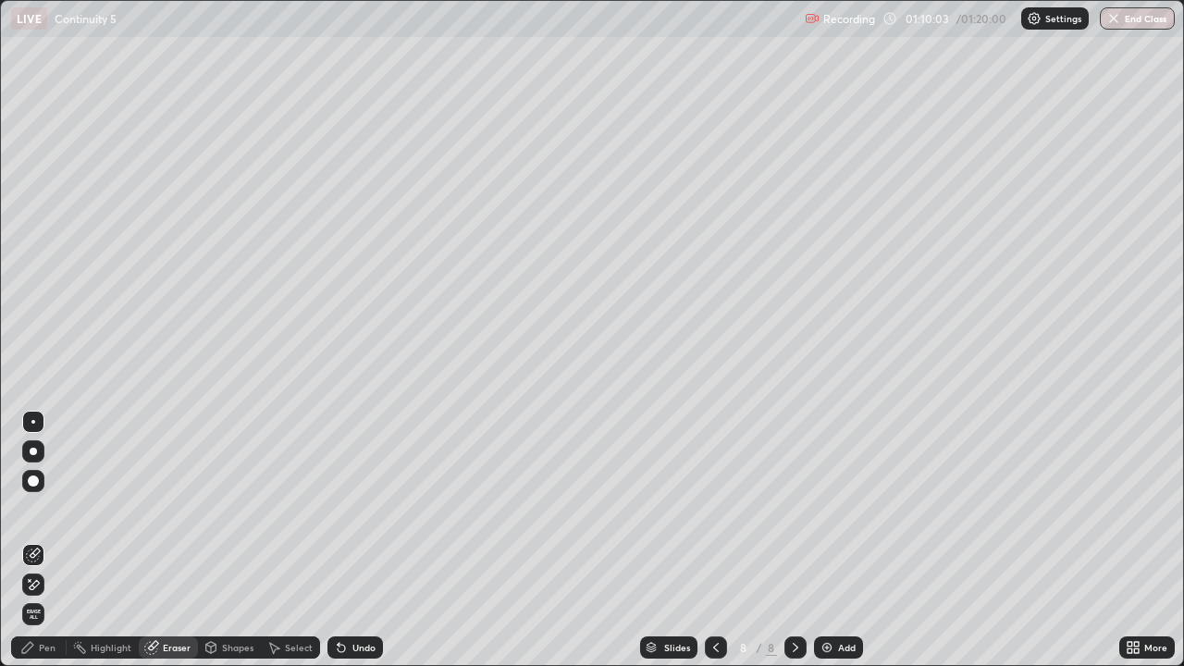
click at [28, 540] on icon at bounding box center [27, 647] width 15 height 15
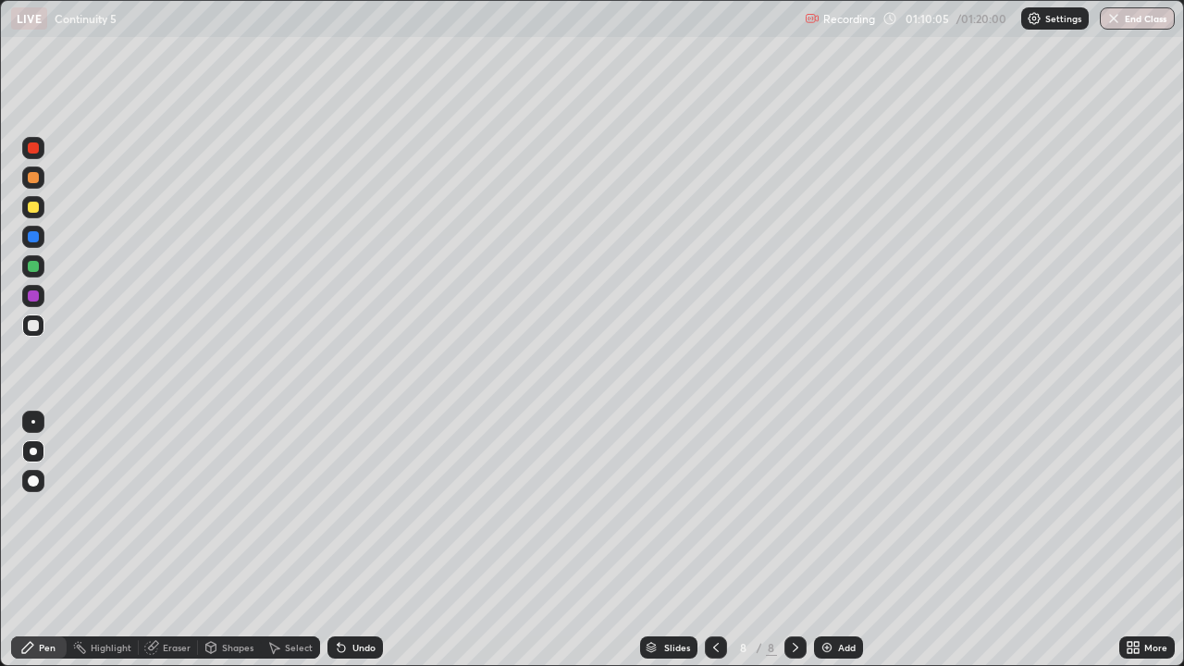
click at [35, 267] on div at bounding box center [33, 266] width 11 height 11
click at [182, 540] on div "Eraser" at bounding box center [177, 647] width 28 height 9
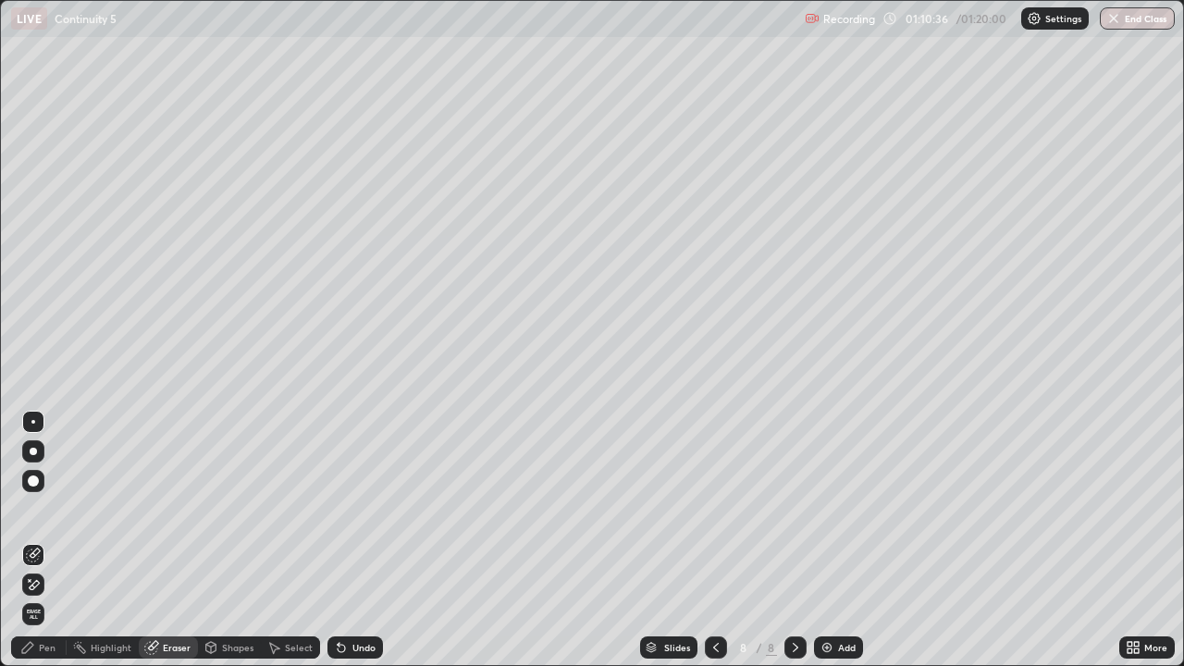
click at [49, 540] on div "Pen" at bounding box center [47, 647] width 17 height 9
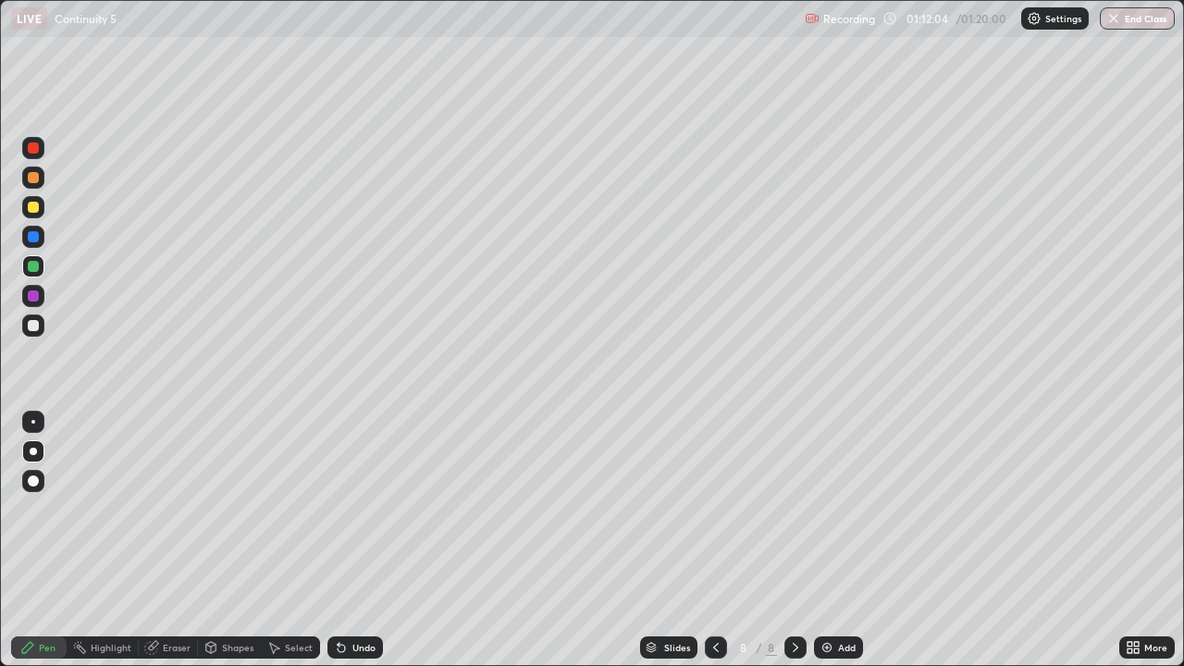
click at [349, 540] on div "Undo" at bounding box center [356, 648] width 56 height 22
click at [287, 540] on div "Select" at bounding box center [299, 647] width 28 height 9
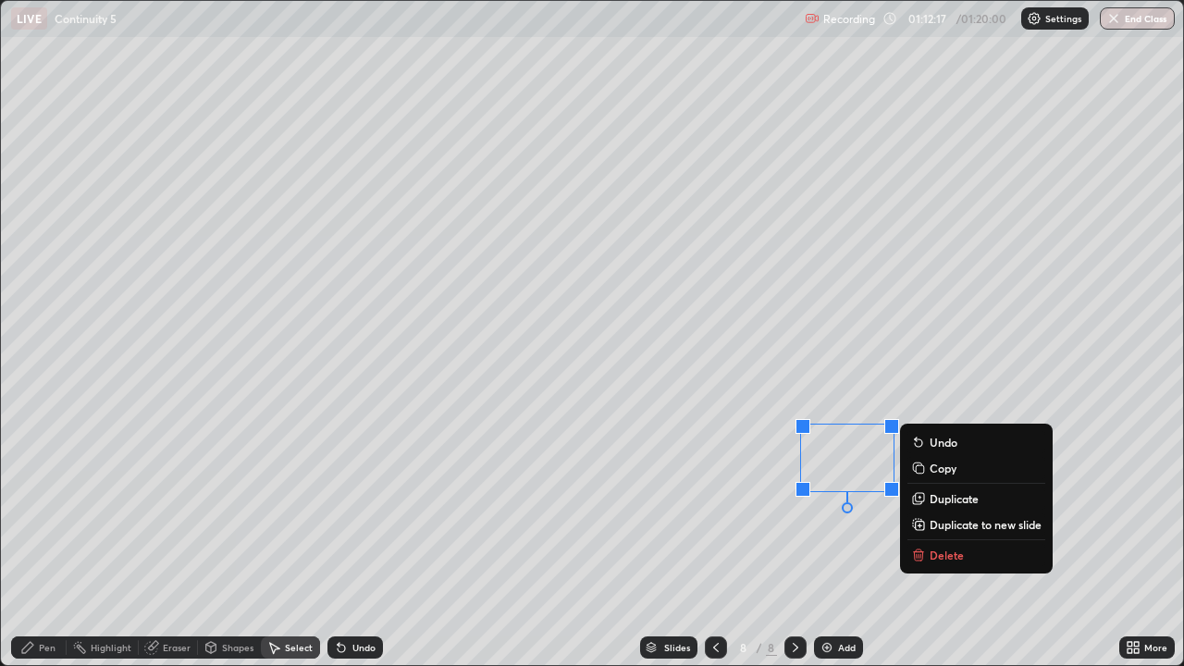
click at [295, 540] on div "0 ° Undo Copy Duplicate Duplicate to new slide Delete" at bounding box center [592, 333] width 1182 height 664
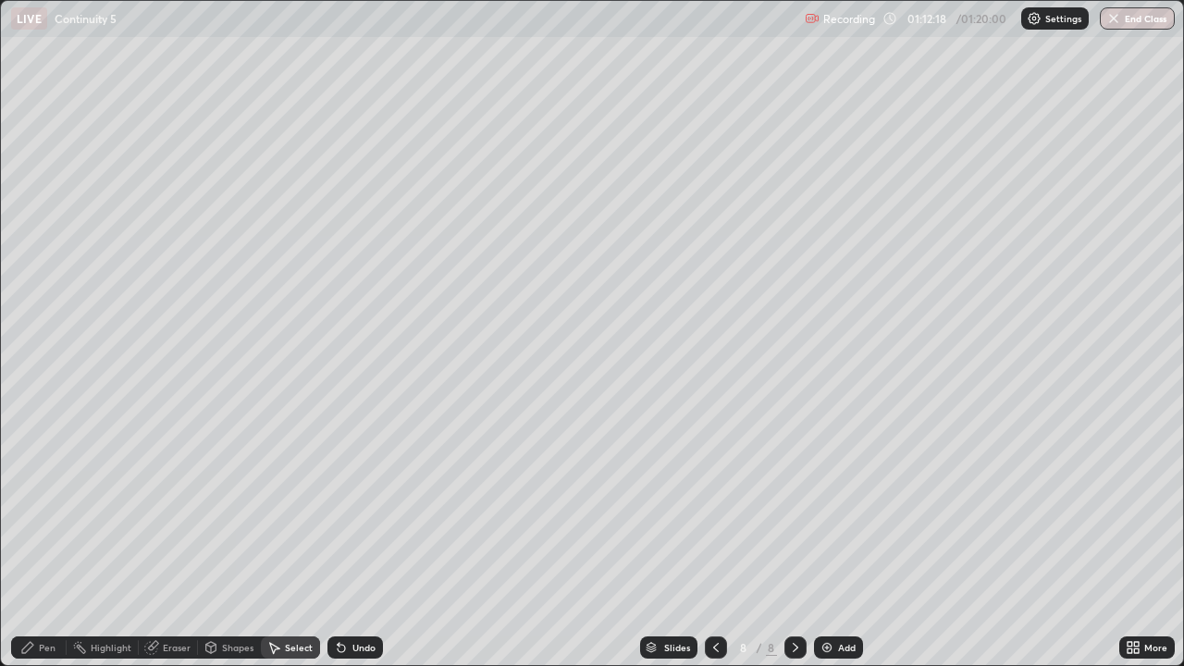
click at [49, 540] on div "Pen" at bounding box center [47, 647] width 17 height 9
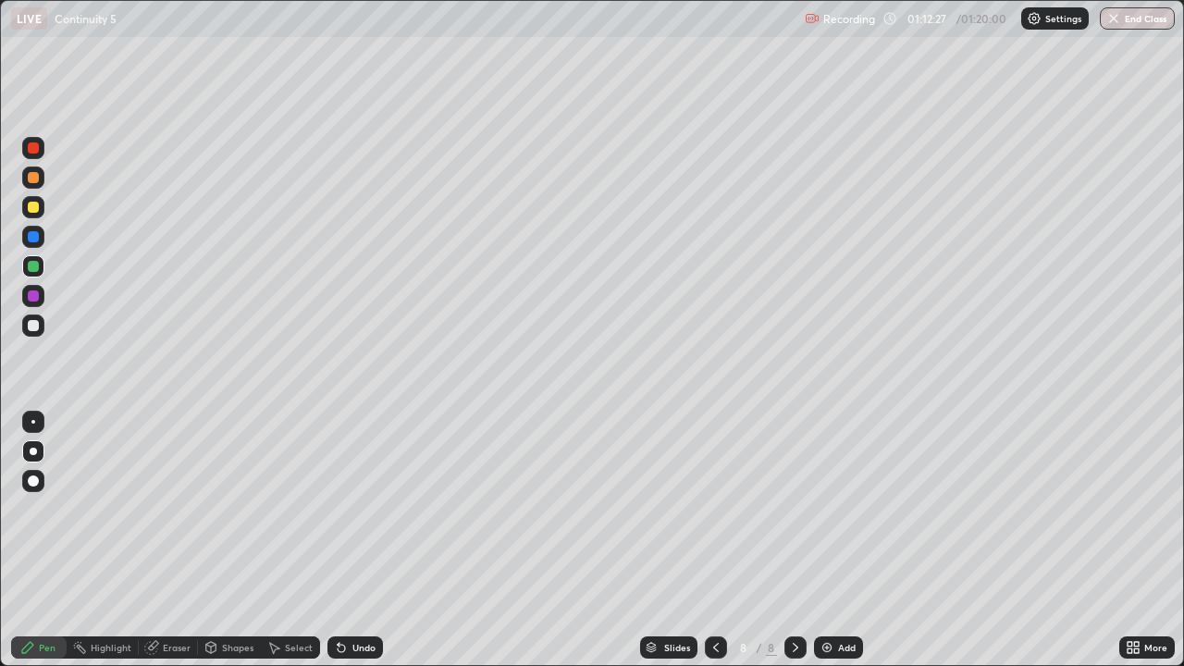
click at [32, 297] on div at bounding box center [33, 296] width 11 height 11
click at [719, 540] on icon at bounding box center [716, 647] width 15 height 15
click at [35, 239] on div at bounding box center [33, 236] width 11 height 11
click at [178, 540] on div "Eraser" at bounding box center [177, 647] width 28 height 9
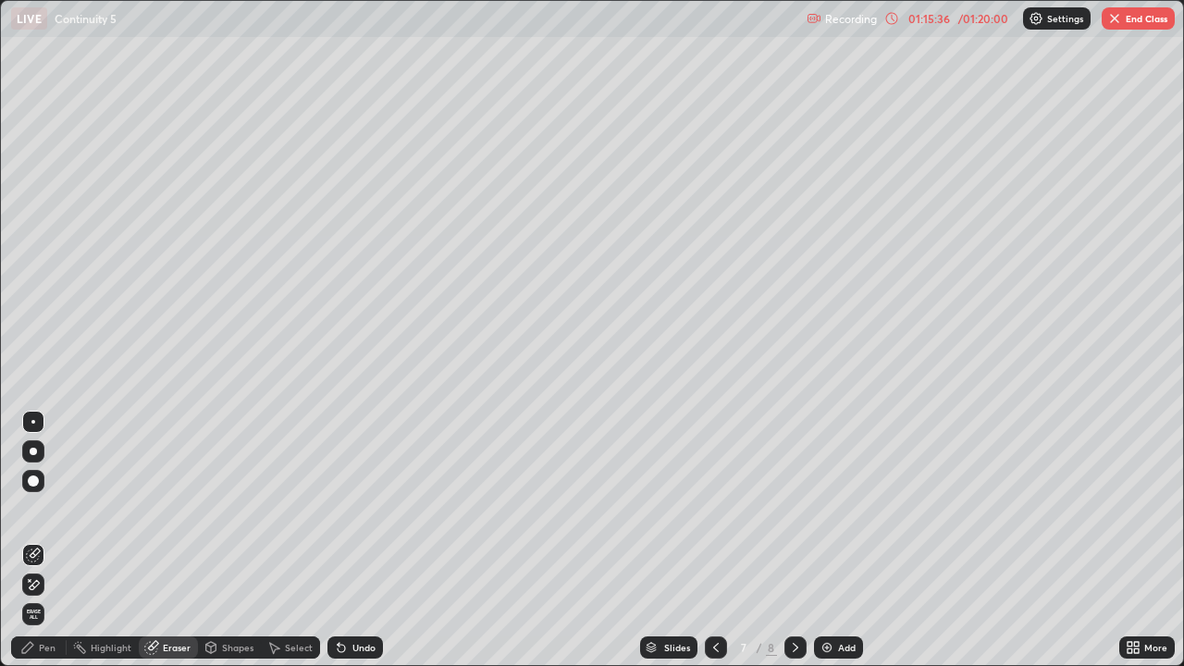
click at [37, 540] on div "Pen" at bounding box center [39, 648] width 56 height 22
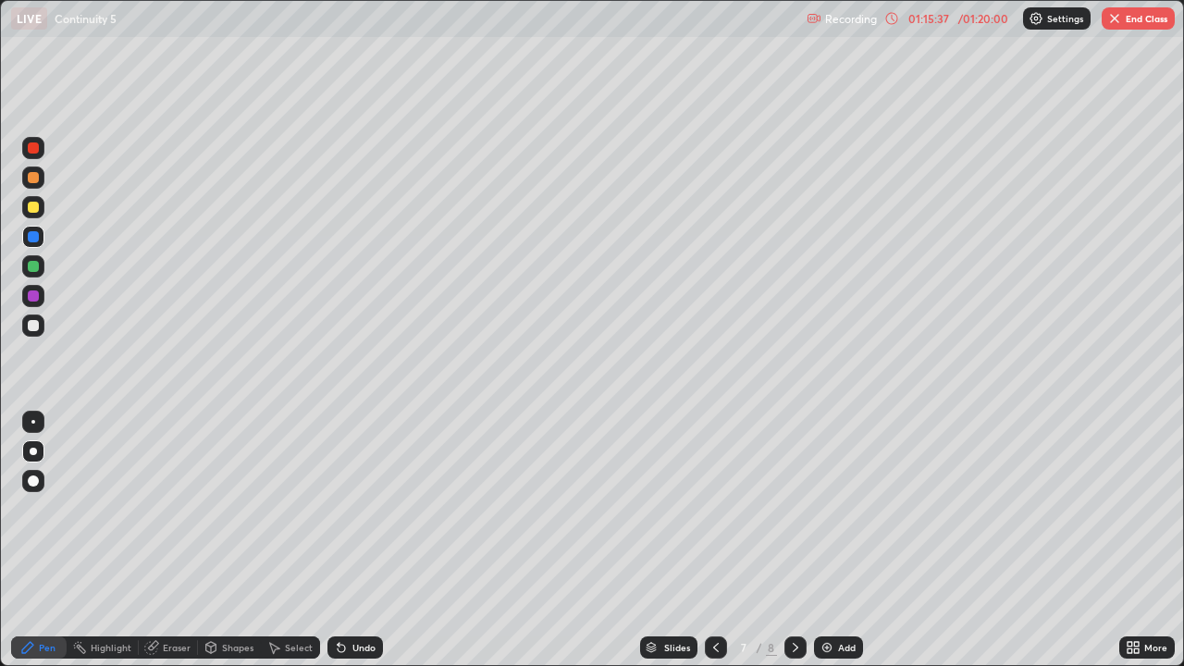
click at [34, 298] on div at bounding box center [33, 296] width 11 height 11
click at [37, 179] on div at bounding box center [33, 177] width 11 height 11
click at [33, 146] on div at bounding box center [33, 147] width 11 height 11
click at [35, 263] on div at bounding box center [33, 266] width 11 height 11
click at [35, 237] on div at bounding box center [33, 236] width 11 height 11
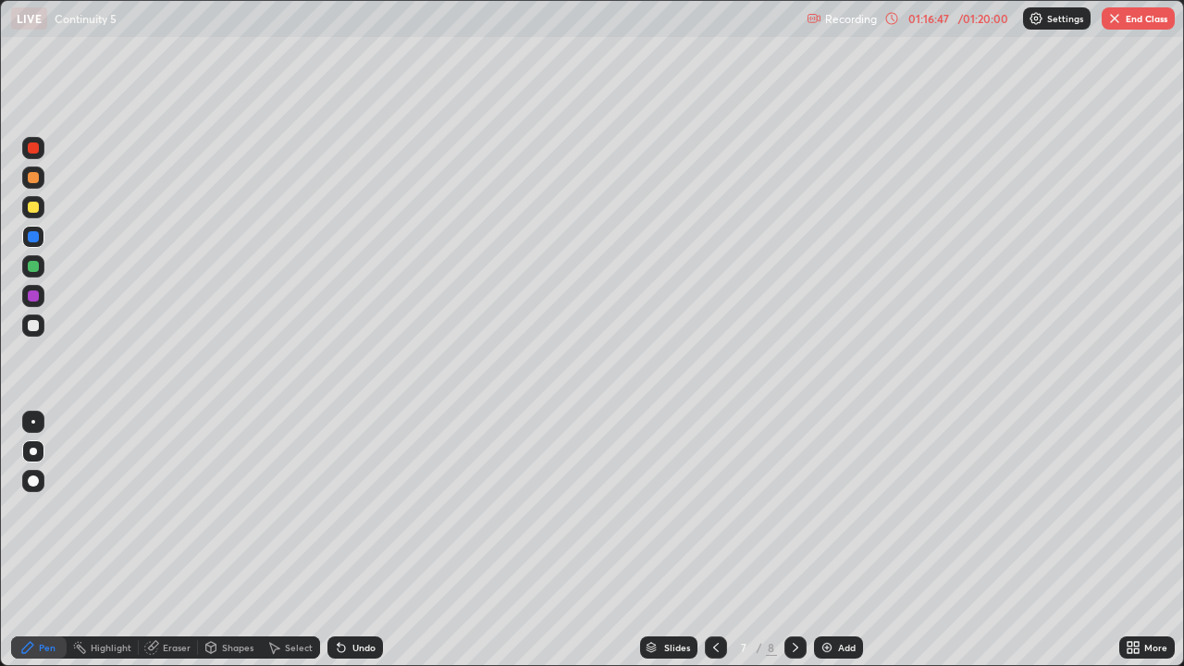
click at [33, 422] on div at bounding box center [33, 422] width 4 height 4
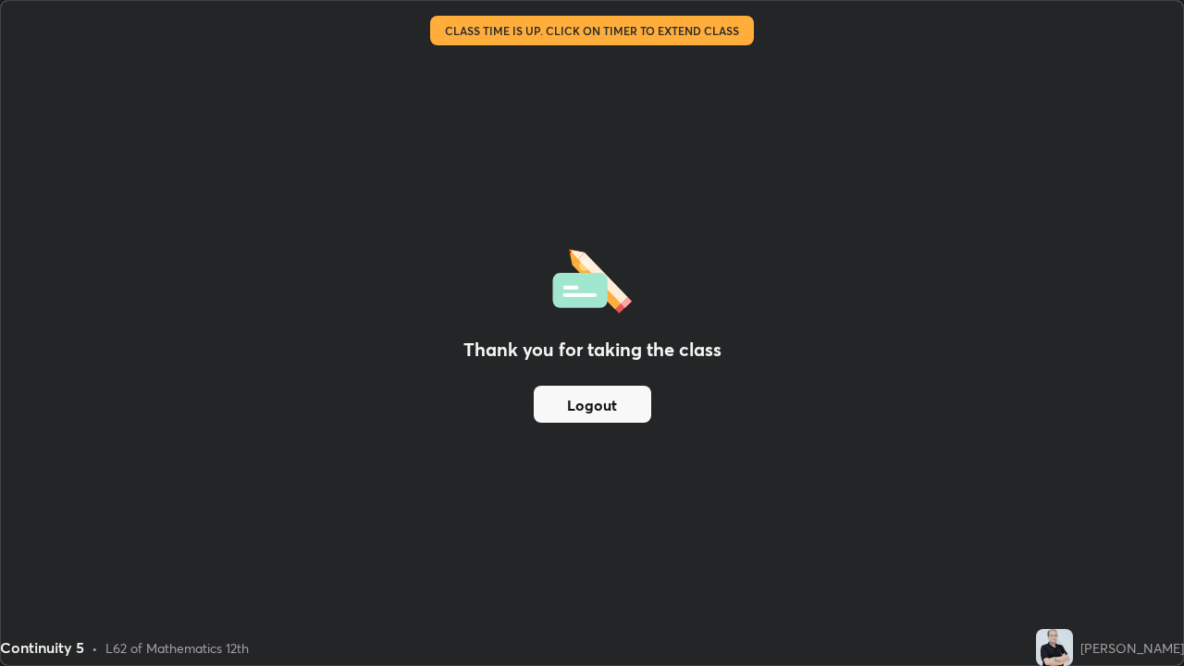
click at [546, 421] on button "Logout" at bounding box center [592, 404] width 117 height 37
click at [554, 415] on button "Logout" at bounding box center [592, 404] width 117 height 37
